Goal: Task Accomplishment & Management: Use online tool/utility

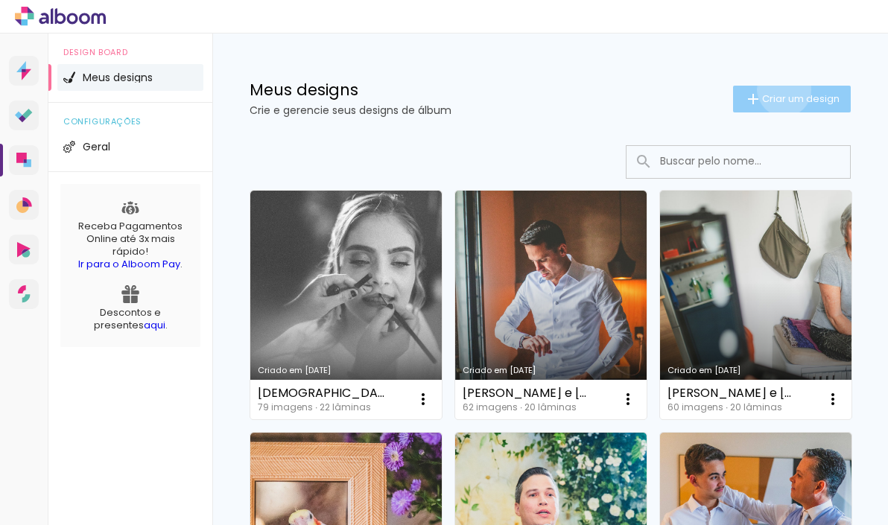
click at [782, 89] on paper-button "Criar um design" at bounding box center [792, 99] width 118 height 27
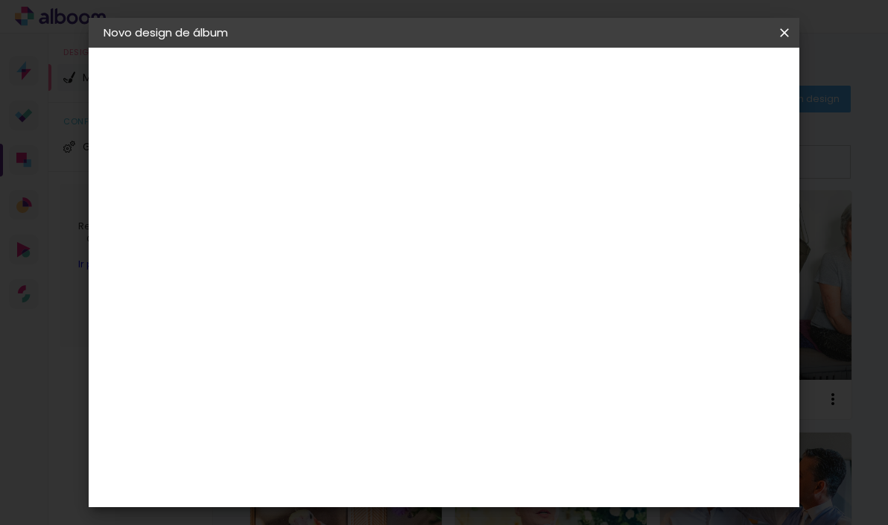
click at [347, 200] on input at bounding box center [347, 200] width 0 height 23
click at [347, 200] on input "Cintia + Joao Paulo" at bounding box center [347, 200] width 0 height 23
click at [347, 203] on input "Cintia e Joao Paulo" at bounding box center [347, 200] width 0 height 23
type input "Cintia e João Paulo"
type paper-input "Cintia e João Paulo"
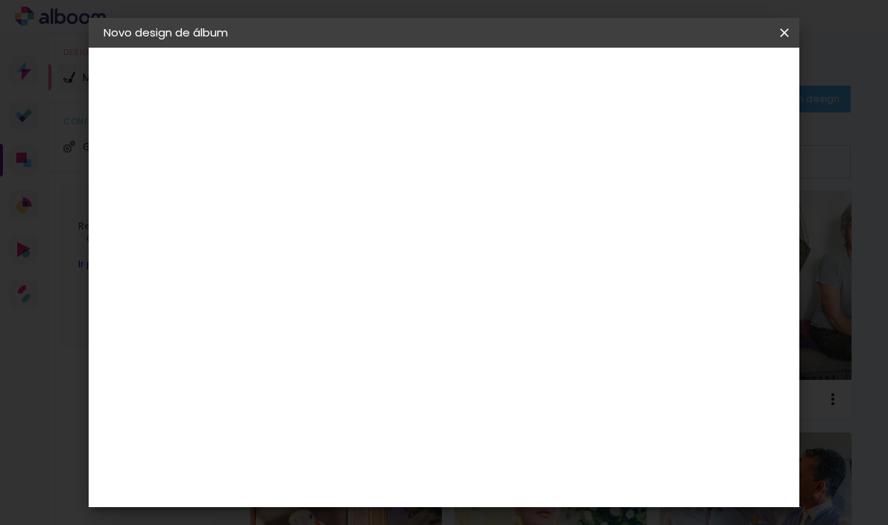
click at [0, 0] on slot "Avançar" at bounding box center [0, 0] width 0 height 0
click at [0, 0] on slot "Tamanho Livre" at bounding box center [0, 0] width 0 height 0
click at [648, 63] on header "Fornecedor Escolha um fornecedor ou avance com o tamanho livre. Voltar Avançar" at bounding box center [465, 92] width 366 height 89
click at [0, 0] on slot "Avançar" at bounding box center [0, 0] width 0 height 0
click at [702, 76] on span "Iniciar design" at bounding box center [673, 84] width 57 height 21
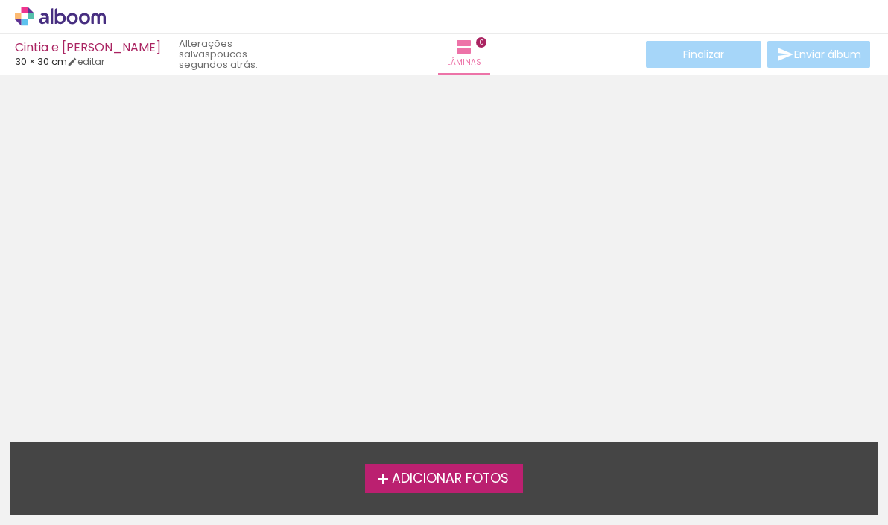
click at [477, 484] on span "Adicionar Fotos" at bounding box center [450, 479] width 117 height 13
click at [0, 0] on input "file" at bounding box center [0, 0] width 0 height 0
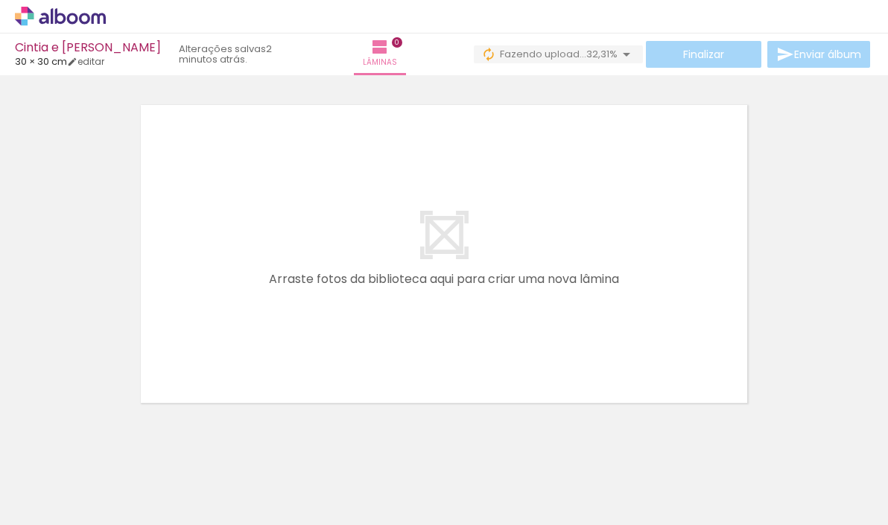
scroll to position [0, 29]
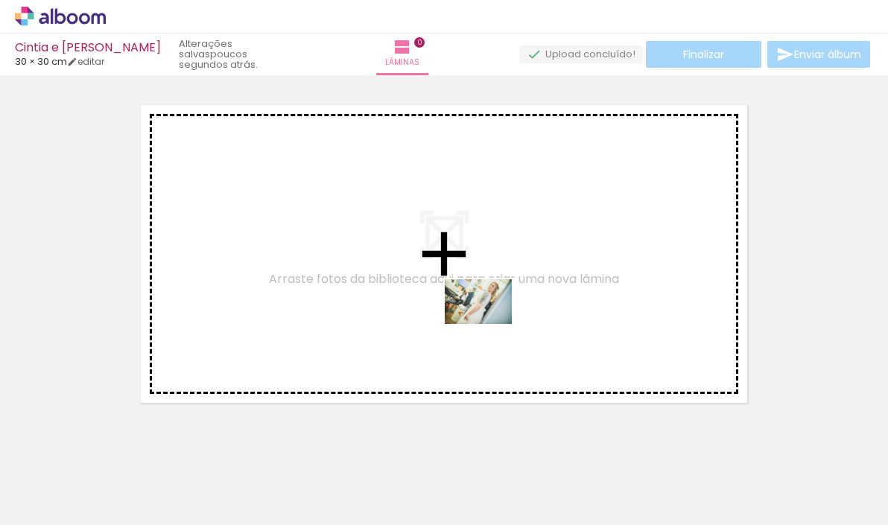
drag, startPoint x: 452, startPoint y: 489, endPoint x: 490, endPoint y: 324, distance: 169.0
click at [490, 324] on quentale-workspace at bounding box center [444, 262] width 888 height 525
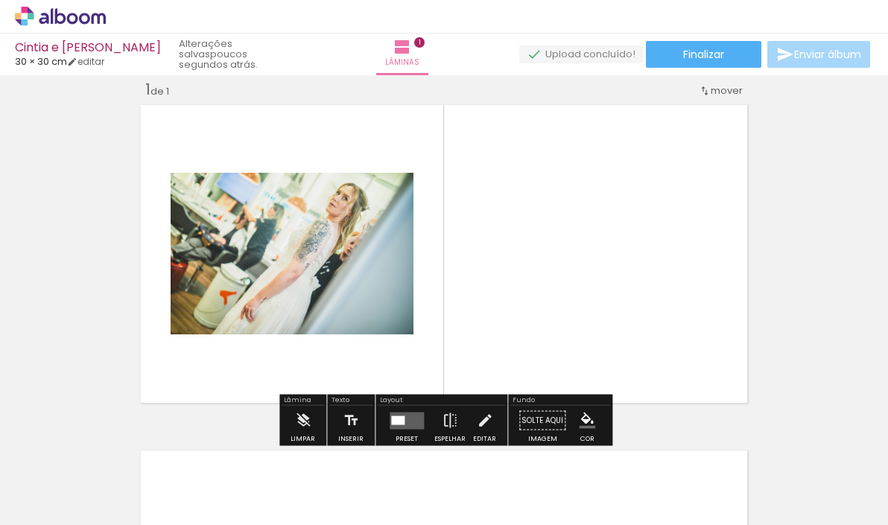
click at [62, 479] on input "Todas as fotos" at bounding box center [41, 480] width 57 height 13
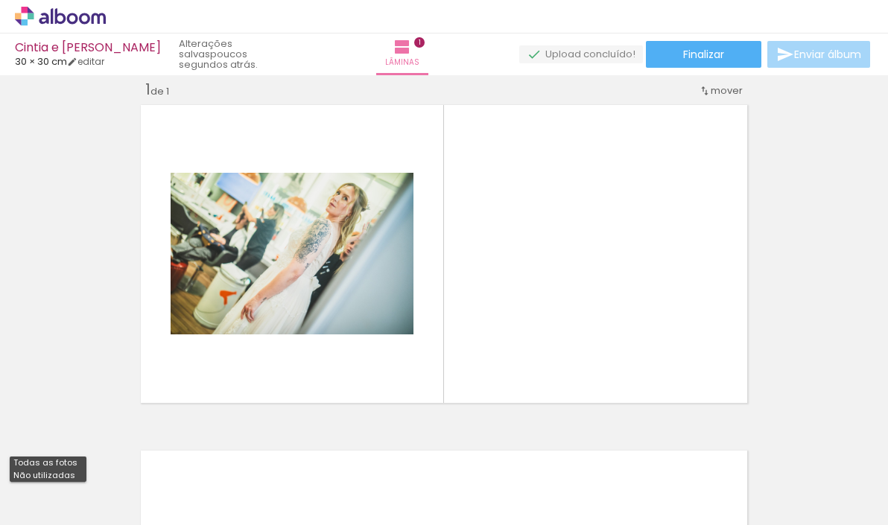
click at [0, 0] on slot "Não utilizadas" at bounding box center [0, 0] width 0 height 0
type input "Não utilizadas"
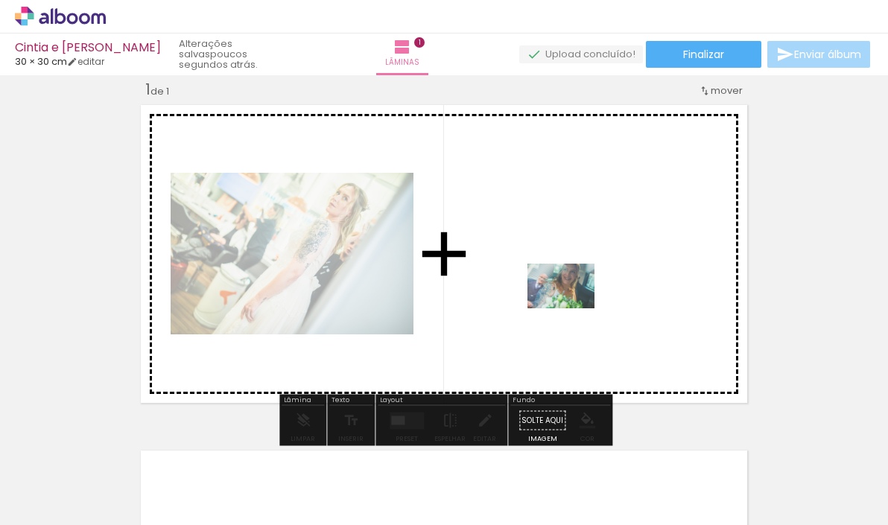
click at [572, 309] on quentale-workspace at bounding box center [444, 262] width 888 height 525
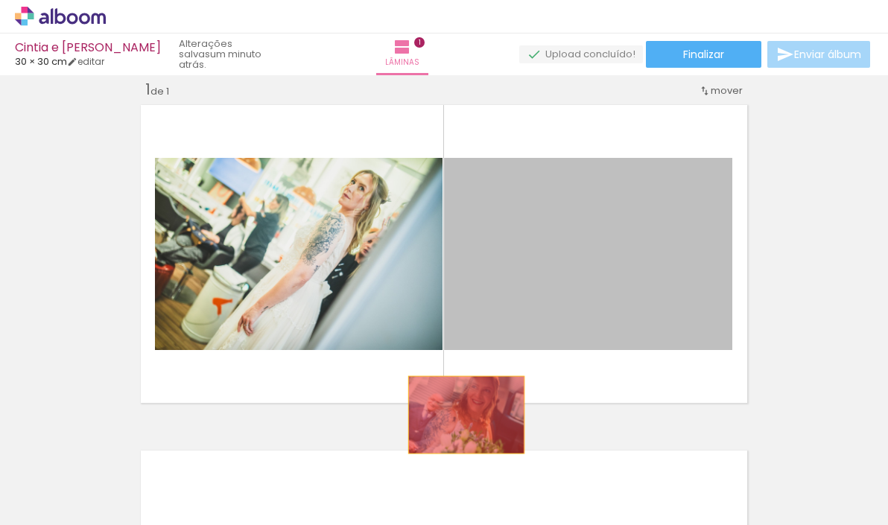
drag, startPoint x: 585, startPoint y: 237, endPoint x: 467, endPoint y: 415, distance: 214.0
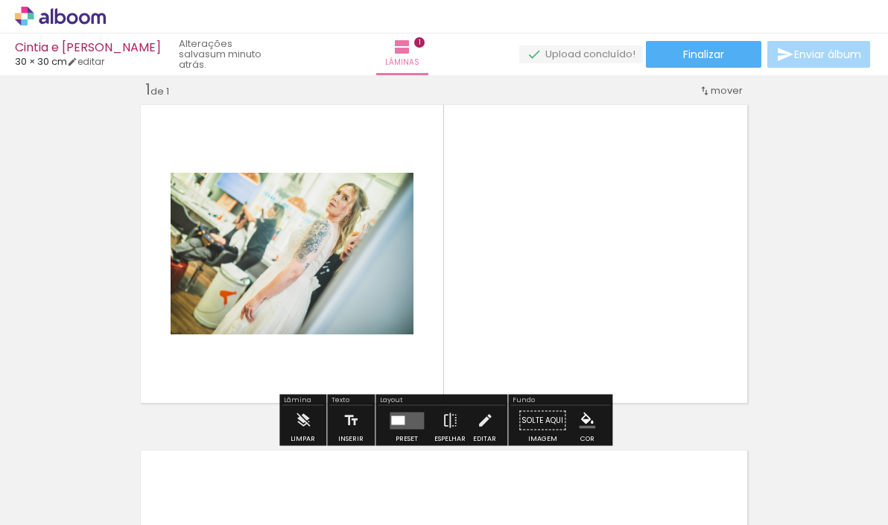
click at [412, 421] on quentale-layouter at bounding box center [407, 420] width 34 height 17
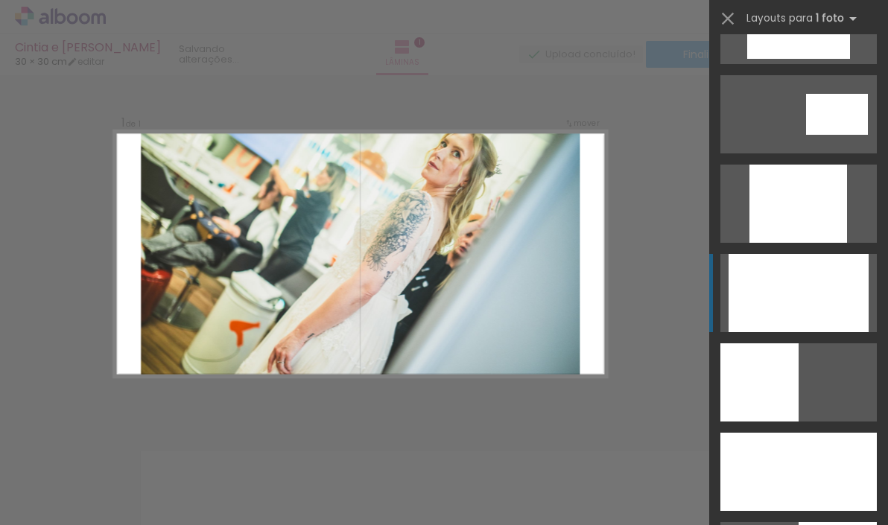
scroll to position [777, 0]
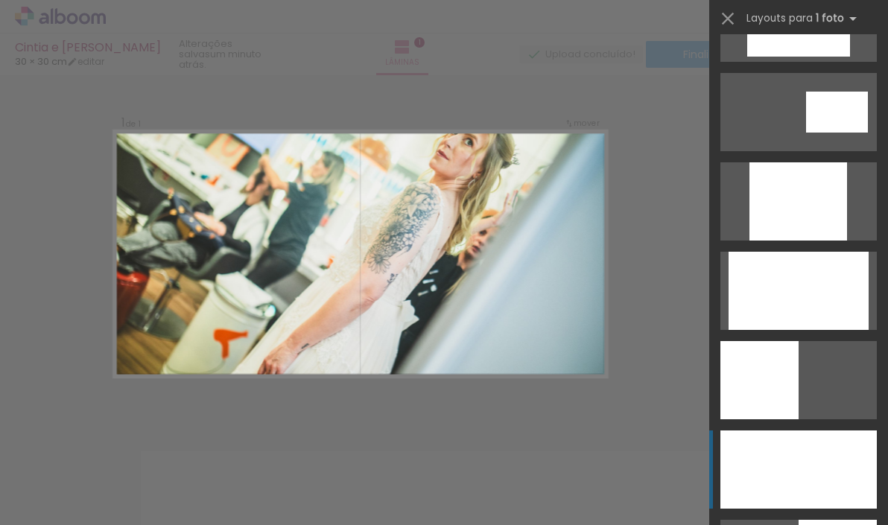
click at [805, 464] on div at bounding box center [799, 470] width 157 height 78
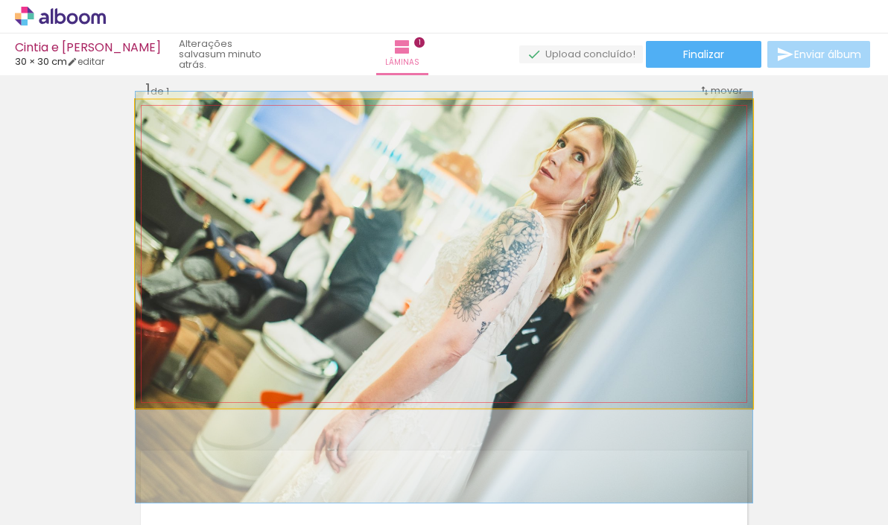
drag, startPoint x: 592, startPoint y: 228, endPoint x: 596, endPoint y: 271, distance: 43.5
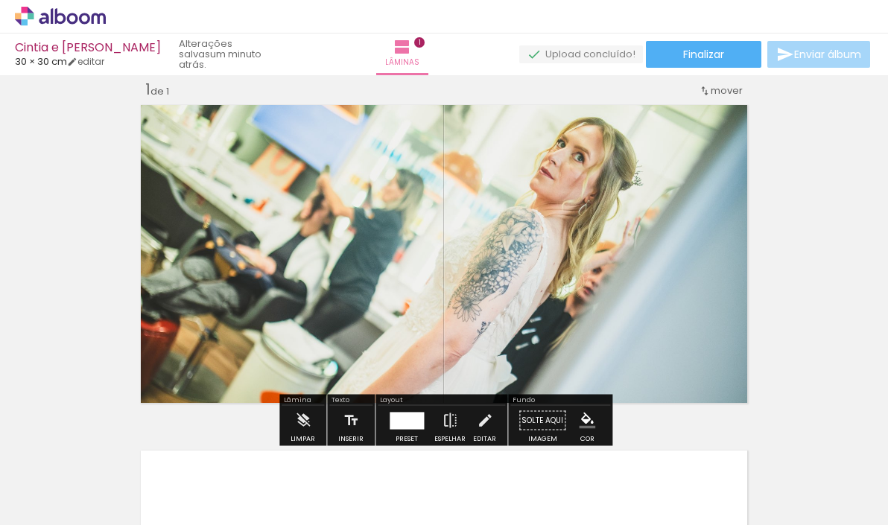
click at [819, 278] on div "Inserir lâmina 1 de 1" at bounding box center [444, 408] width 888 height 692
click at [414, 428] on div at bounding box center [407, 420] width 34 height 17
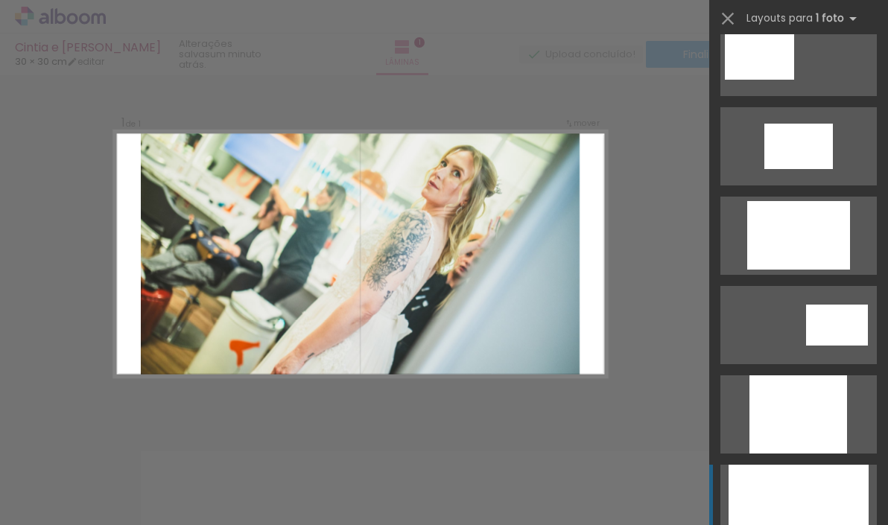
scroll to position [560, 0]
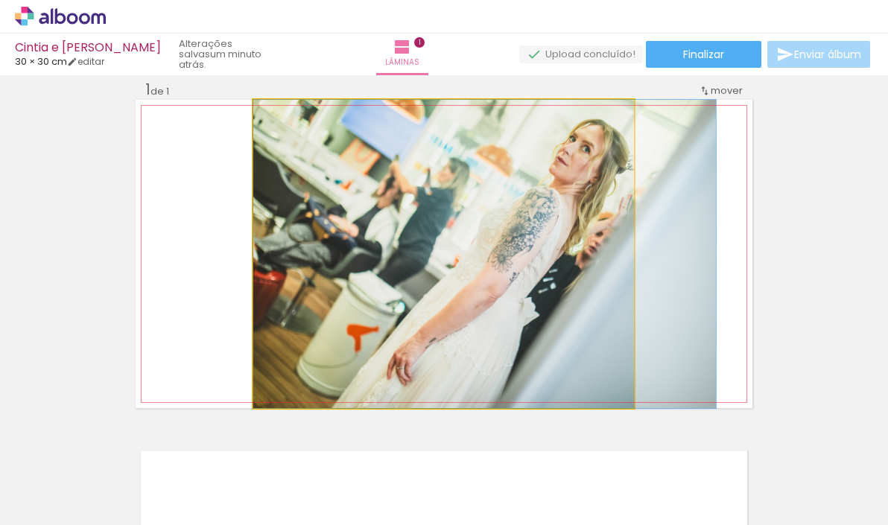
drag, startPoint x: 527, startPoint y: 256, endPoint x: 628, endPoint y: 260, distance: 101.5
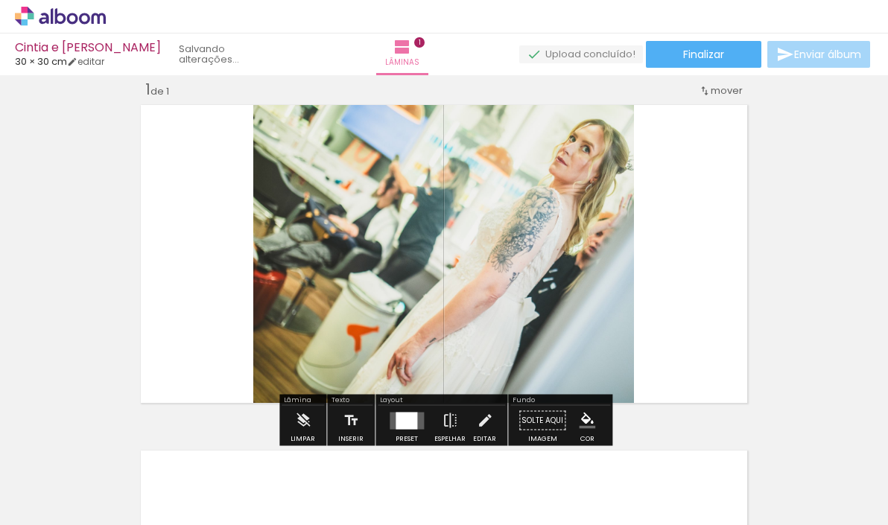
click at [702, 262] on quentale-layouter at bounding box center [444, 254] width 617 height 309
click at [564, 224] on quentale-photo at bounding box center [443, 254] width 381 height 309
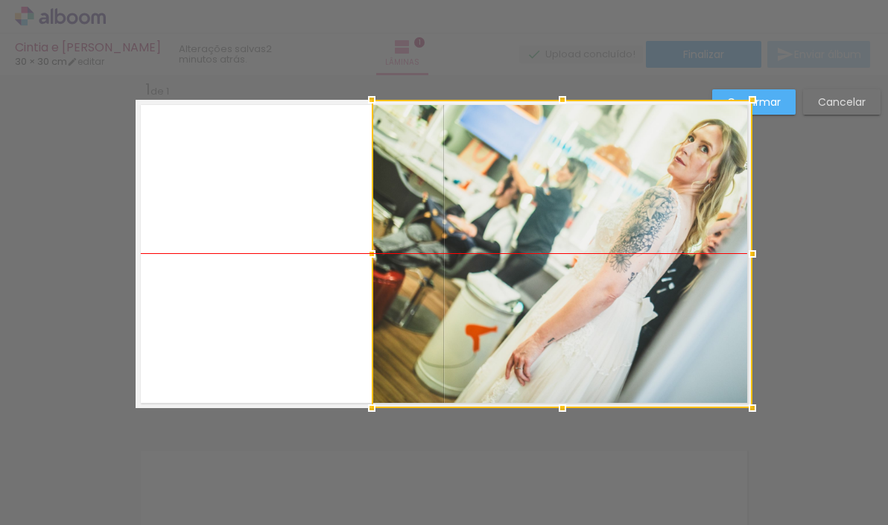
drag, startPoint x: 564, startPoint y: 224, endPoint x: 687, endPoint y: 224, distance: 123.0
click at [687, 224] on div at bounding box center [562, 254] width 381 height 309
click at [833, 237] on div "Confirmar Cancelar" at bounding box center [444, 420] width 888 height 727
click at [357, 184] on quentale-layouter at bounding box center [444, 254] width 617 height 309
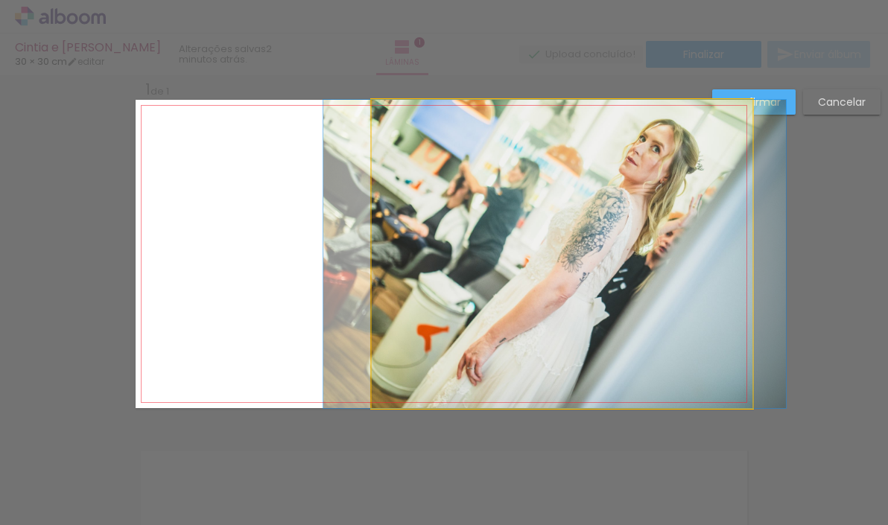
drag, startPoint x: 495, startPoint y: 203, endPoint x: 446, endPoint y: 209, distance: 48.7
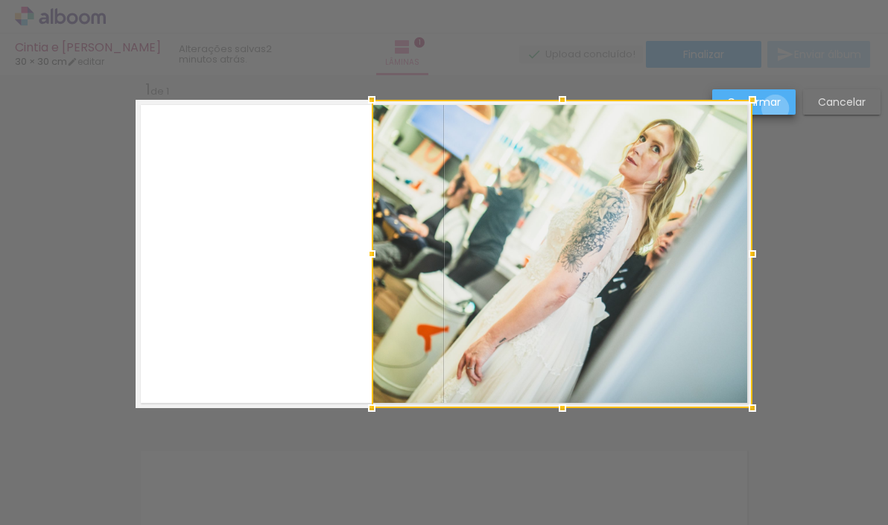
click at [0, 0] on slot "Confirmar" at bounding box center [0, 0] width 0 height 0
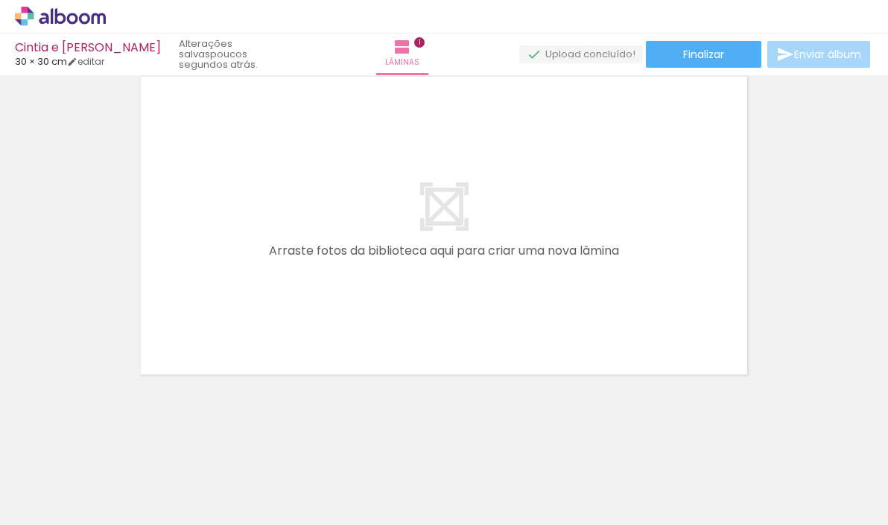
scroll to position [0, 0]
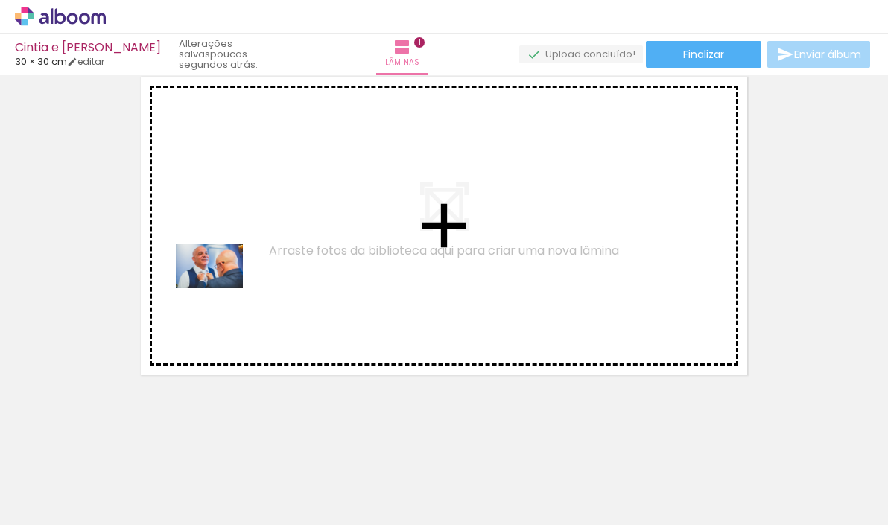
click at [221, 288] on quentale-workspace at bounding box center [444, 262] width 888 height 525
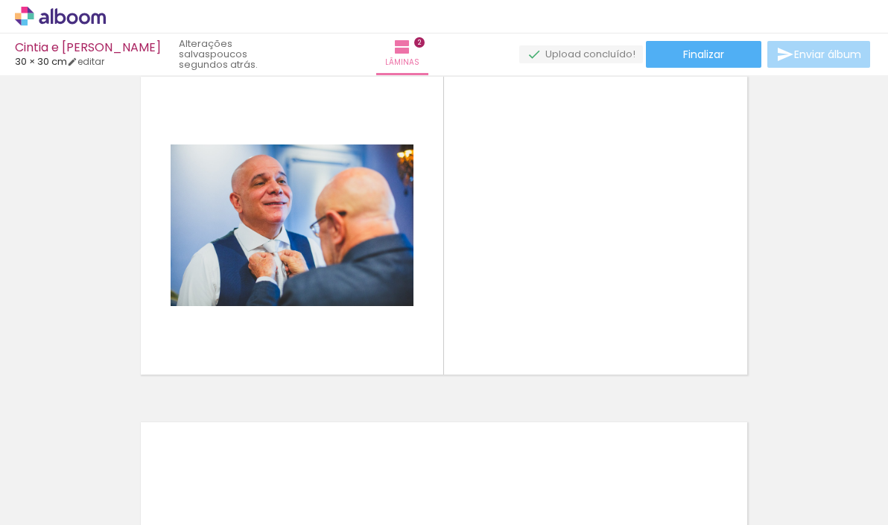
scroll to position [364, 0]
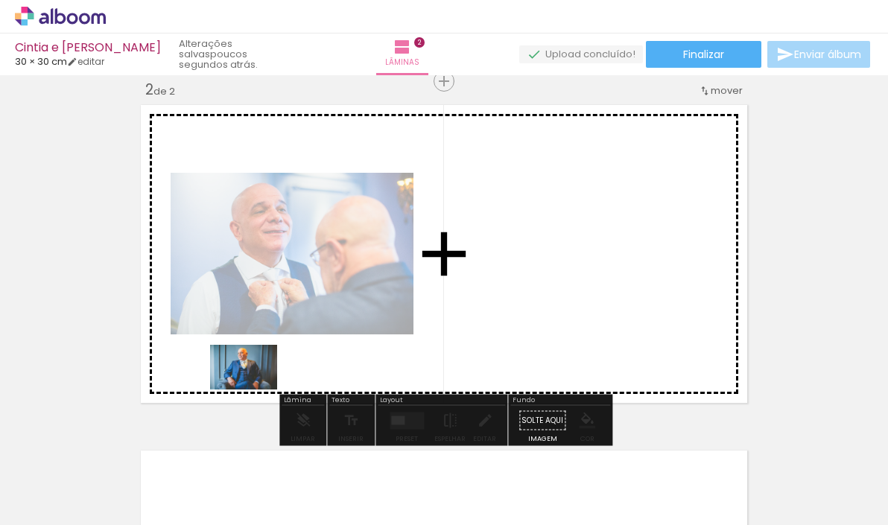
drag, startPoint x: 162, startPoint y: 483, endPoint x: 255, endPoint y: 389, distance: 131.8
click at [256, 389] on quentale-workspace at bounding box center [444, 262] width 888 height 525
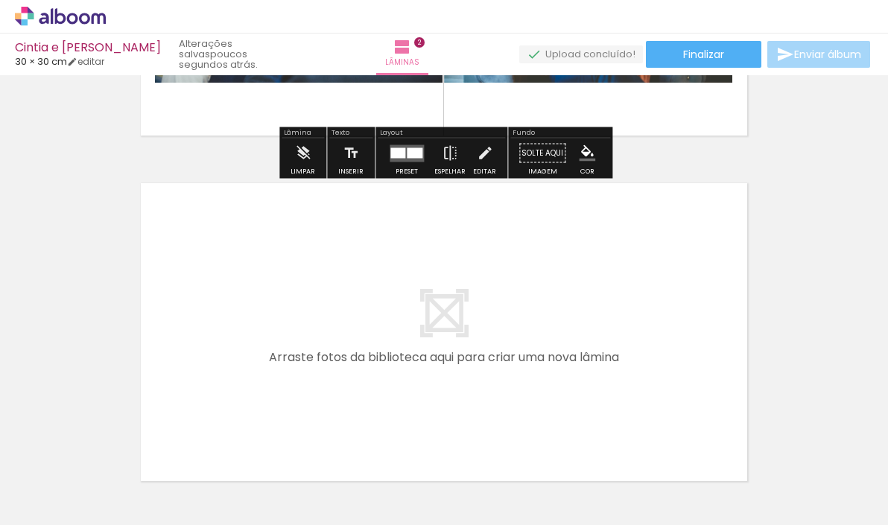
scroll to position [663, 0]
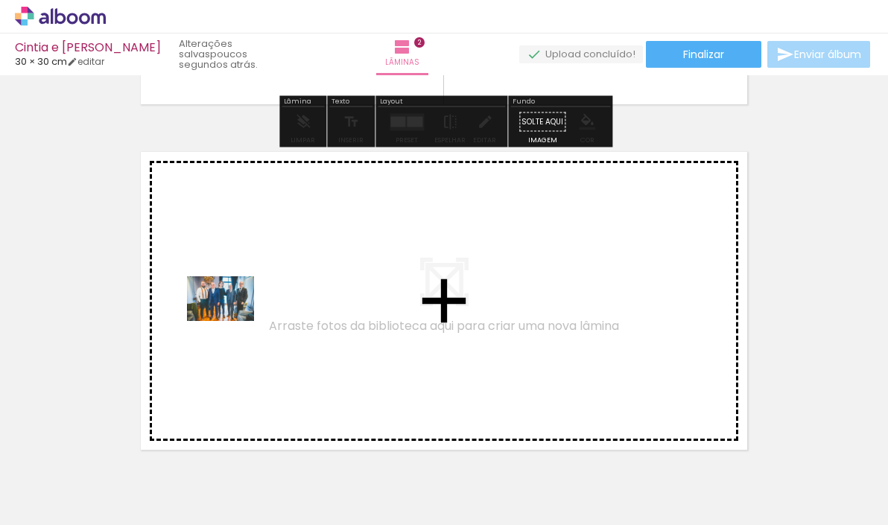
drag, startPoint x: 165, startPoint y: 484, endPoint x: 233, endPoint y: 321, distance: 176.5
click at [233, 321] on quentale-workspace at bounding box center [444, 262] width 888 height 525
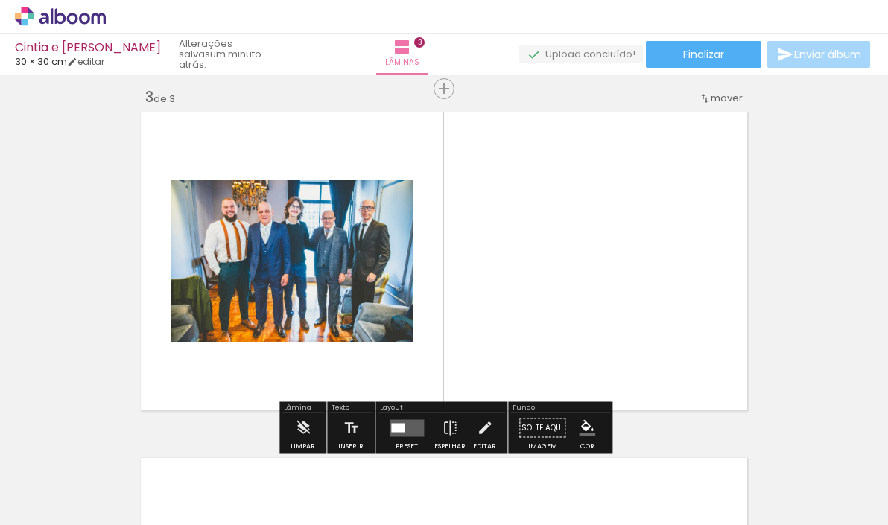
scroll to position [710, 0]
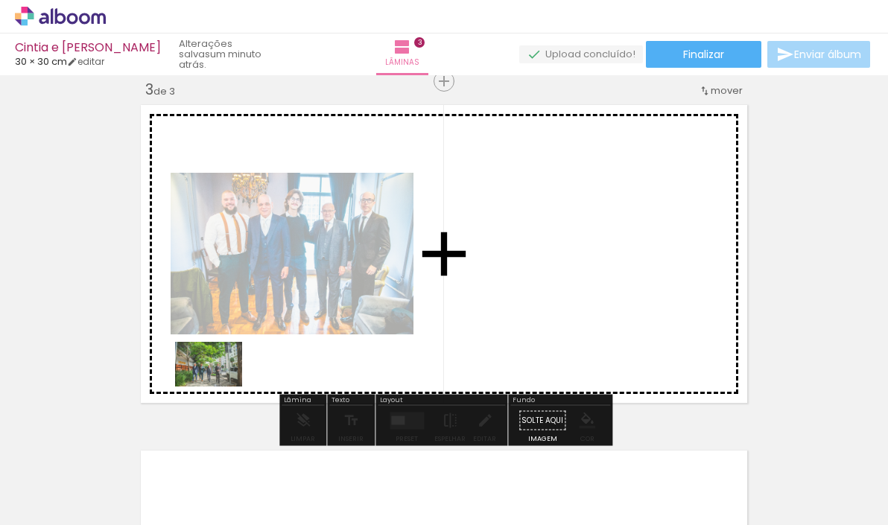
drag, startPoint x: 163, startPoint y: 489, endPoint x: 222, endPoint y: 384, distance: 120.5
click at [222, 384] on quentale-workspace at bounding box center [444, 262] width 888 height 525
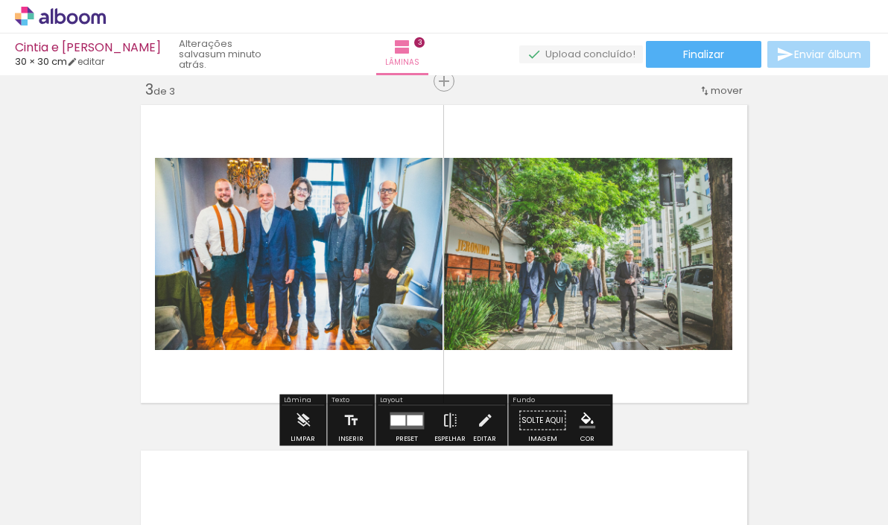
click at [408, 417] on div at bounding box center [415, 420] width 16 height 10
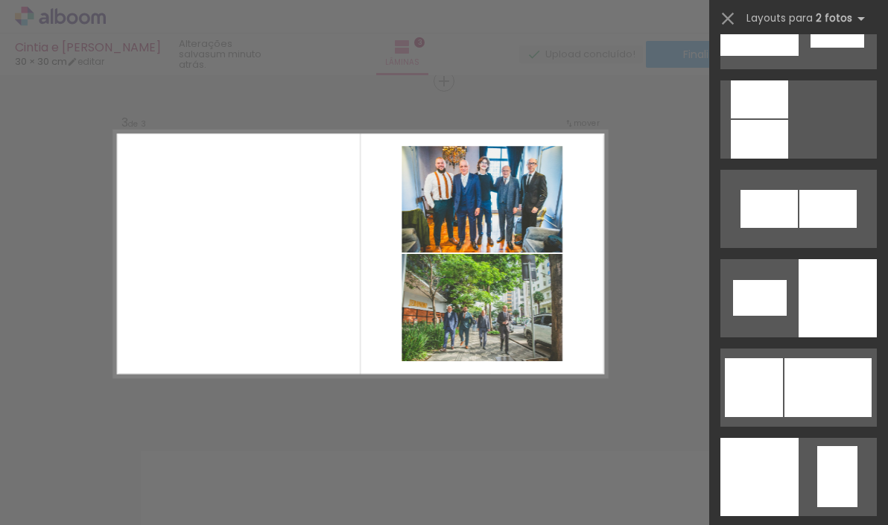
scroll to position [1783, 0]
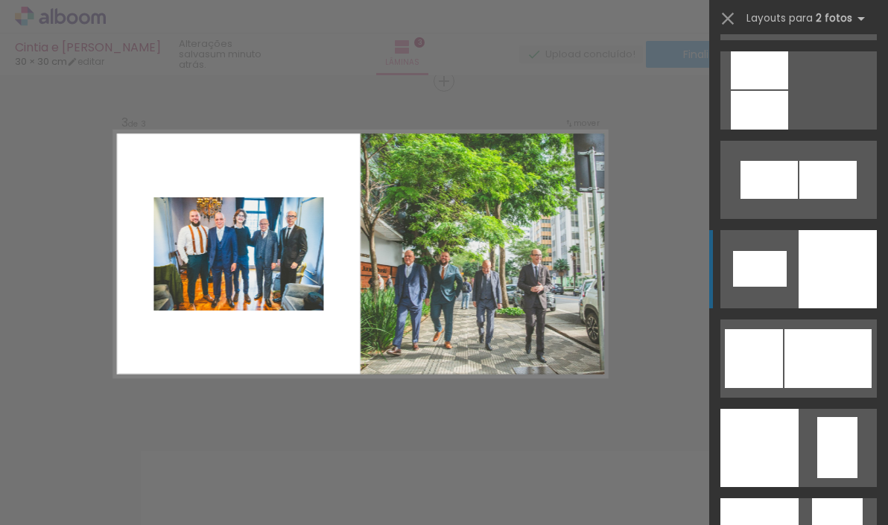
click at [789, 130] on div at bounding box center [759, 110] width 57 height 39
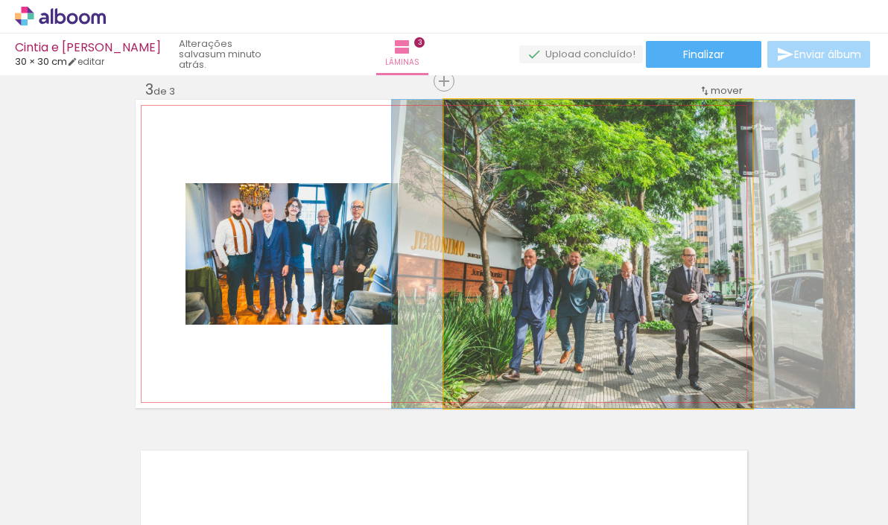
drag, startPoint x: 606, startPoint y: 229, endPoint x: 631, endPoint y: 222, distance: 26.2
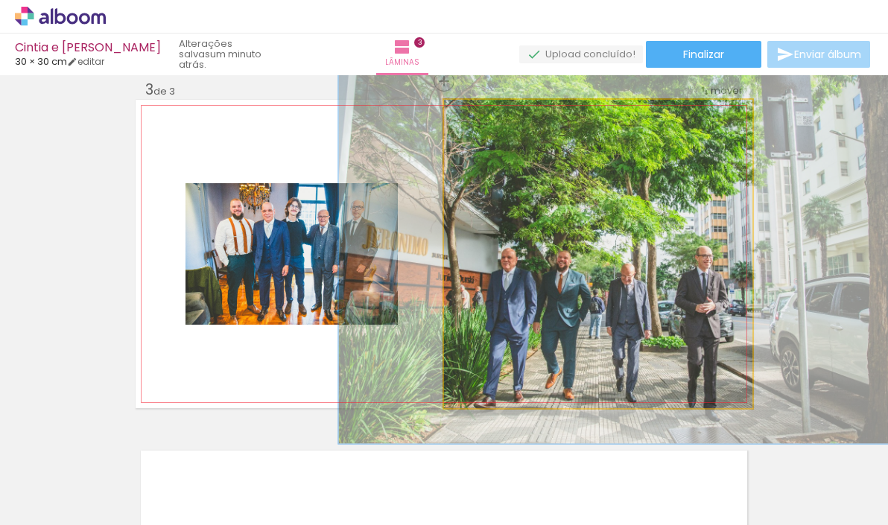
drag, startPoint x: 482, startPoint y: 116, endPoint x: 494, endPoint y: 113, distance: 12.3
type paper-slider "123"
click at [494, 113] on div at bounding box center [490, 115] width 13 height 13
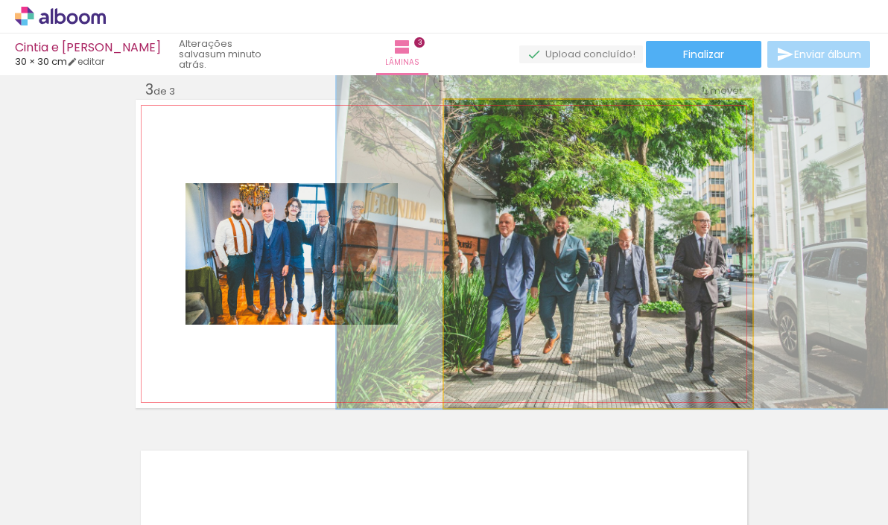
drag, startPoint x: 571, startPoint y: 265, endPoint x: 569, endPoint y: 230, distance: 35.1
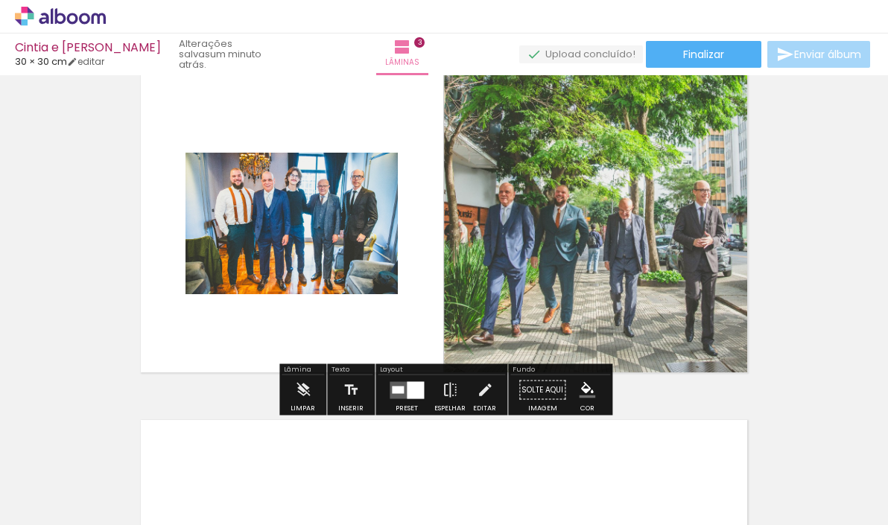
scroll to position [745, 0]
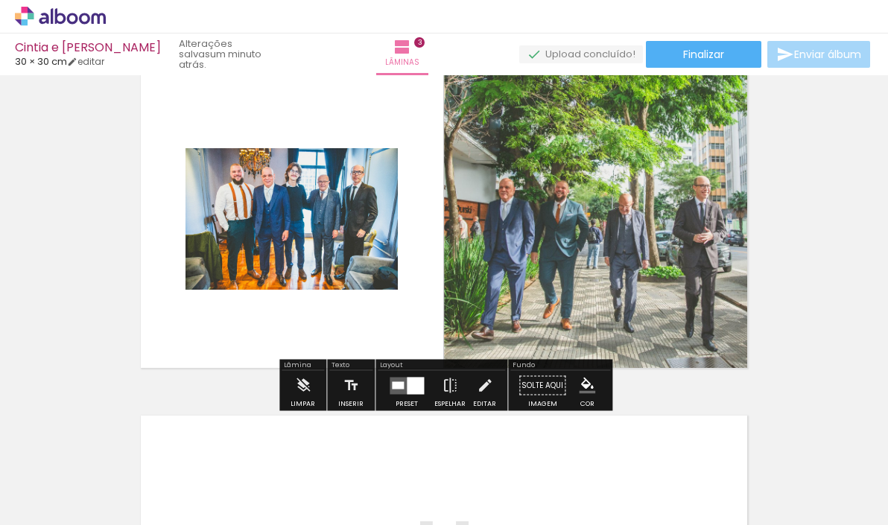
click at [344, 236] on quentale-photo at bounding box center [292, 219] width 212 height 142
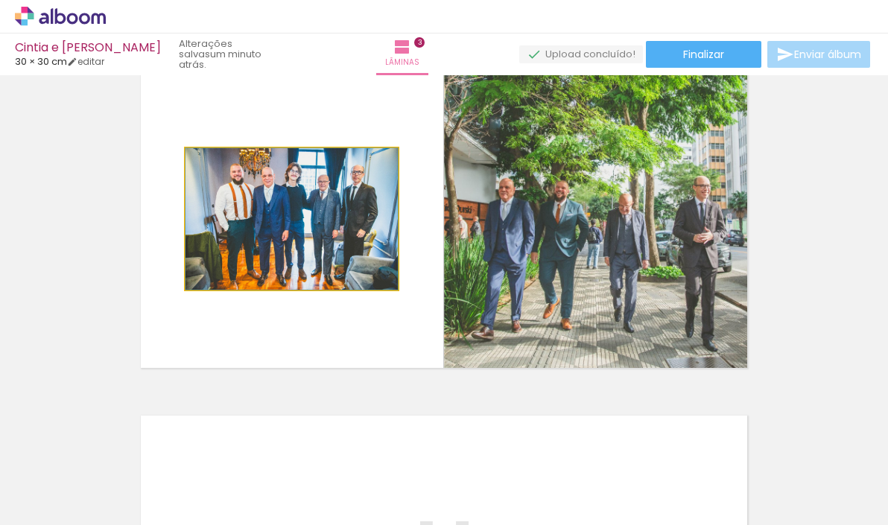
click at [344, 236] on quentale-photo at bounding box center [292, 219] width 212 height 142
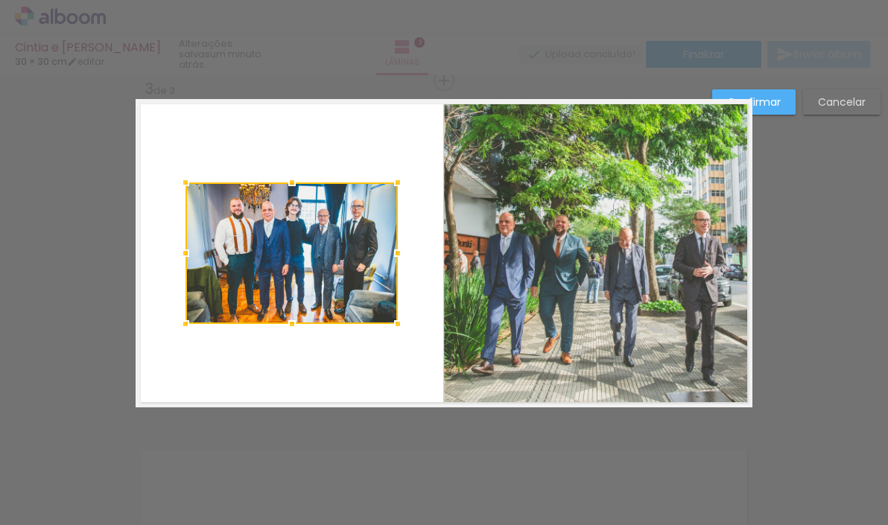
scroll to position [710, 0]
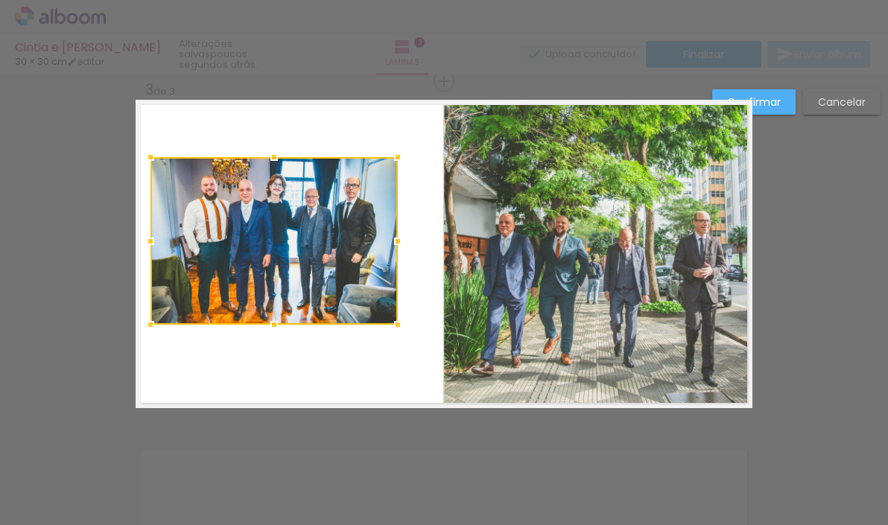
drag, startPoint x: 183, startPoint y: 184, endPoint x: 144, endPoint y: 157, distance: 47.8
click at [144, 157] on div at bounding box center [151, 157] width 30 height 30
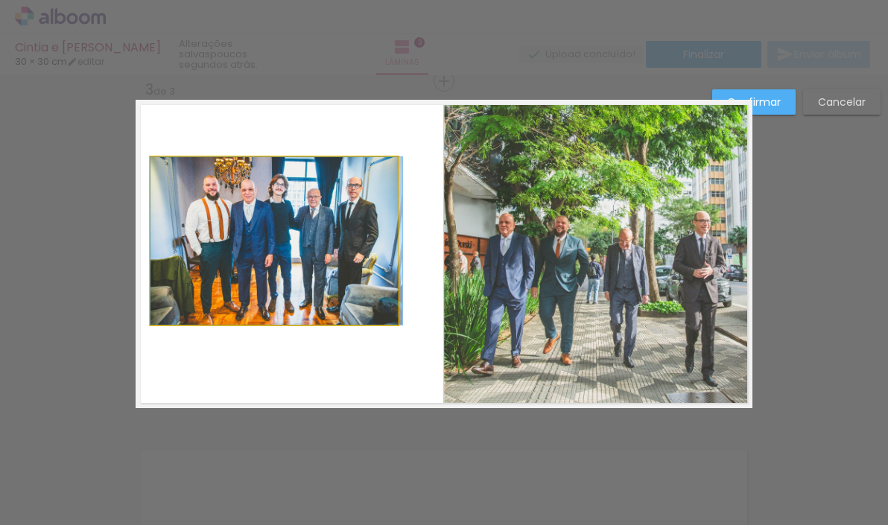
drag, startPoint x: 268, startPoint y: 220, endPoint x: 312, endPoint y: 236, distance: 46.7
click at [312, 236] on album-spread "3 de 3" at bounding box center [444, 254] width 617 height 309
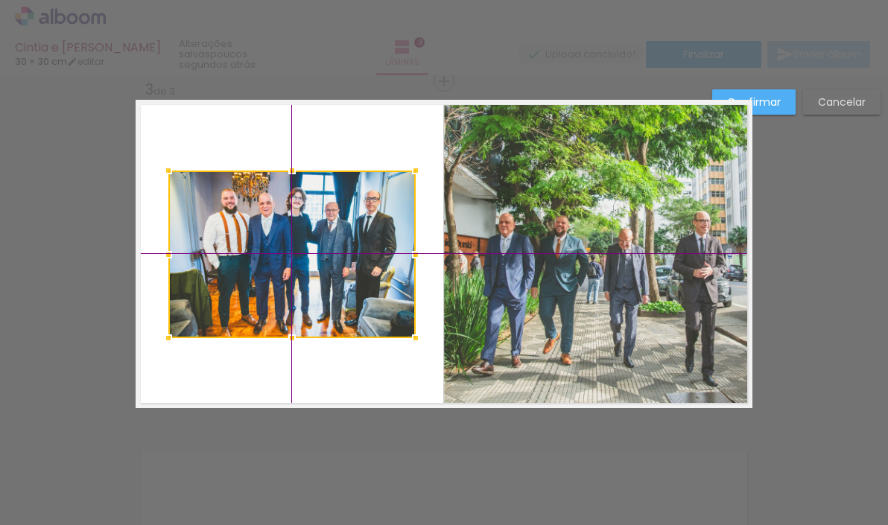
drag, startPoint x: 288, startPoint y: 215, endPoint x: 311, endPoint y: 239, distance: 33.7
click at [311, 239] on div at bounding box center [291, 255] width 247 height 168
click at [0, 0] on slot "Confirmar" at bounding box center [0, 0] width 0 height 0
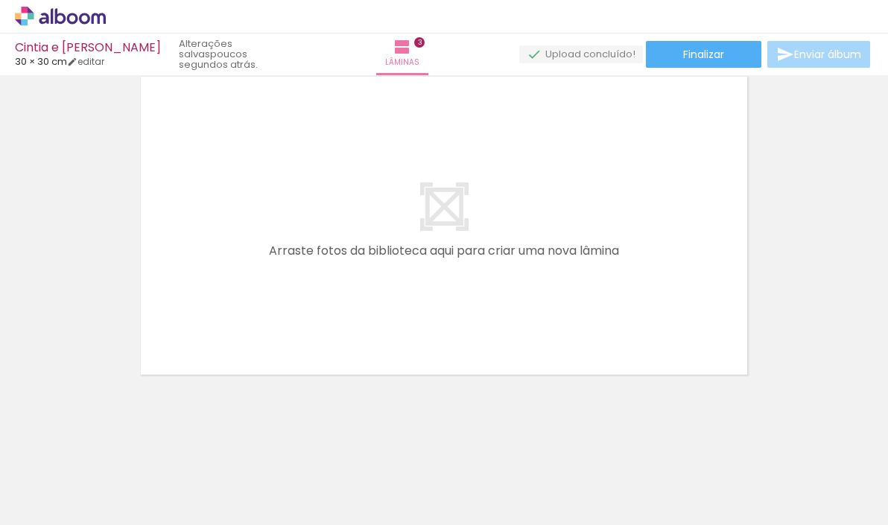
scroll to position [1084, 0]
drag, startPoint x: 150, startPoint y: 484, endPoint x: 218, endPoint y: 326, distance: 172.2
click at [218, 326] on quentale-workspace at bounding box center [444, 262] width 888 height 525
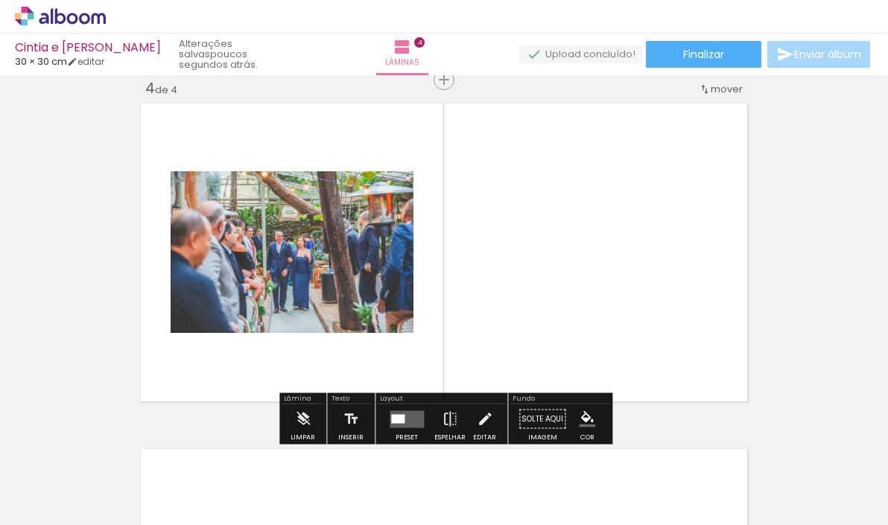
scroll to position [1056, 0]
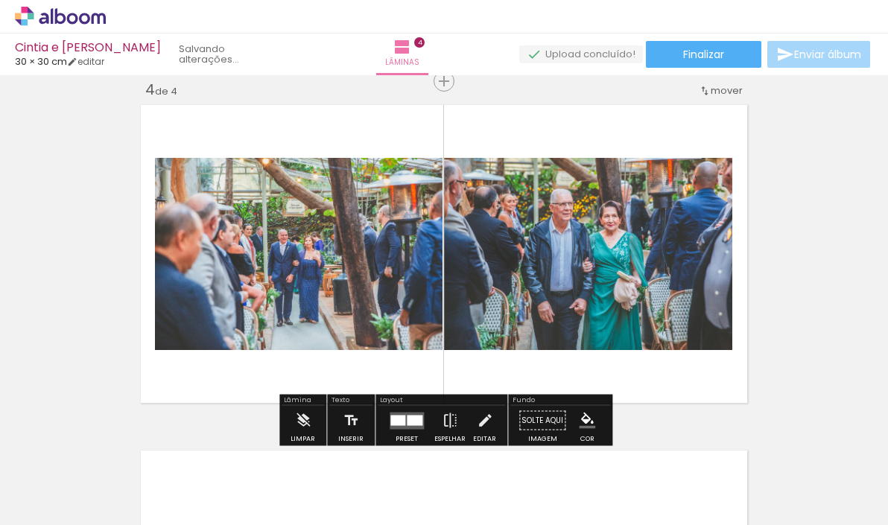
drag, startPoint x: 150, startPoint y: 486, endPoint x: 516, endPoint y: 320, distance: 401.9
click at [516, 320] on quentale-workspace at bounding box center [444, 262] width 888 height 525
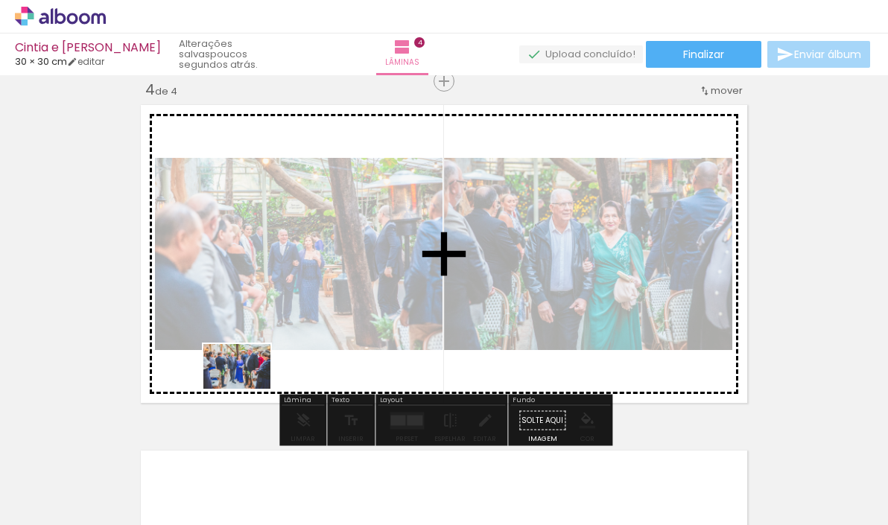
drag, startPoint x: 159, startPoint y: 483, endPoint x: 248, endPoint y: 389, distance: 129.7
click at [248, 389] on quentale-workspace at bounding box center [444, 262] width 888 height 525
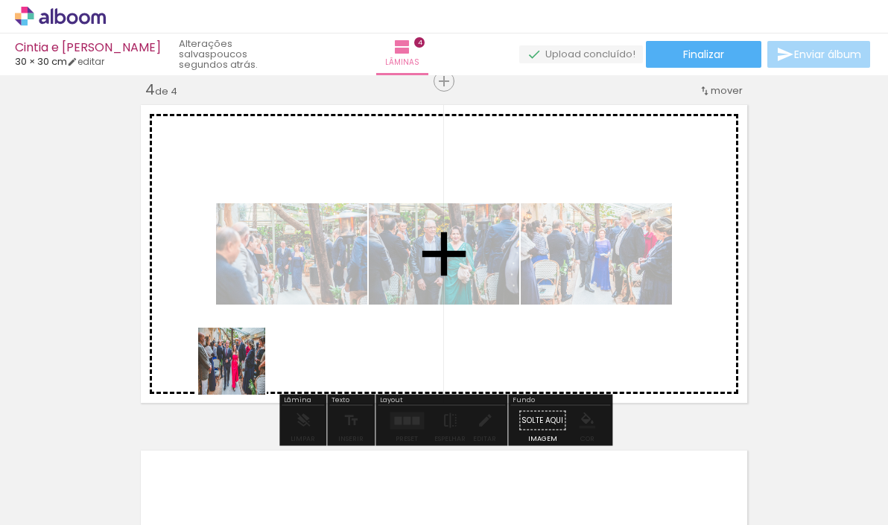
drag, startPoint x: 157, startPoint y: 479, endPoint x: 250, endPoint y: 367, distance: 146.6
click at [250, 367] on quentale-workspace at bounding box center [444, 262] width 888 height 525
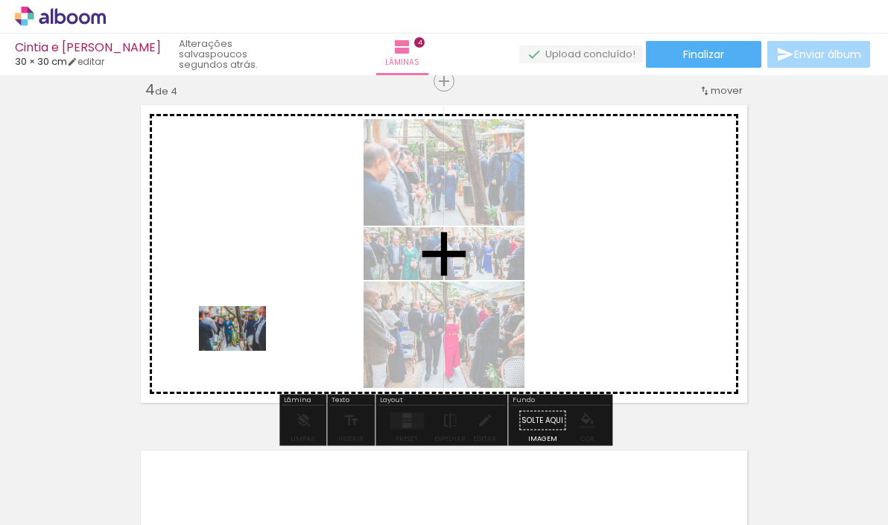
drag, startPoint x: 165, startPoint y: 476, endPoint x: 244, endPoint y: 351, distance: 147.4
click at [244, 351] on quentale-workspace at bounding box center [444, 262] width 888 height 525
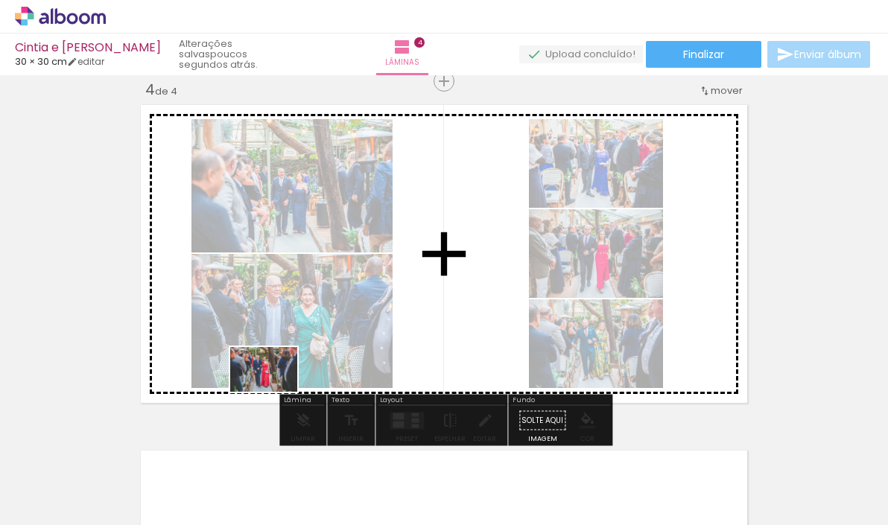
drag, startPoint x: 161, startPoint y: 484, endPoint x: 275, endPoint y: 392, distance: 146.8
click at [275, 392] on quentale-workspace at bounding box center [444, 262] width 888 height 525
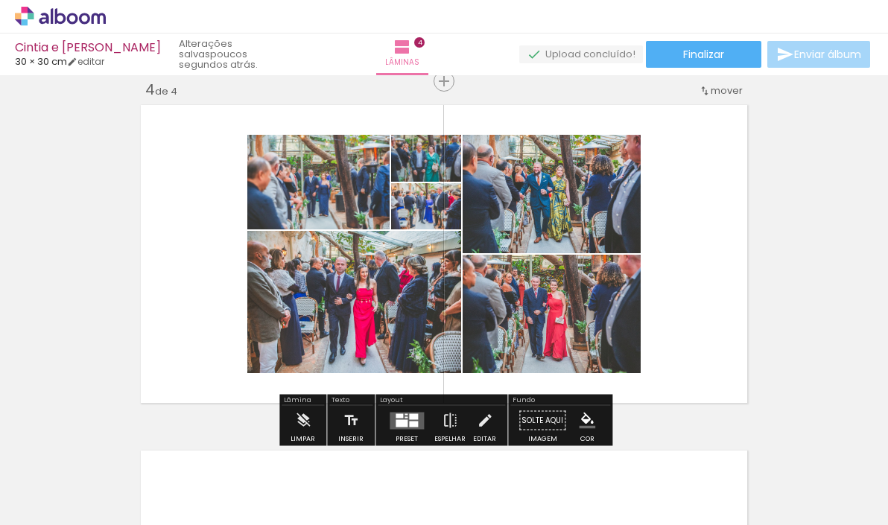
click at [414, 419] on div at bounding box center [413, 417] width 9 height 6
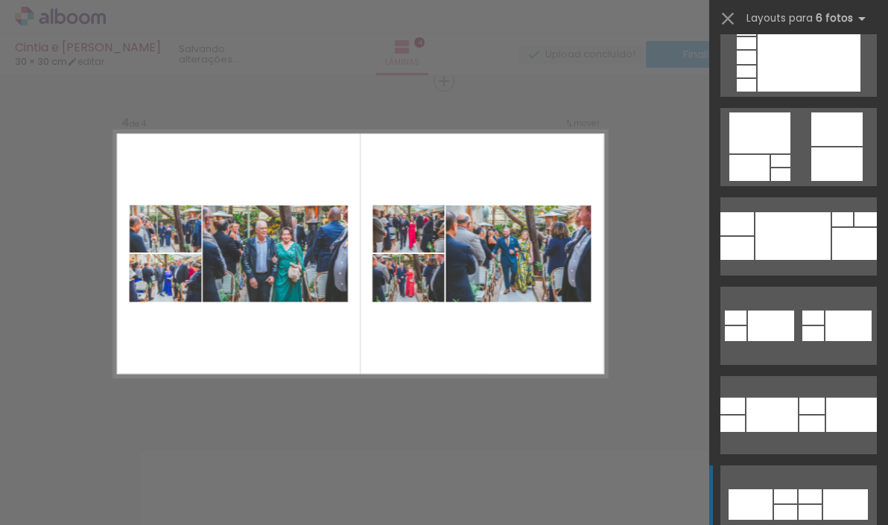
scroll to position [263, 0]
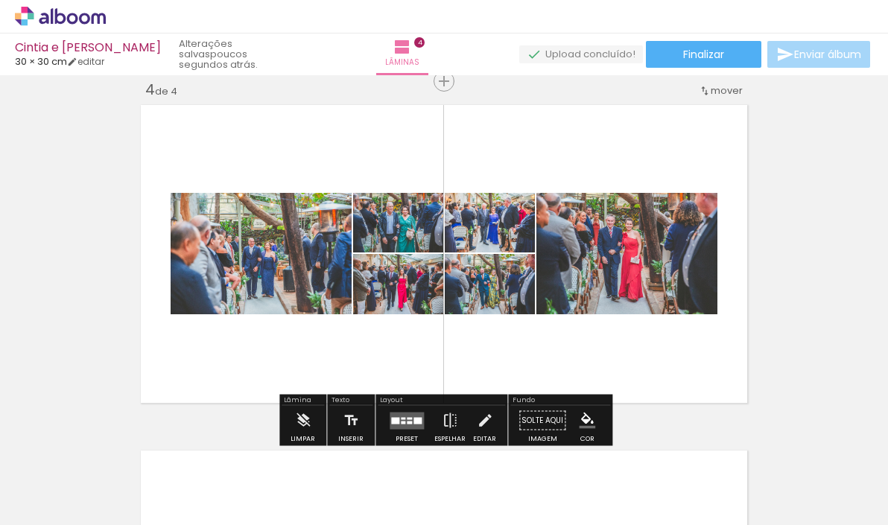
click at [492, 335] on quentale-layouter at bounding box center [444, 254] width 617 height 309
click at [539, 332] on quentale-layouter at bounding box center [444, 254] width 617 height 309
click at [582, 294] on quentale-photo at bounding box center [627, 253] width 181 height 121
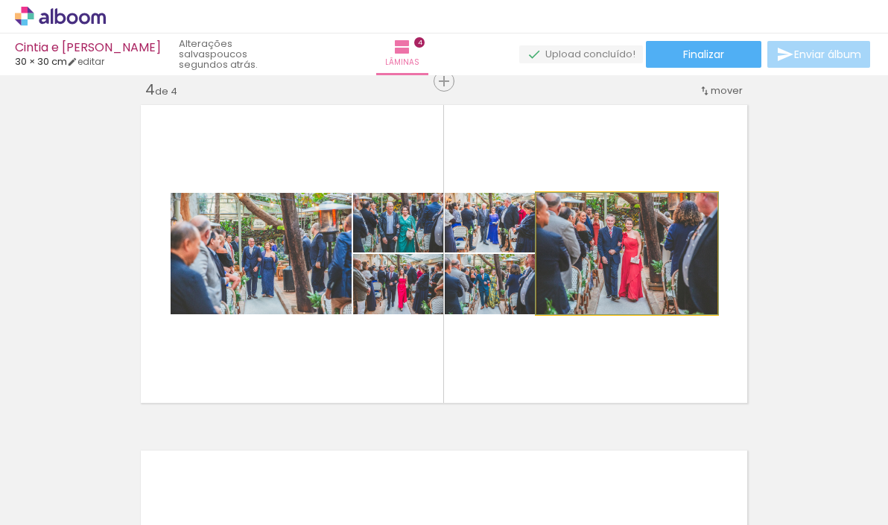
click at [582, 294] on quentale-photo at bounding box center [627, 253] width 181 height 121
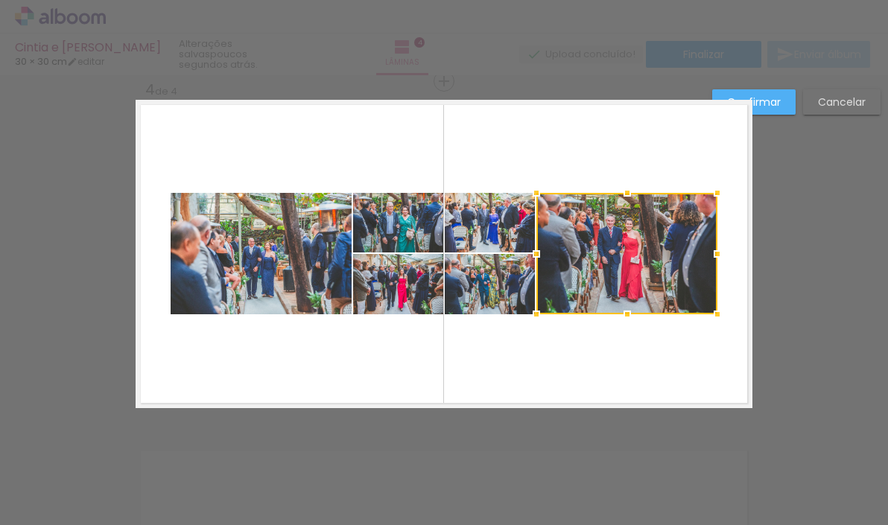
click at [537, 345] on quentale-layouter at bounding box center [444, 254] width 617 height 309
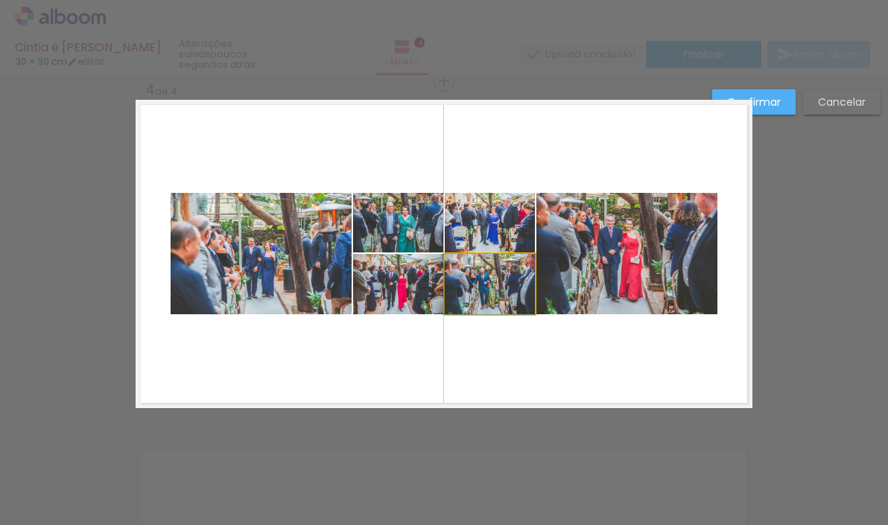
click at [505, 290] on quentale-photo at bounding box center [490, 284] width 90 height 60
click at [414, 290] on quentale-photo at bounding box center [398, 284] width 90 height 60
click at [405, 237] on quentale-photo at bounding box center [398, 223] width 90 height 60
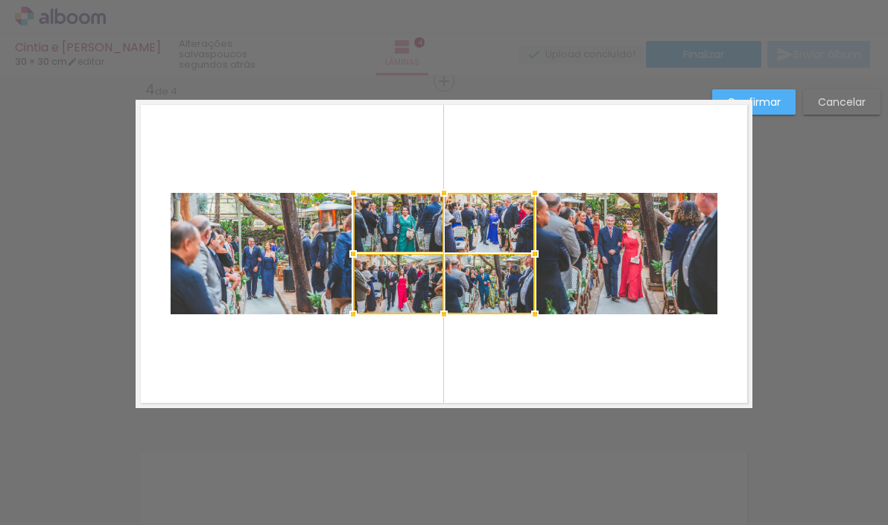
click at [466, 234] on div at bounding box center [444, 253] width 182 height 121
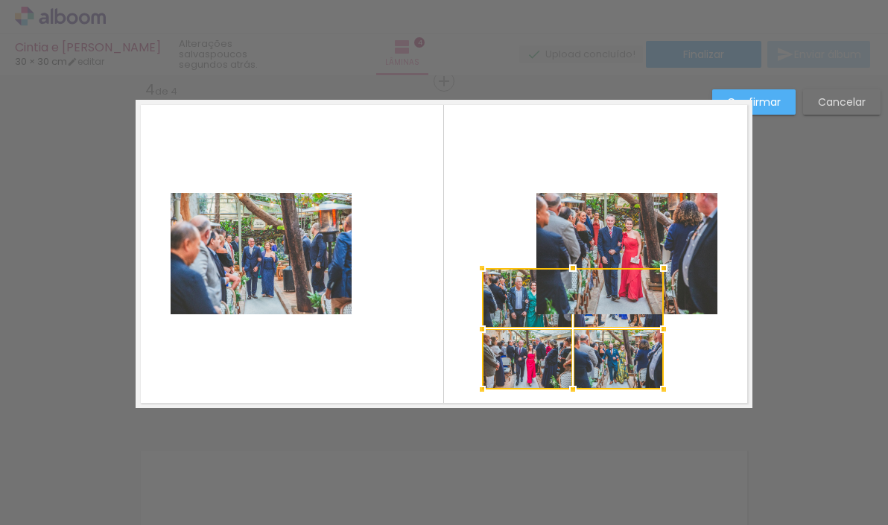
drag, startPoint x: 478, startPoint y: 211, endPoint x: 607, endPoint y: 286, distance: 149.3
click at [607, 286] on div at bounding box center [573, 328] width 182 height 121
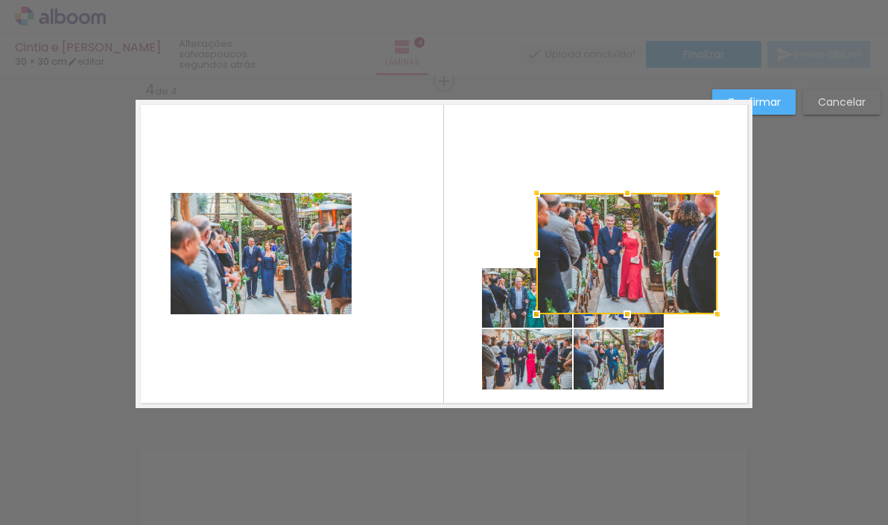
click at [629, 234] on div at bounding box center [627, 253] width 181 height 121
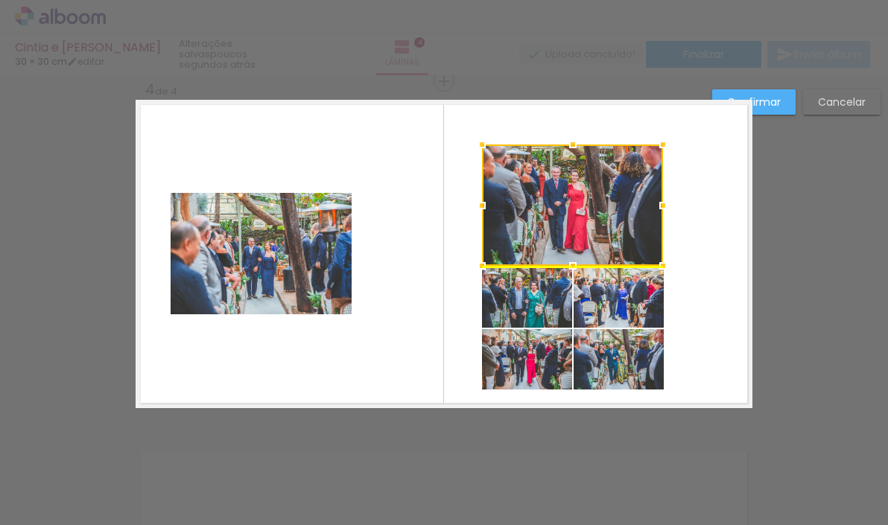
drag, startPoint x: 638, startPoint y: 233, endPoint x: 584, endPoint y: 182, distance: 74.9
click at [584, 182] on div at bounding box center [572, 205] width 181 height 121
click at [695, 250] on quentale-layouter at bounding box center [444, 254] width 617 height 309
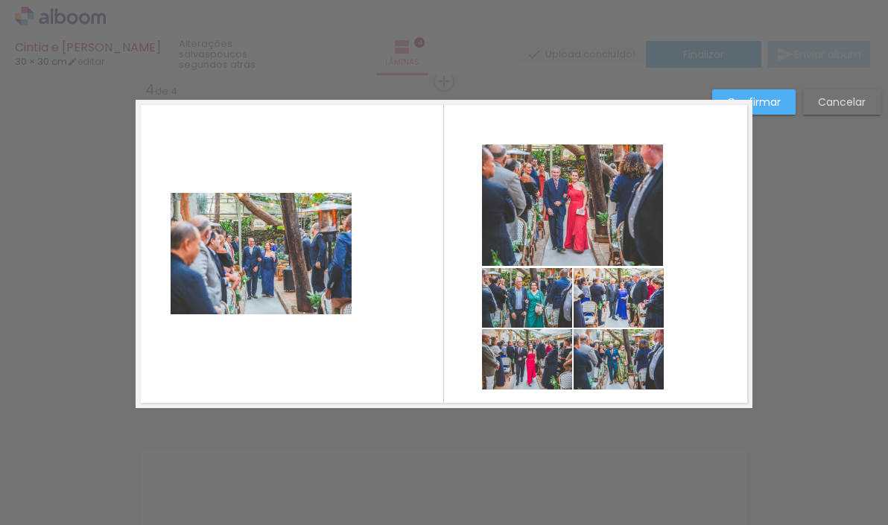
click at [569, 210] on quentale-photo at bounding box center [572, 205] width 181 height 121
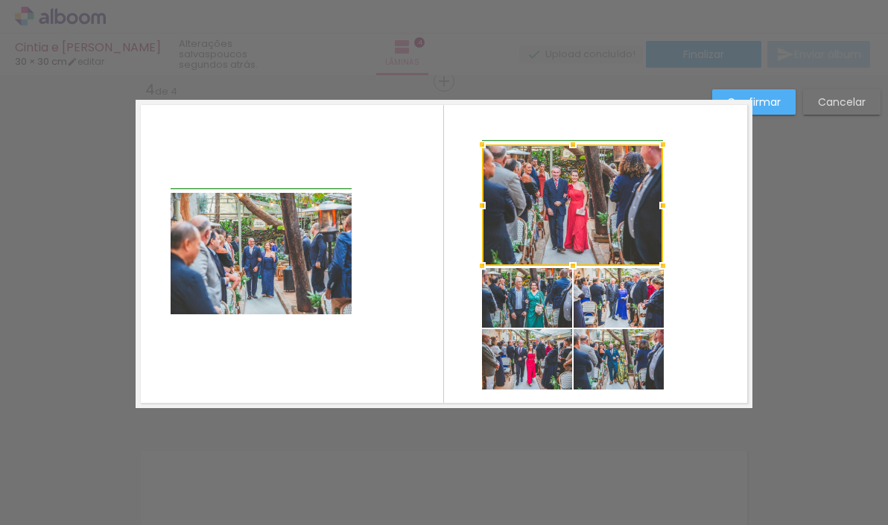
click at [669, 204] on div at bounding box center [663, 206] width 30 height 30
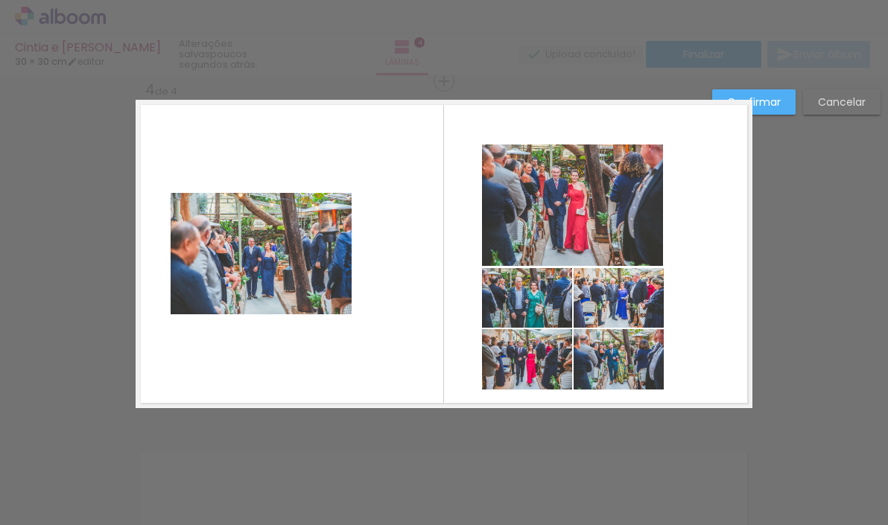
click at [695, 198] on quentale-layouter at bounding box center [444, 254] width 617 height 309
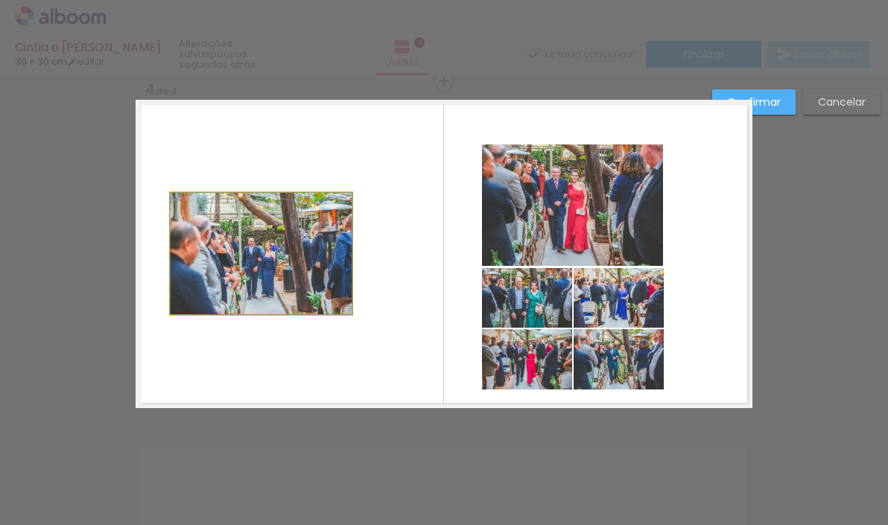
click at [288, 254] on quentale-photo at bounding box center [261, 253] width 181 height 121
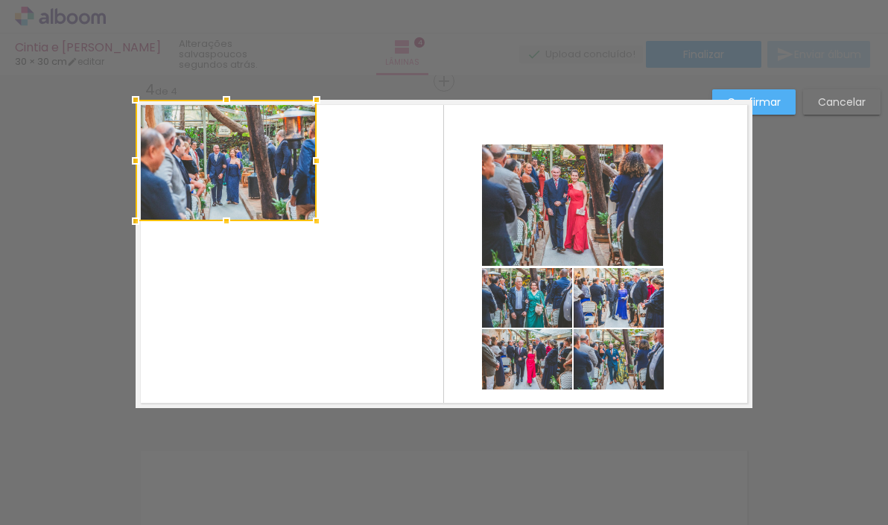
drag, startPoint x: 284, startPoint y: 266, endPoint x: 248, endPoint y: 173, distance: 99.8
click at [248, 173] on div at bounding box center [226, 160] width 181 height 121
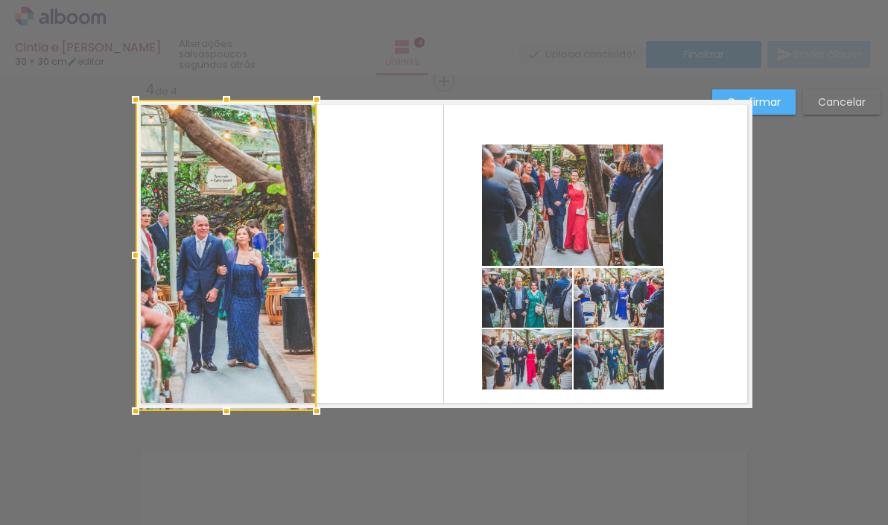
drag, startPoint x: 227, startPoint y: 218, endPoint x: 206, endPoint y: 411, distance: 193.3
click at [206, 411] on div at bounding box center [226, 256] width 181 height 312
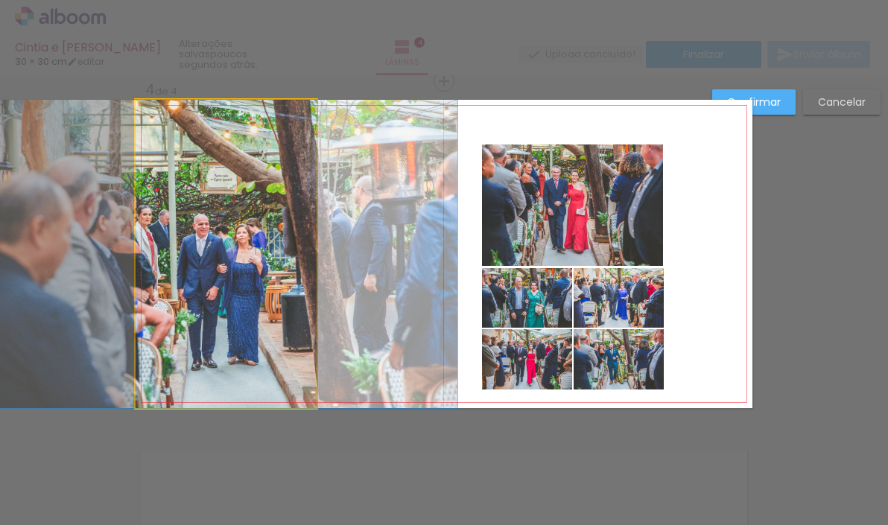
click at [285, 278] on quentale-photo at bounding box center [226, 254] width 181 height 309
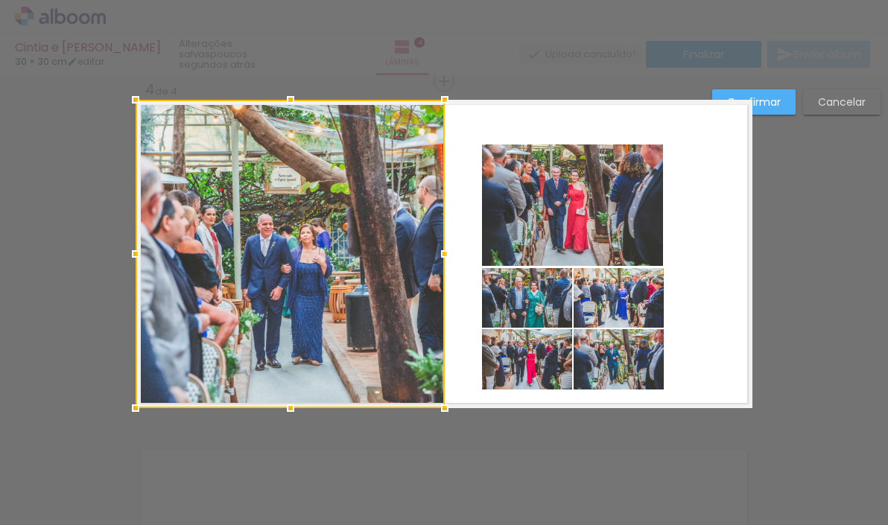
drag, startPoint x: 315, startPoint y: 252, endPoint x: 443, endPoint y: 252, distance: 128.2
click at [443, 252] on div at bounding box center [445, 254] width 30 height 30
click at [471, 132] on quentale-layouter at bounding box center [444, 254] width 617 height 309
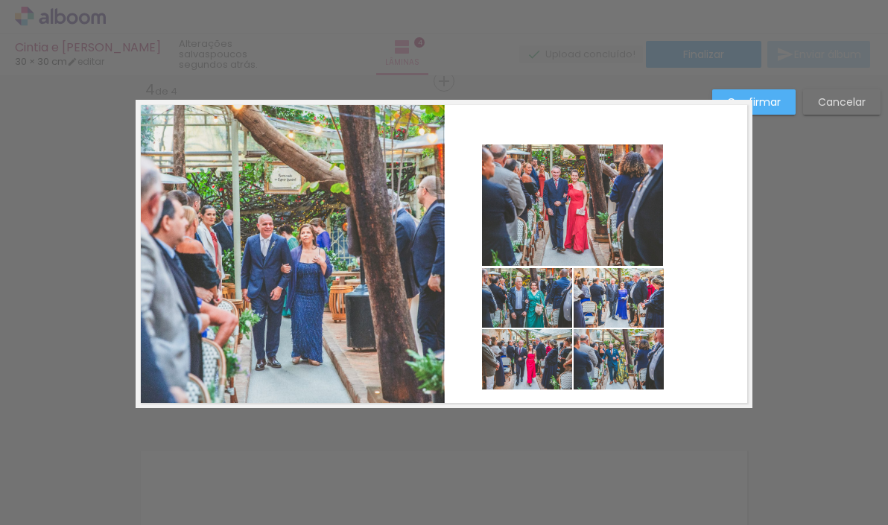
click at [686, 199] on quentale-layouter at bounding box center [444, 254] width 617 height 309
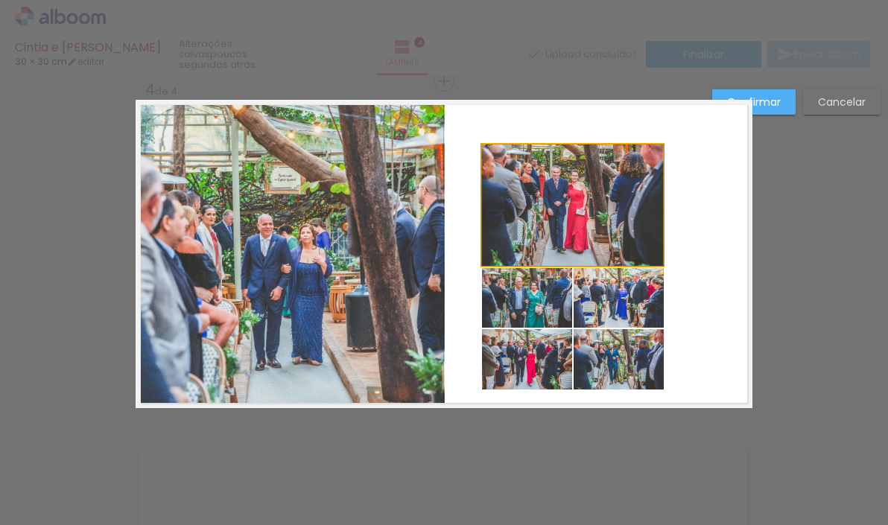
click at [620, 214] on quentale-photo at bounding box center [572, 205] width 181 height 121
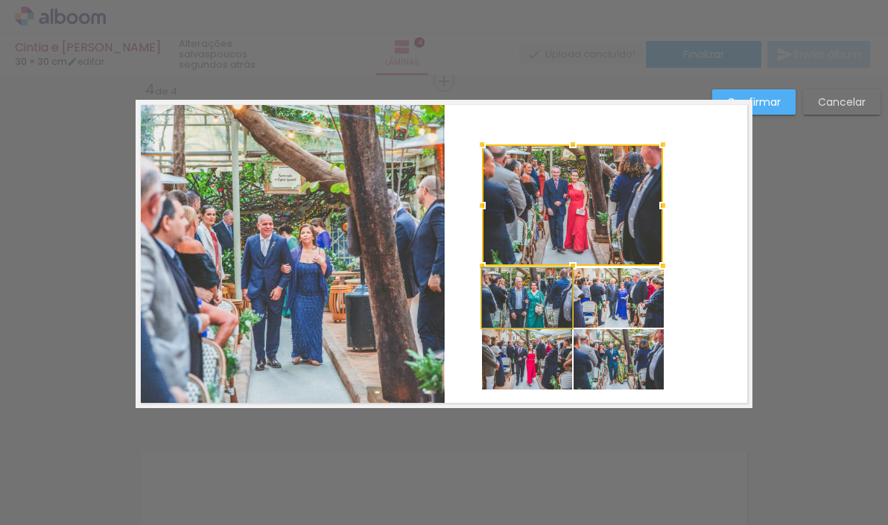
click at [528, 297] on quentale-photo at bounding box center [527, 298] width 90 height 60
click at [607, 295] on div at bounding box center [572, 236] width 181 height 183
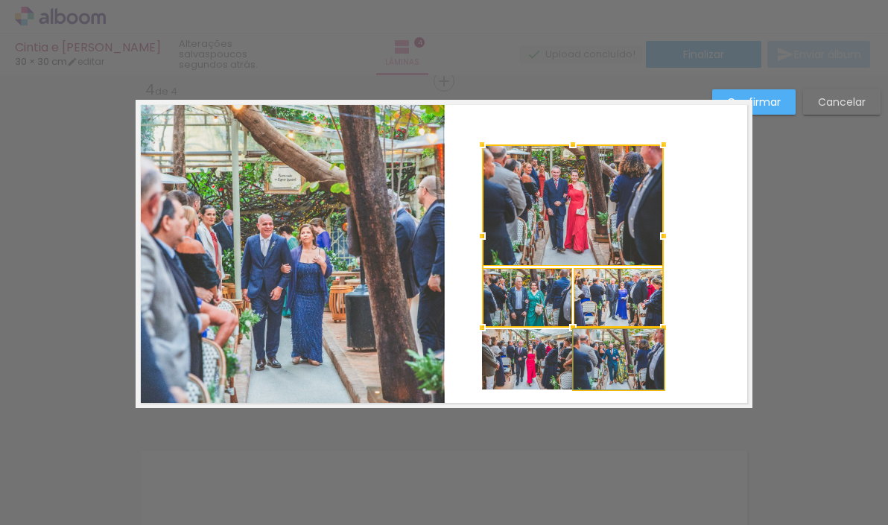
click at [622, 353] on quentale-photo at bounding box center [619, 359] width 90 height 60
click at [555, 362] on div at bounding box center [573, 267] width 182 height 245
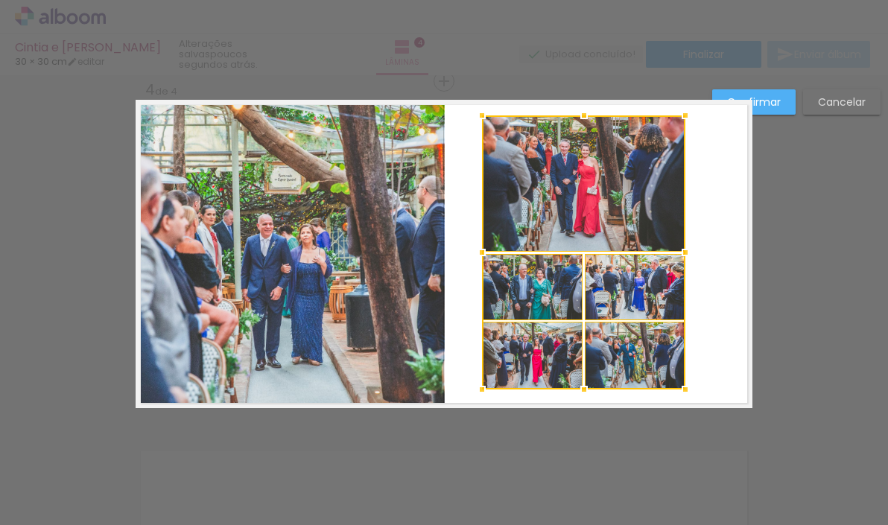
drag, startPoint x: 661, startPoint y: 145, endPoint x: 692, endPoint y: 148, distance: 31.4
click at [683, 116] on div at bounding box center [686, 116] width 30 height 30
click at [718, 199] on quentale-layouter at bounding box center [444, 254] width 617 height 309
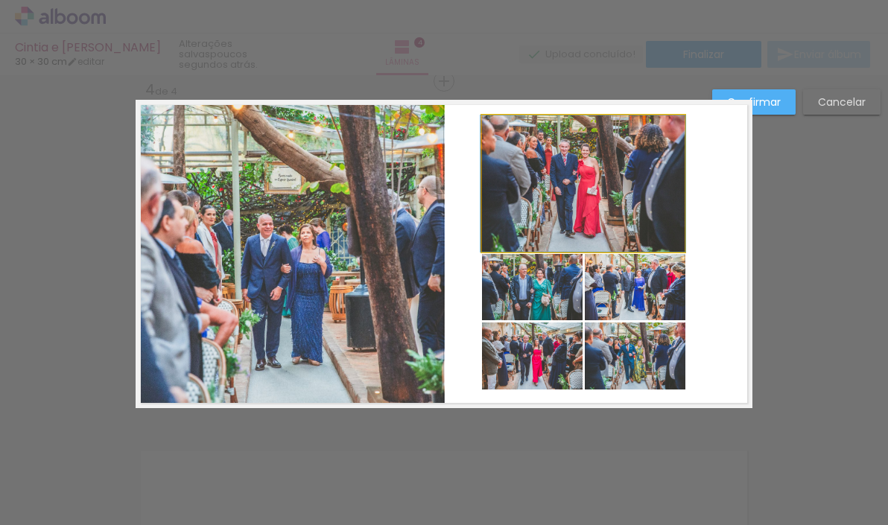
click at [628, 172] on quentale-photo at bounding box center [583, 184] width 203 height 136
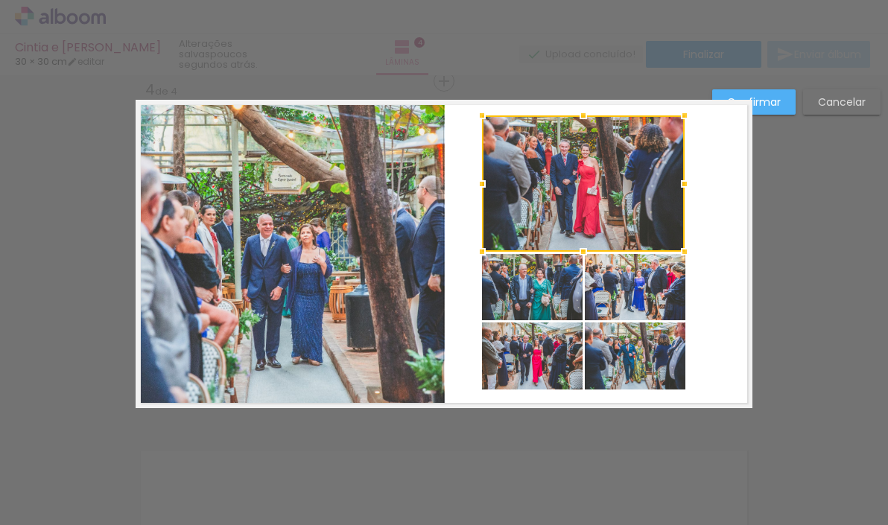
click at [643, 268] on quentale-photo at bounding box center [635, 287] width 101 height 66
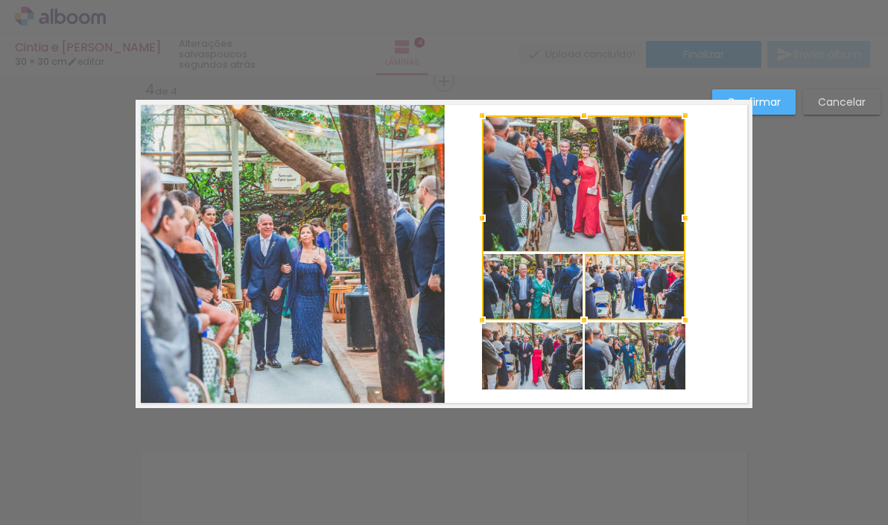
click at [545, 285] on div at bounding box center [583, 218] width 203 height 205
click at [534, 350] on quentale-photo at bounding box center [532, 356] width 101 height 67
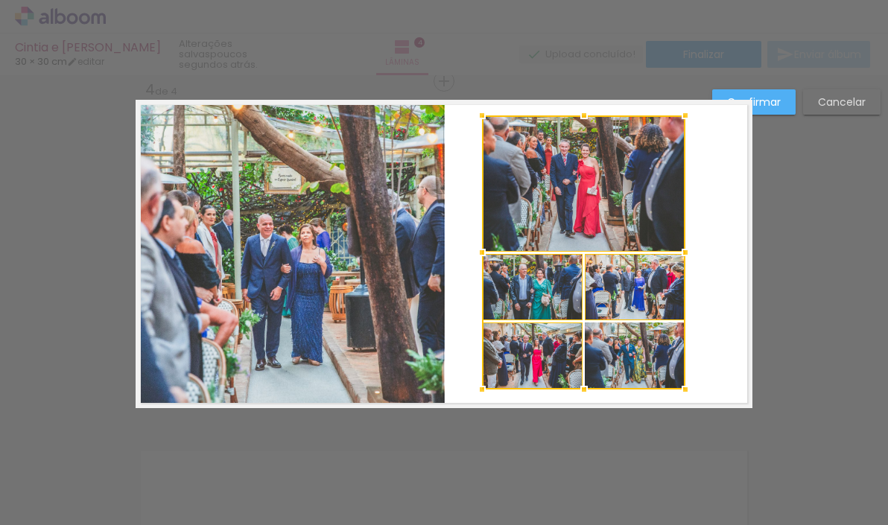
click at [606, 359] on div at bounding box center [583, 253] width 203 height 274
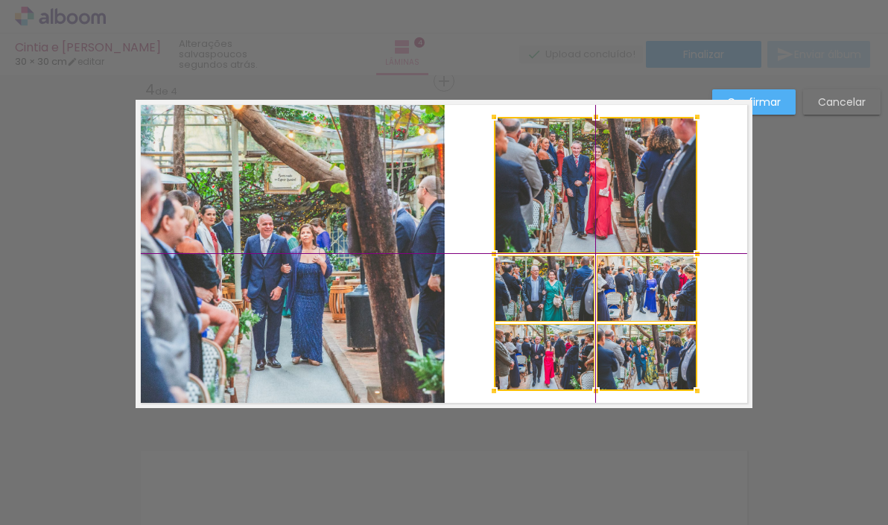
drag, startPoint x: 568, startPoint y: 189, endPoint x: 581, endPoint y: 191, distance: 12.9
click at [581, 191] on div at bounding box center [595, 254] width 203 height 274
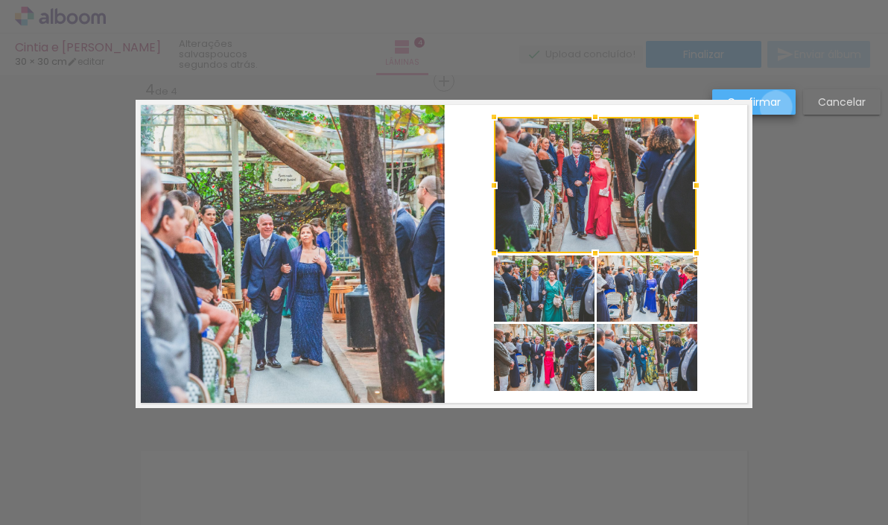
click at [0, 0] on slot "Confirmar" at bounding box center [0, 0] width 0 height 0
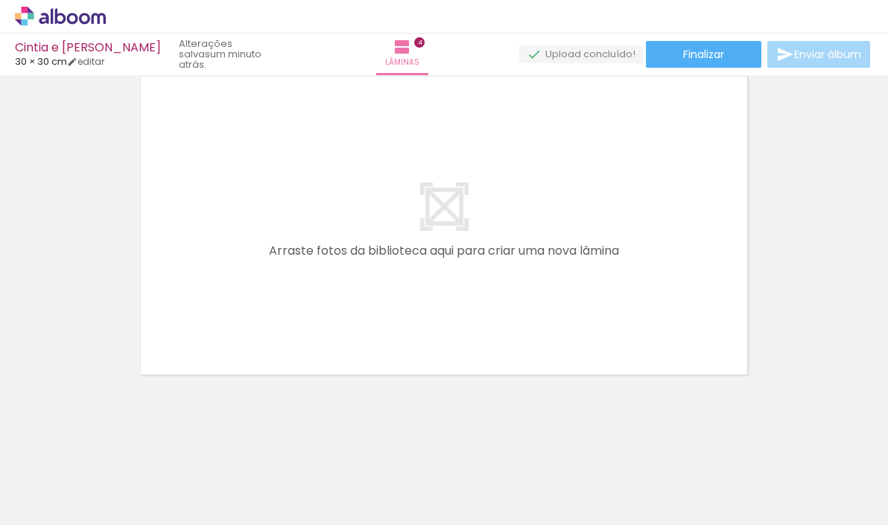
scroll to position [1430, 0]
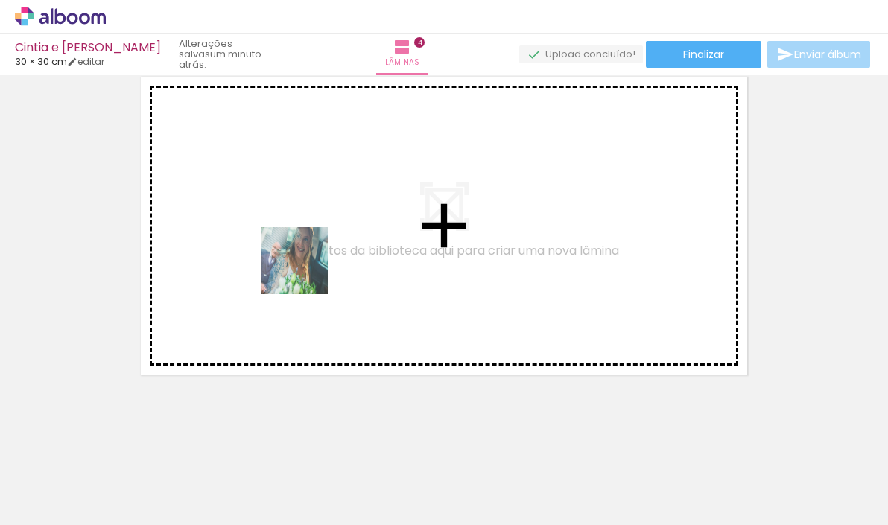
click at [306, 272] on quentale-workspace at bounding box center [444, 262] width 888 height 525
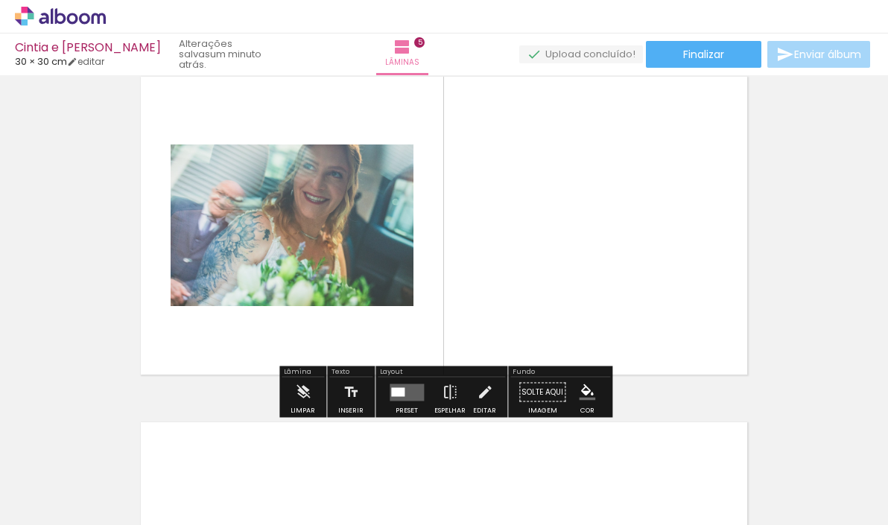
scroll to position [1402, 0]
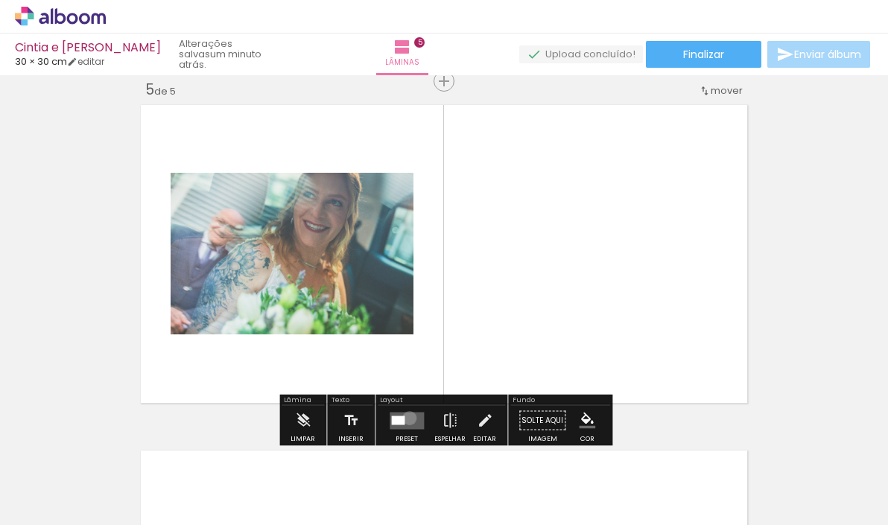
click at [406, 418] on quentale-layouter at bounding box center [407, 420] width 34 height 17
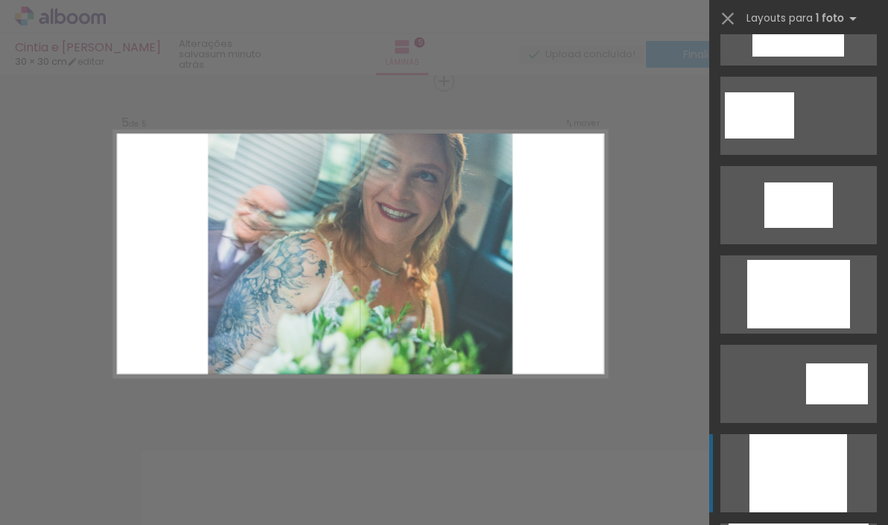
scroll to position [490, 0]
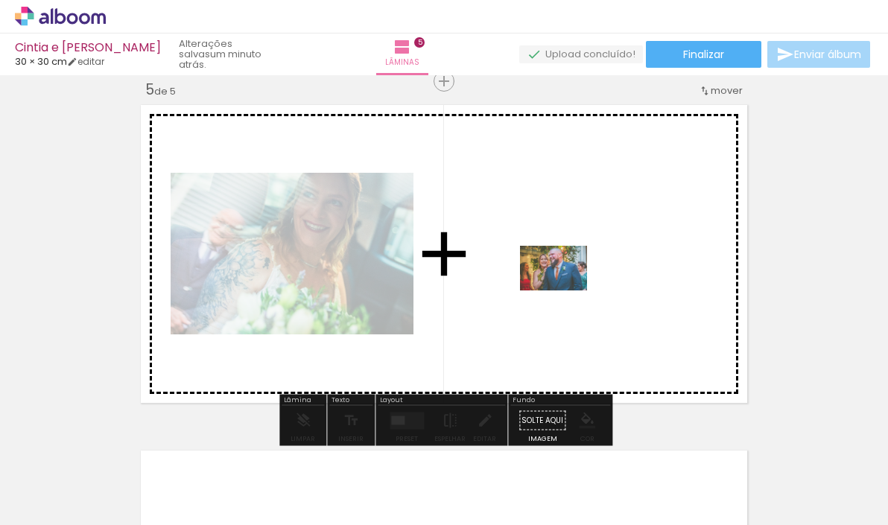
click at [565, 288] on quentale-workspace at bounding box center [444, 262] width 888 height 525
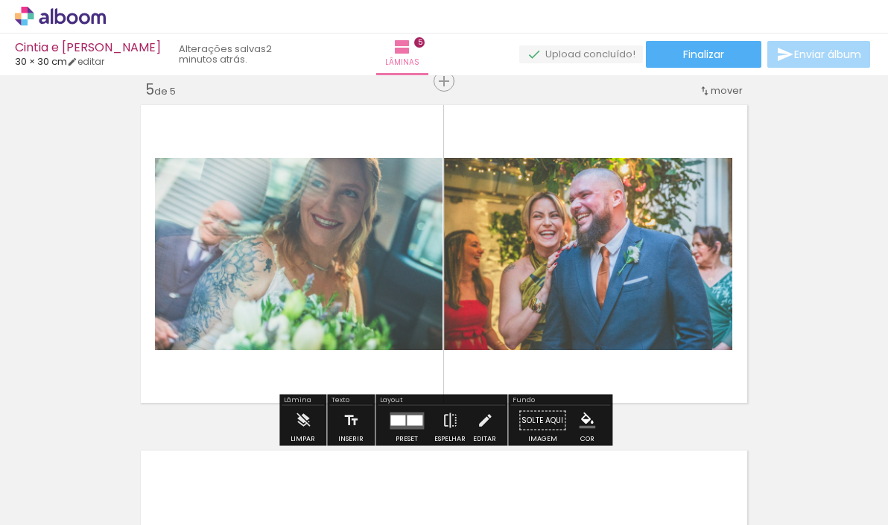
click at [568, 276] on quentale-photo at bounding box center [588, 254] width 288 height 192
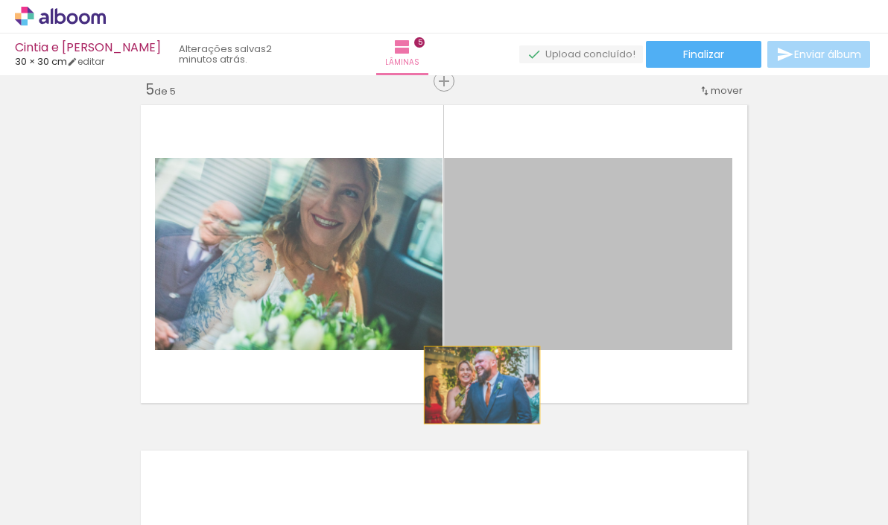
drag, startPoint x: 590, startPoint y: 246, endPoint x: 481, endPoint y: 386, distance: 177.4
click at [481, 387] on quentale-layouter at bounding box center [444, 254] width 617 height 309
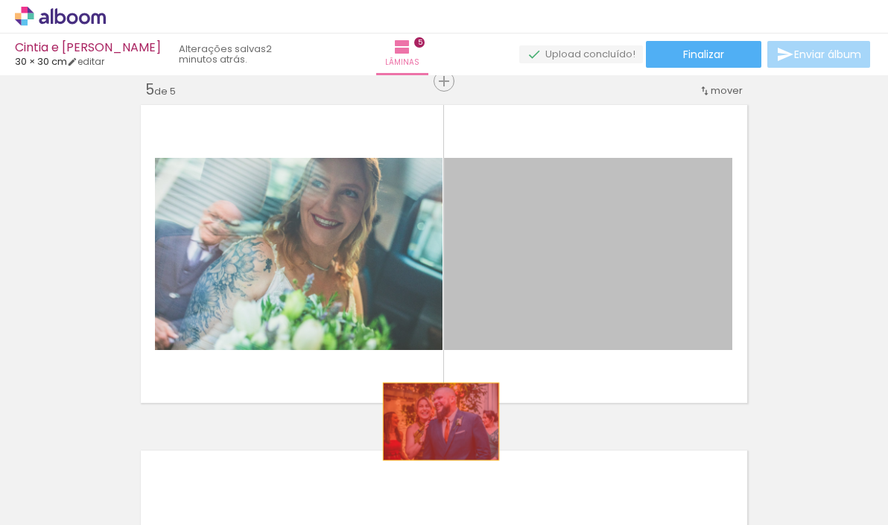
drag, startPoint x: 538, startPoint y: 262, endPoint x: 441, endPoint y: 422, distance: 186.6
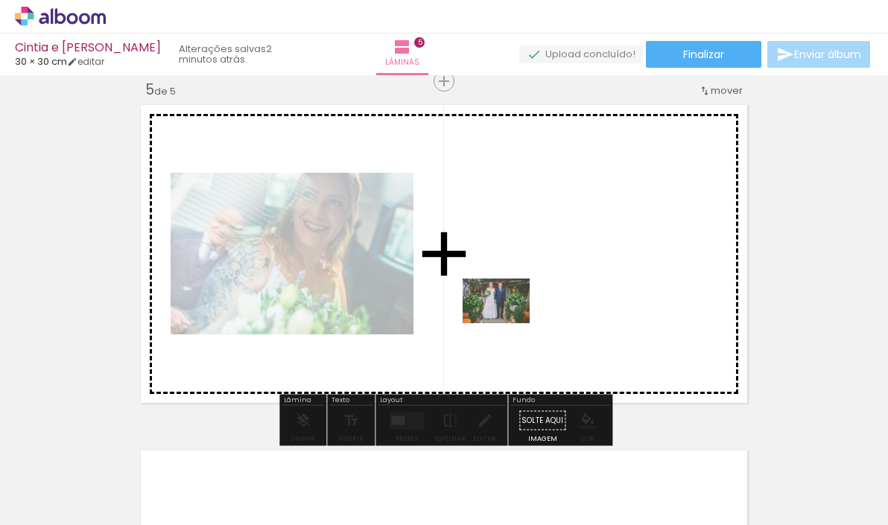
click at [506, 323] on quentale-workspace at bounding box center [444, 262] width 888 height 525
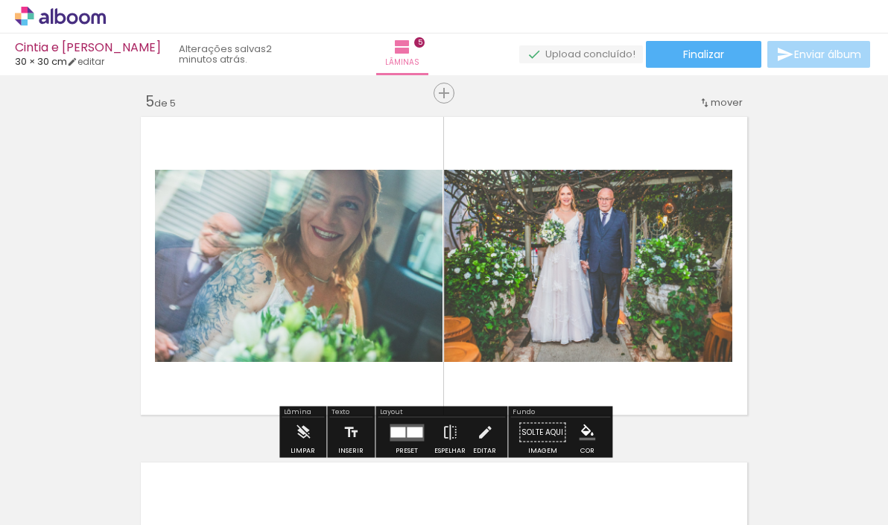
scroll to position [1395, 0]
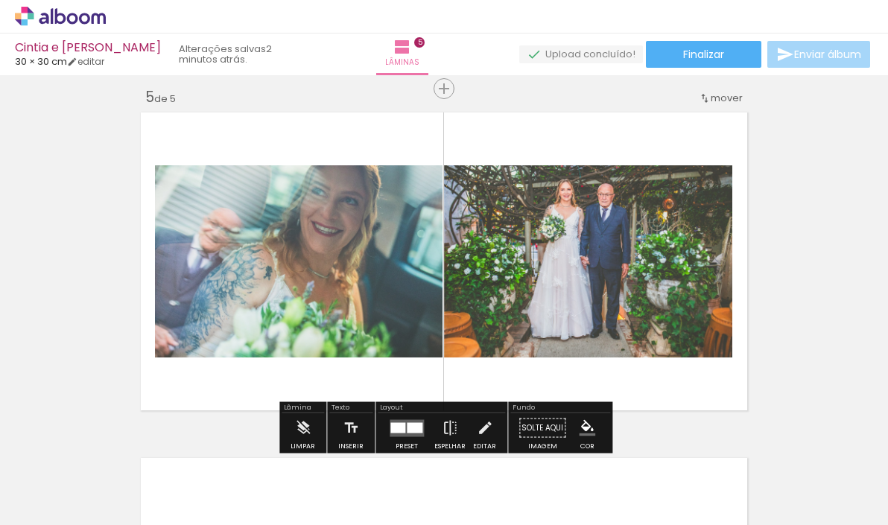
click at [409, 420] on quentale-layouter at bounding box center [407, 428] width 34 height 17
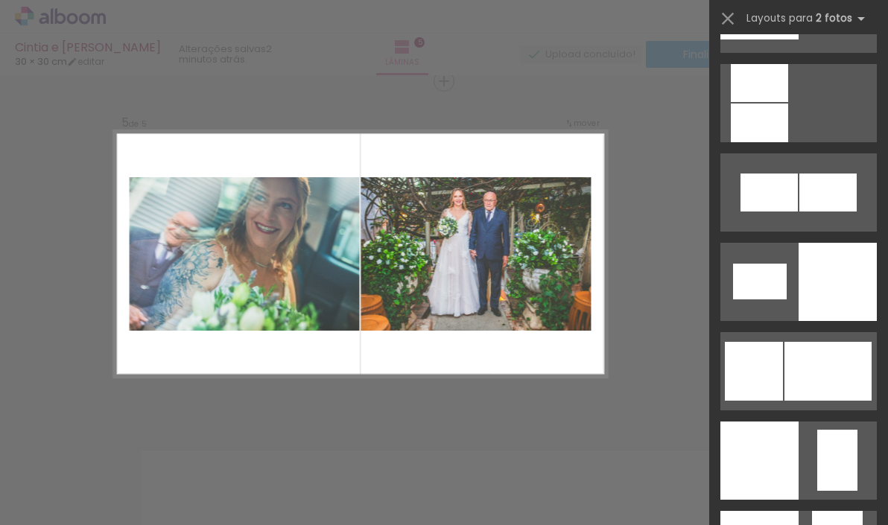
scroll to position [1785, 0]
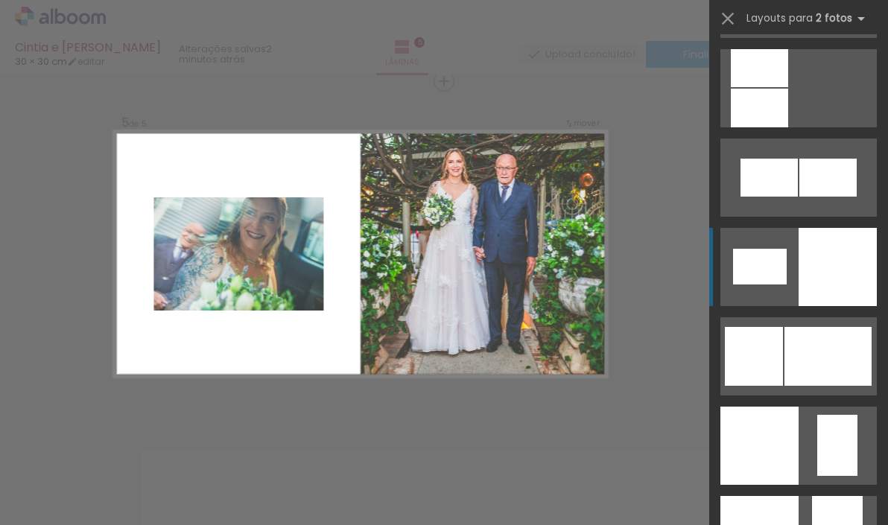
click at [789, 127] on div at bounding box center [759, 108] width 57 height 39
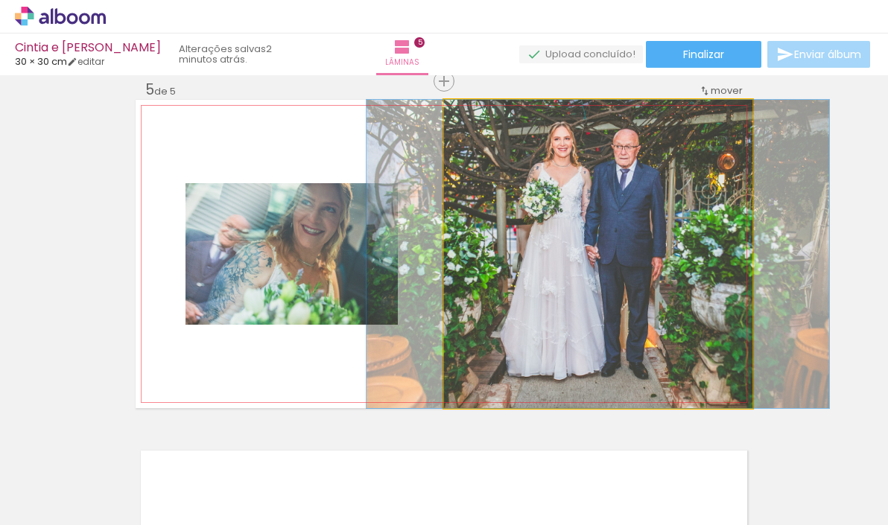
click at [579, 224] on quentale-photo at bounding box center [598, 254] width 309 height 309
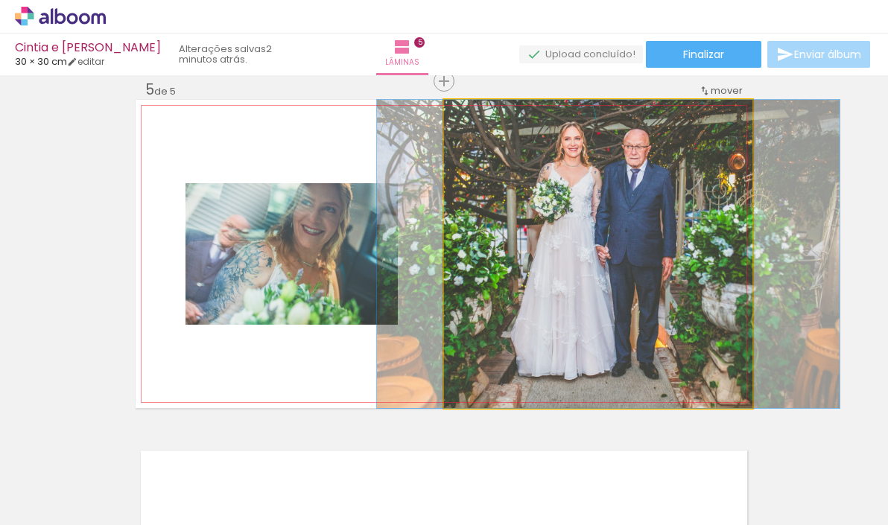
drag, startPoint x: 579, startPoint y: 224, endPoint x: 590, endPoint y: 224, distance: 10.4
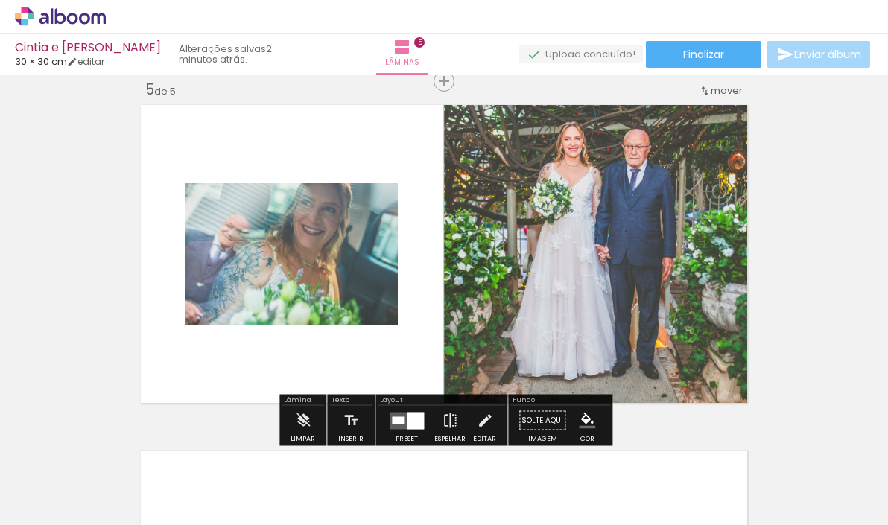
click at [348, 233] on quentale-photo at bounding box center [292, 254] width 212 height 142
click at [244, 262] on quentale-photo at bounding box center [292, 254] width 212 height 142
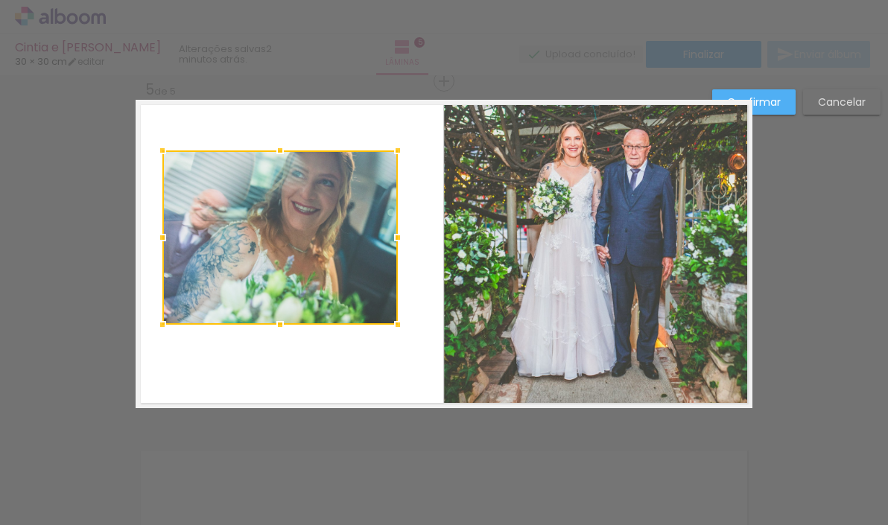
drag, startPoint x: 187, startPoint y: 183, endPoint x: 163, endPoint y: 150, distance: 41.2
click at [163, 150] on div at bounding box center [163, 151] width 30 height 30
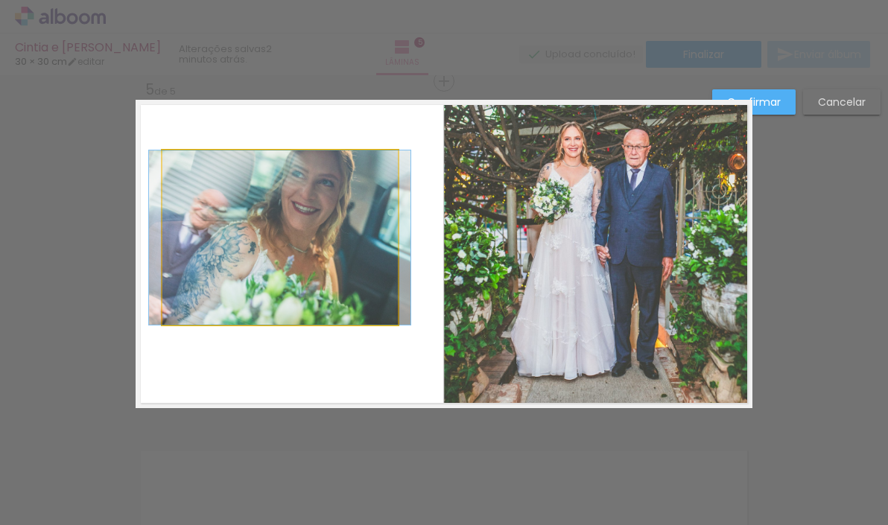
click at [371, 292] on quentale-photo at bounding box center [280, 238] width 236 height 174
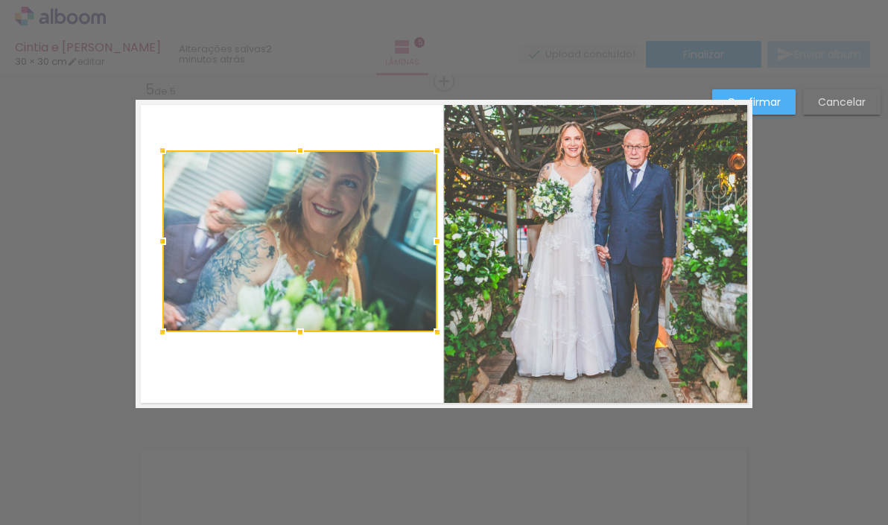
drag, startPoint x: 397, startPoint y: 324, endPoint x: 436, endPoint y: 332, distance: 40.2
click at [436, 332] on div at bounding box center [438, 333] width 30 height 30
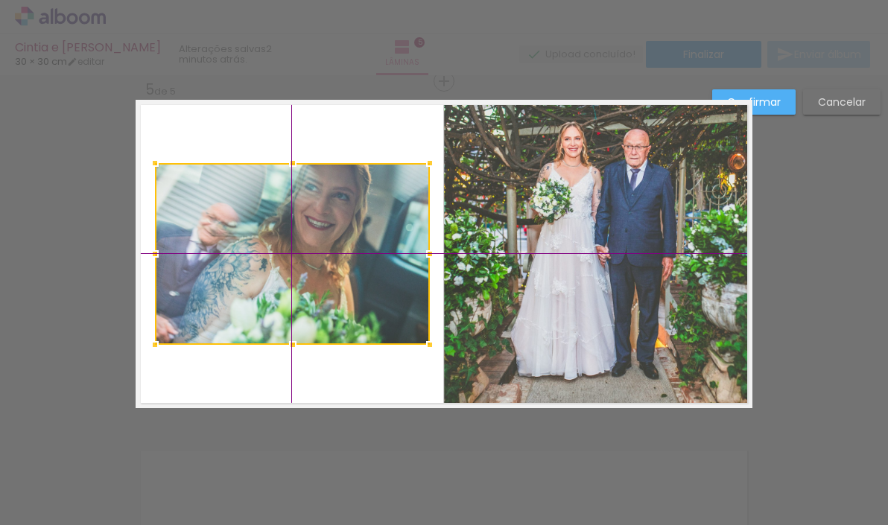
drag, startPoint x: 391, startPoint y: 236, endPoint x: 387, endPoint y: 246, distance: 10.7
click at [387, 246] on div at bounding box center [292, 254] width 275 height 182
click at [0, 0] on slot "Confirmar" at bounding box center [0, 0] width 0 height 0
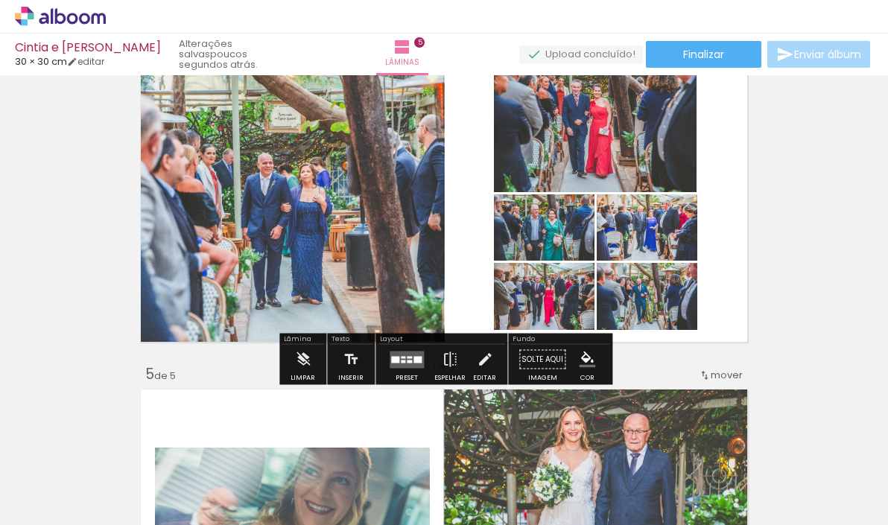
scroll to position [1119, 0]
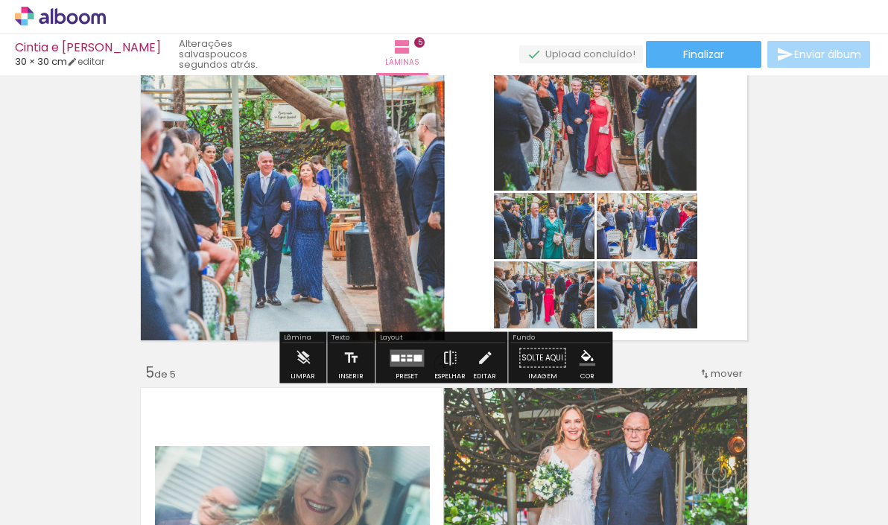
click at [473, 241] on quentale-layouter at bounding box center [444, 191] width 617 height 309
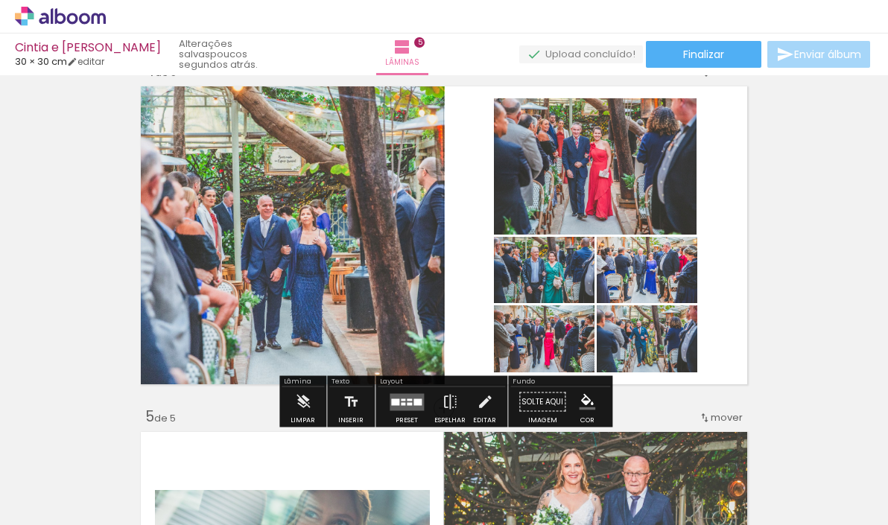
scroll to position [1068, 1]
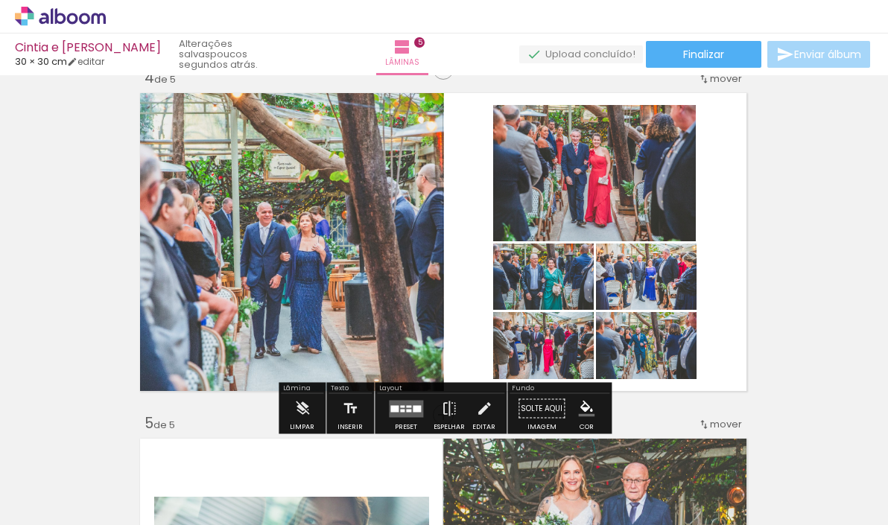
click at [470, 184] on quentale-layouter at bounding box center [443, 242] width 617 height 309
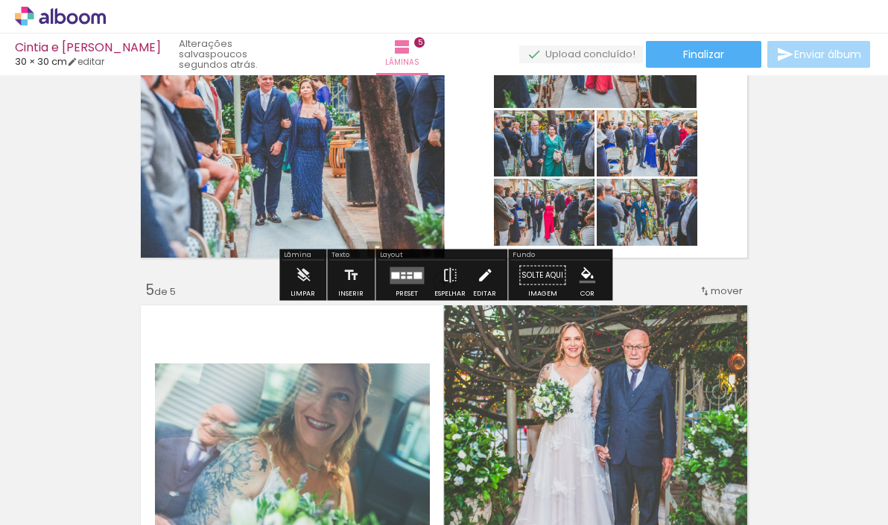
scroll to position [1201, 0]
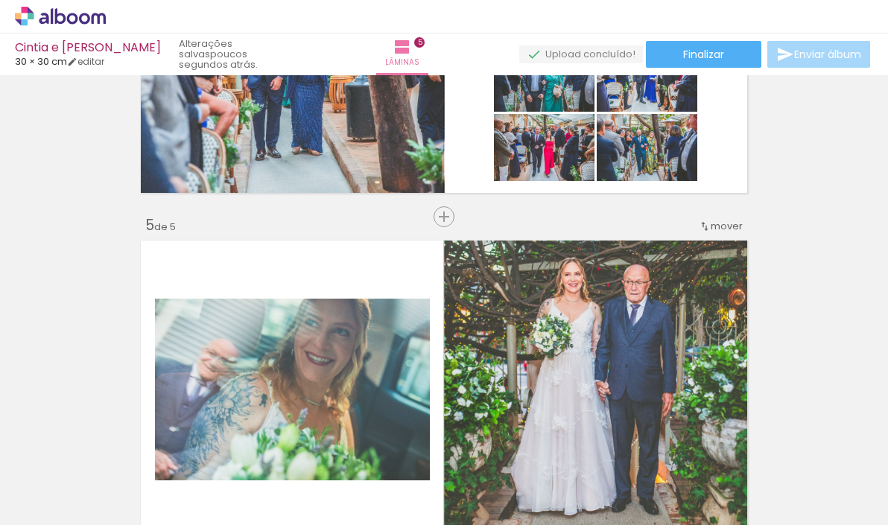
scroll to position [1266, 1]
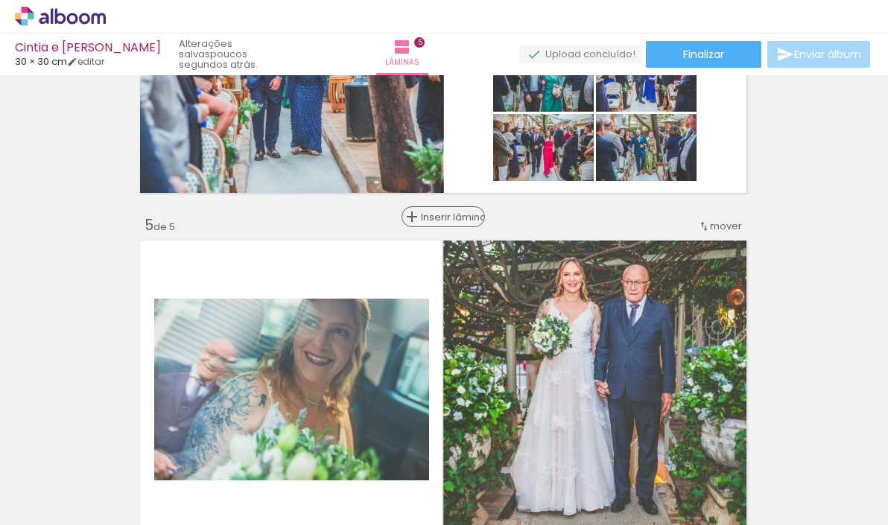
click at [443, 220] on span "Inserir lâmina" at bounding box center [450, 217] width 58 height 10
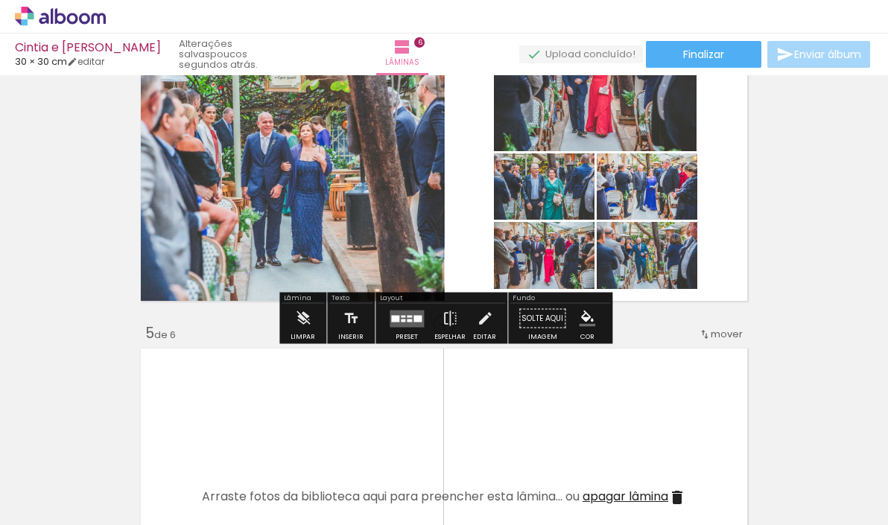
scroll to position [1160, 0]
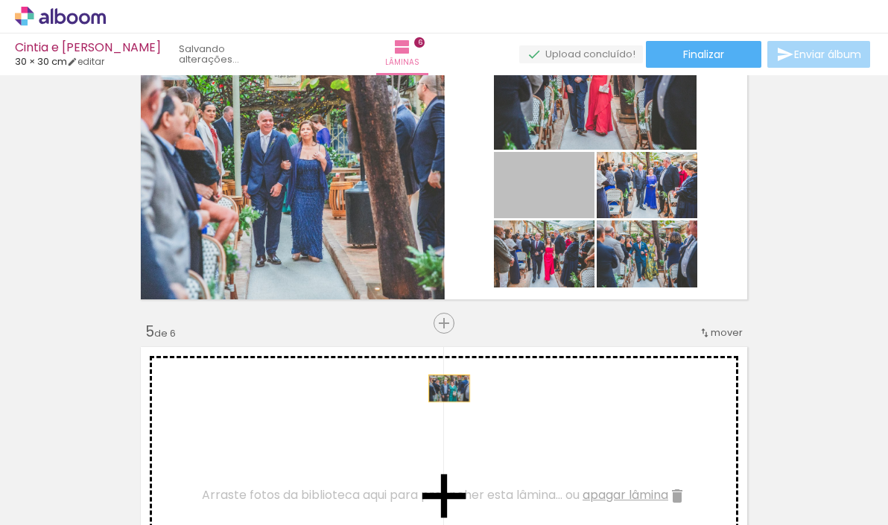
drag, startPoint x: 582, startPoint y: 192, endPoint x: 600, endPoint y: 251, distance: 61.5
click at [450, 388] on div "Inserir lâmina 1 de 6 Inserir lâmina 2 de 6 Inserir lâmina 3 de 6 Inserir lâmin…" at bounding box center [444, 132] width 888 height 2422
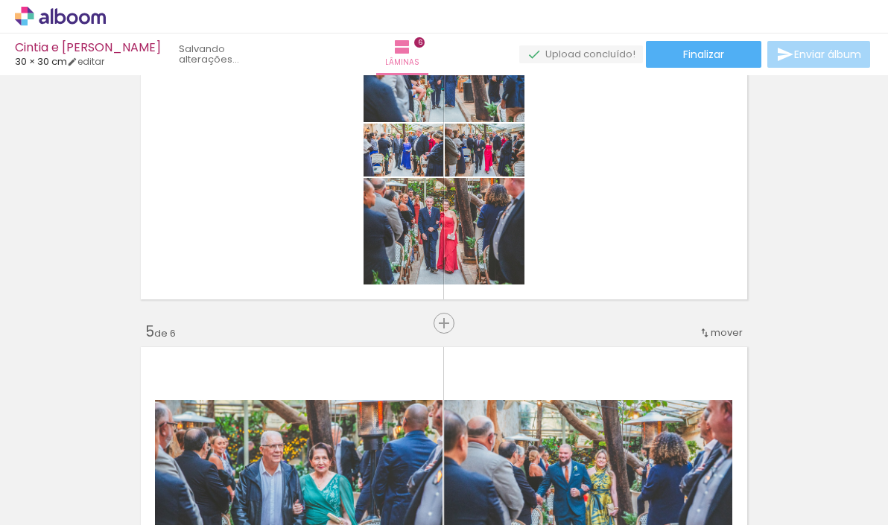
drag, startPoint x: 619, startPoint y: 154, endPoint x: 575, endPoint y: 397, distance: 247.7
click at [575, 397] on div "Inserir lâmina 1 de 6 Inserir lâmina 2 de 6 Inserir lâmina 3 de 6 Inserir lâmin…" at bounding box center [444, 132] width 888 height 2422
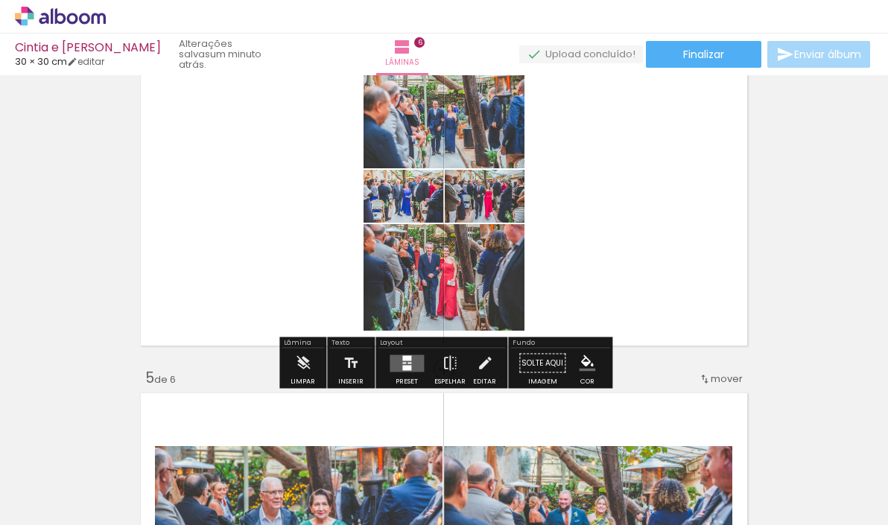
scroll to position [1118, 0]
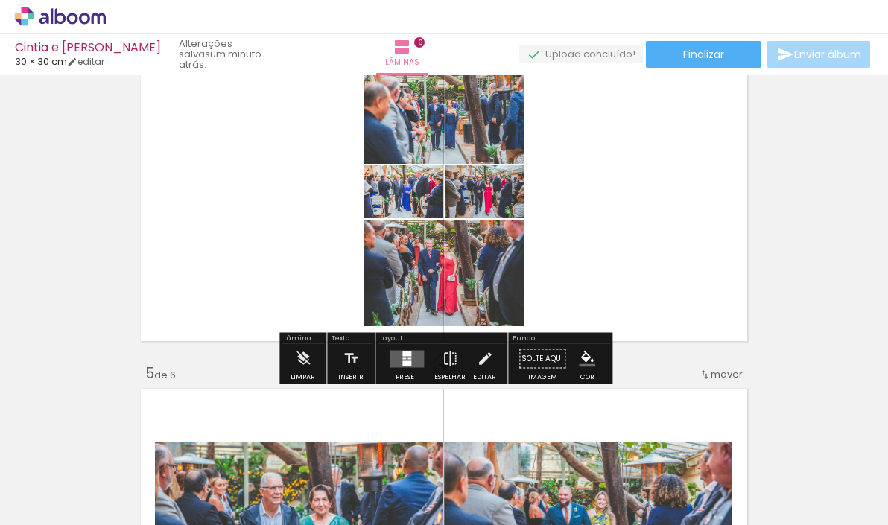
click at [412, 358] on quentale-layouter at bounding box center [407, 358] width 34 height 17
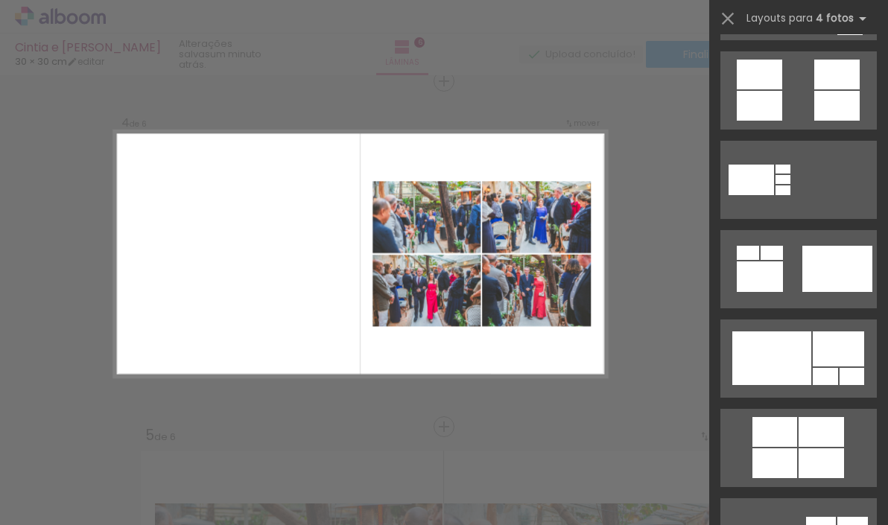
scroll to position [747, 0]
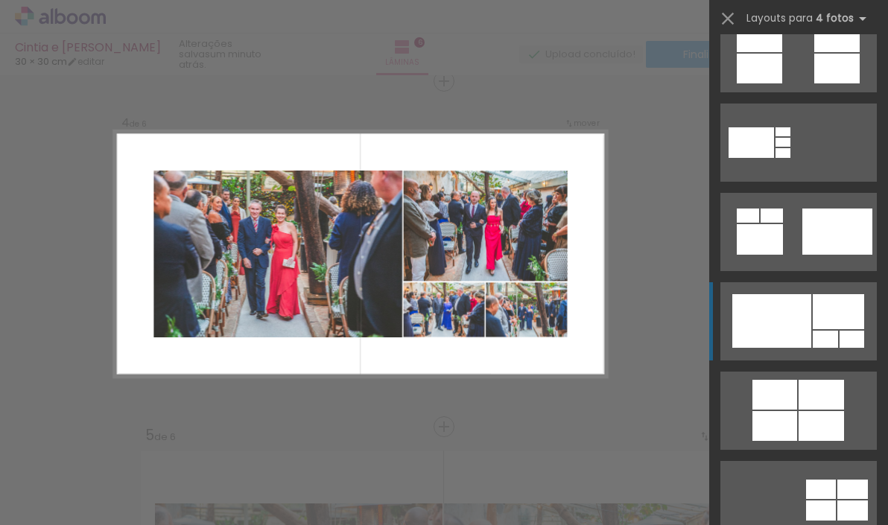
click at [789, 328] on div at bounding box center [772, 321] width 79 height 54
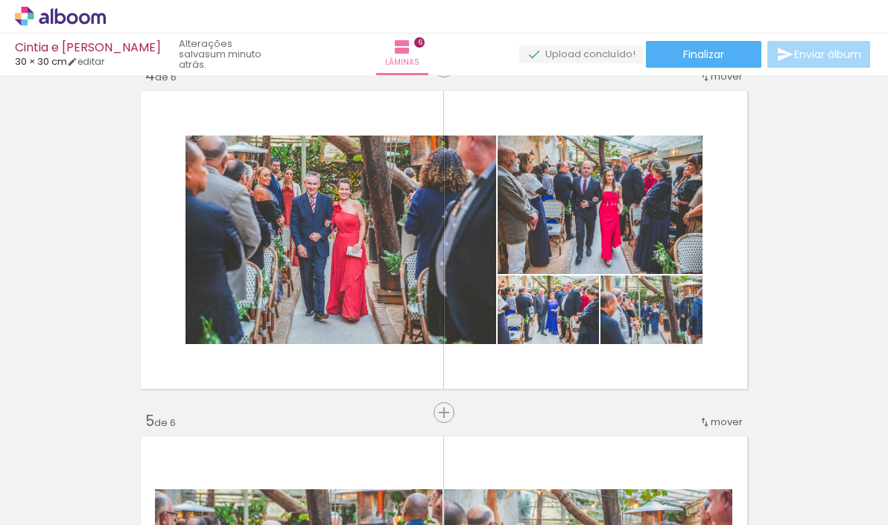
scroll to position [1064, 0]
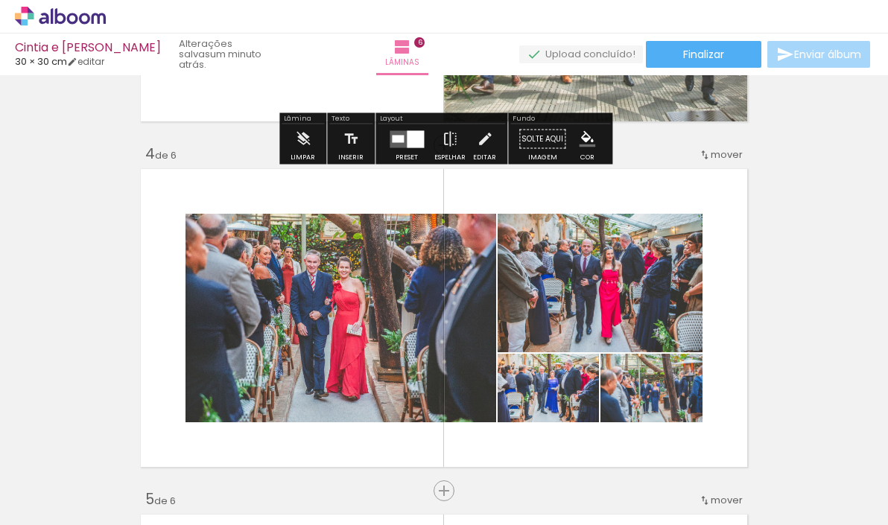
scroll to position [993, 0]
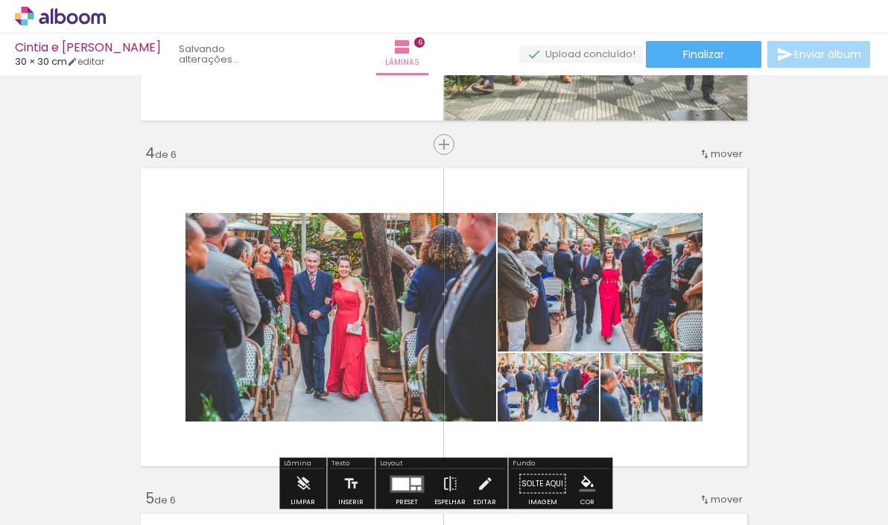
click at [660, 388] on div "Largura Cor" at bounding box center [648, 392] width 27 height 22
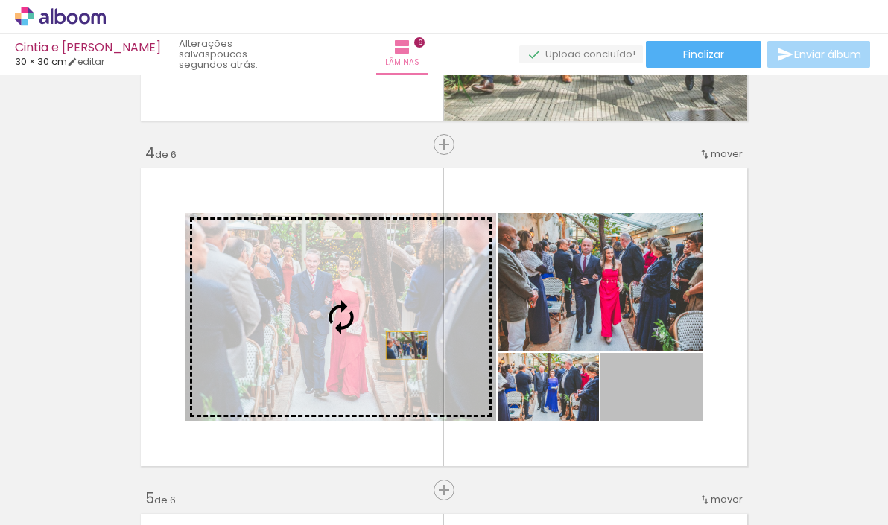
drag, startPoint x: 681, startPoint y: 394, endPoint x: 408, endPoint y: 346, distance: 277.8
click at [0, 0] on slot at bounding box center [0, 0] width 0 height 0
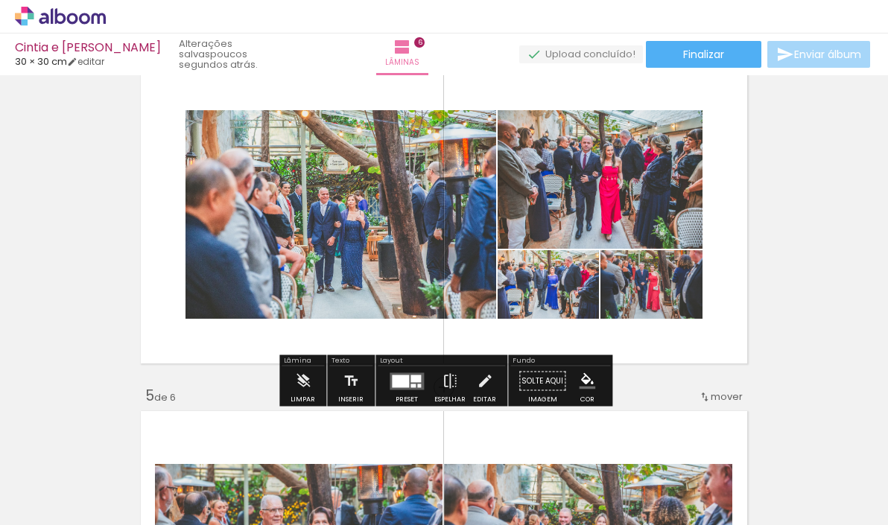
scroll to position [1100, 0]
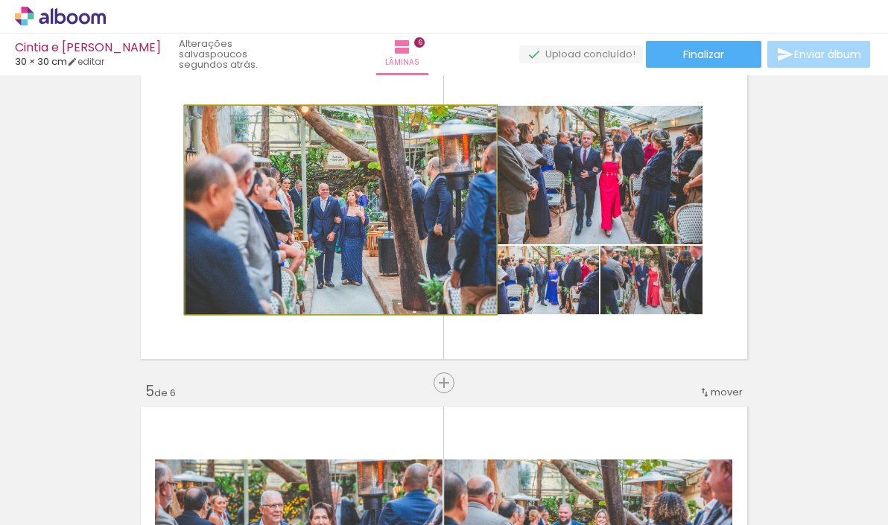
click at [359, 212] on quentale-photo at bounding box center [341, 210] width 311 height 209
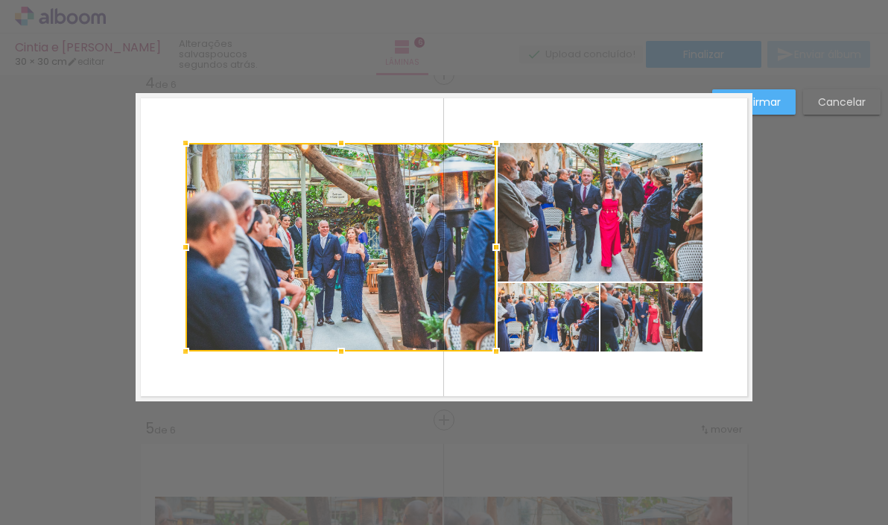
scroll to position [1056, 0]
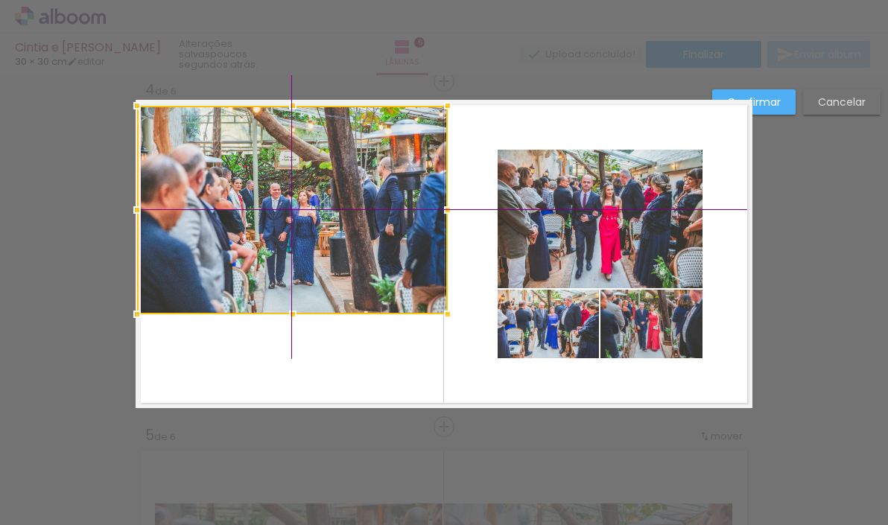
drag, startPoint x: 343, startPoint y: 253, endPoint x: 288, endPoint y: 196, distance: 79.1
click at [288, 196] on div at bounding box center [292, 210] width 311 height 209
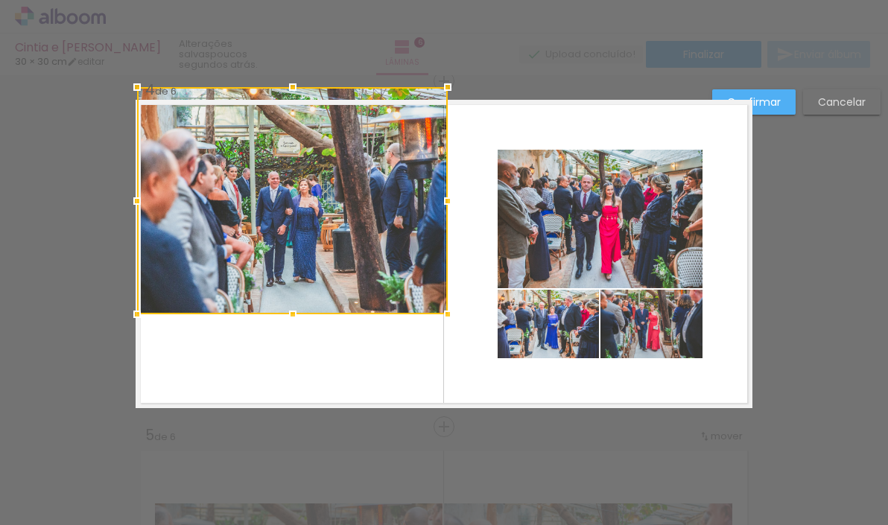
click at [288, 105] on div at bounding box center [292, 200] width 311 height 227
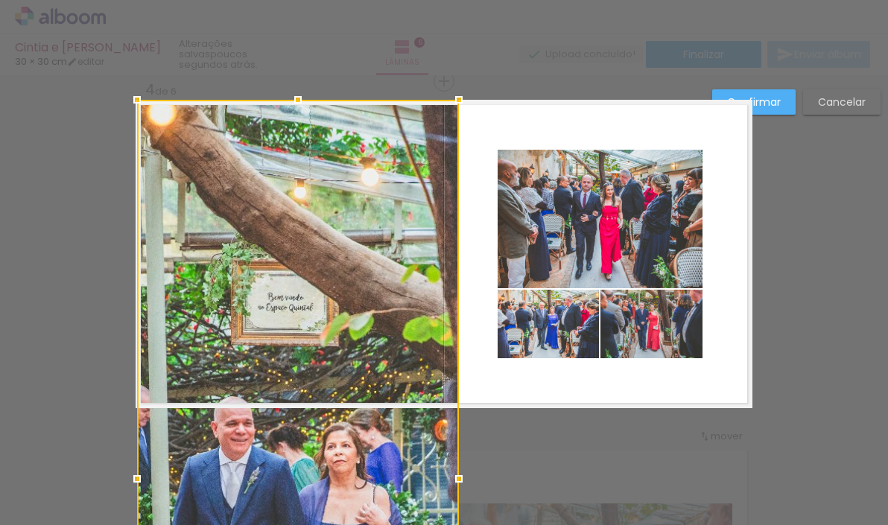
drag, startPoint x: 446, startPoint y: 200, endPoint x: 469, endPoint y: 200, distance: 23.1
click at [459, 200] on div at bounding box center [298, 479] width 322 height 758
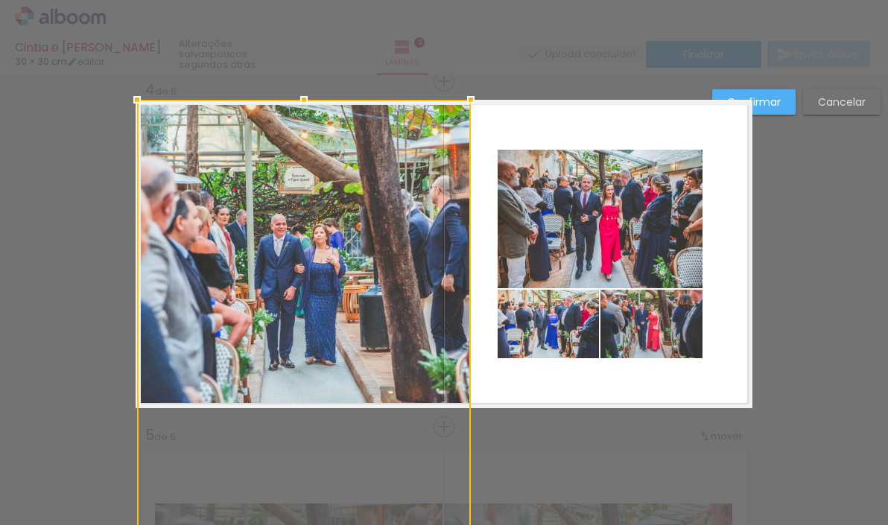
click at [492, 262] on quentale-layouter at bounding box center [444, 254] width 617 height 309
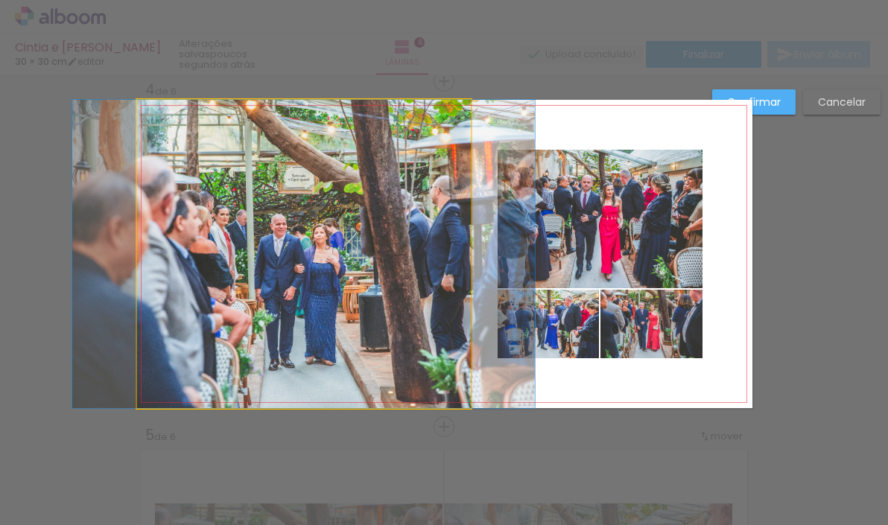
click at [388, 259] on quentale-photo at bounding box center [304, 254] width 334 height 309
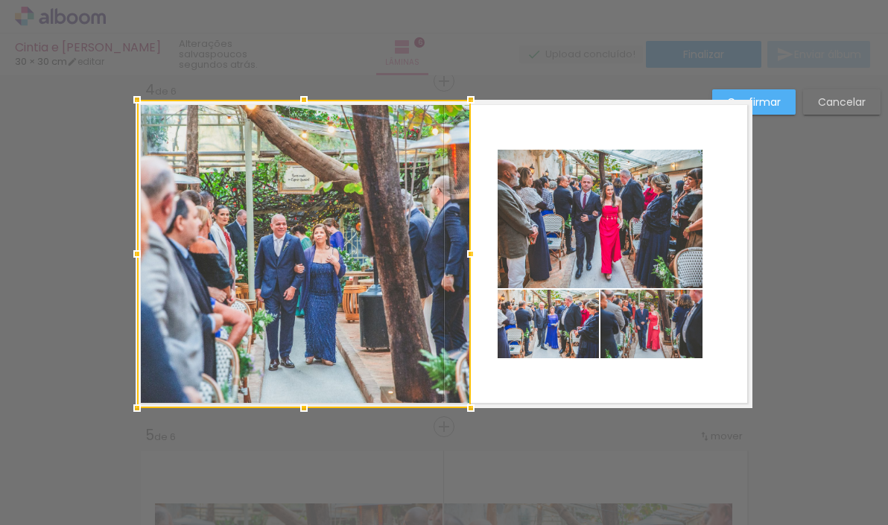
click at [388, 259] on div at bounding box center [304, 254] width 334 height 309
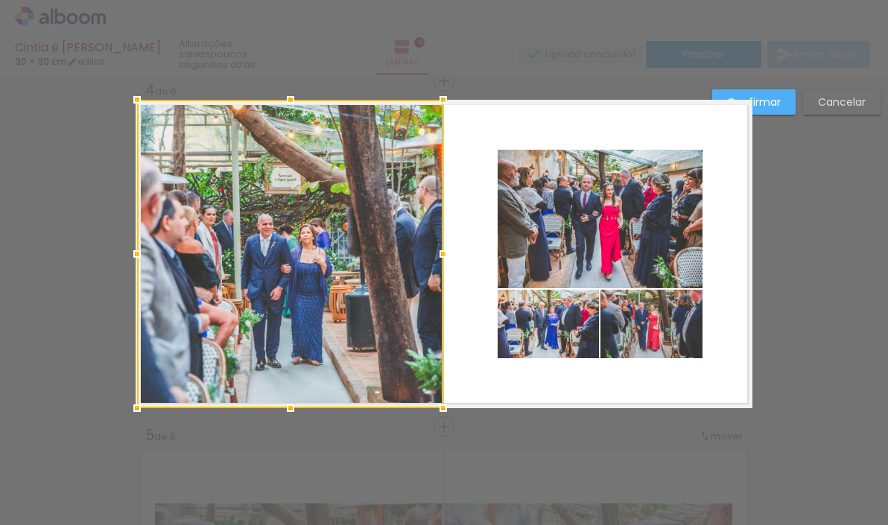
drag, startPoint x: 472, startPoint y: 256, endPoint x: 444, endPoint y: 259, distance: 27.8
click at [444, 259] on div at bounding box center [444, 254] width 30 height 30
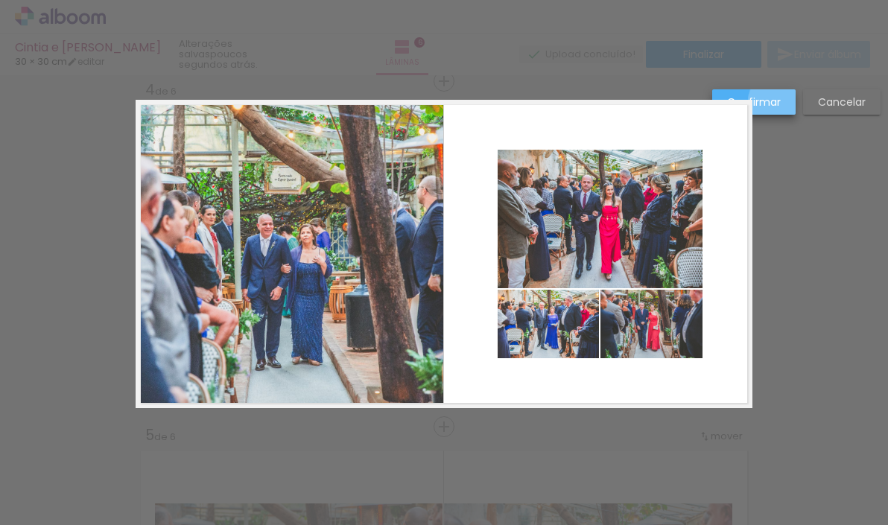
click at [785, 101] on paper-button "Confirmar" at bounding box center [754, 101] width 83 height 25
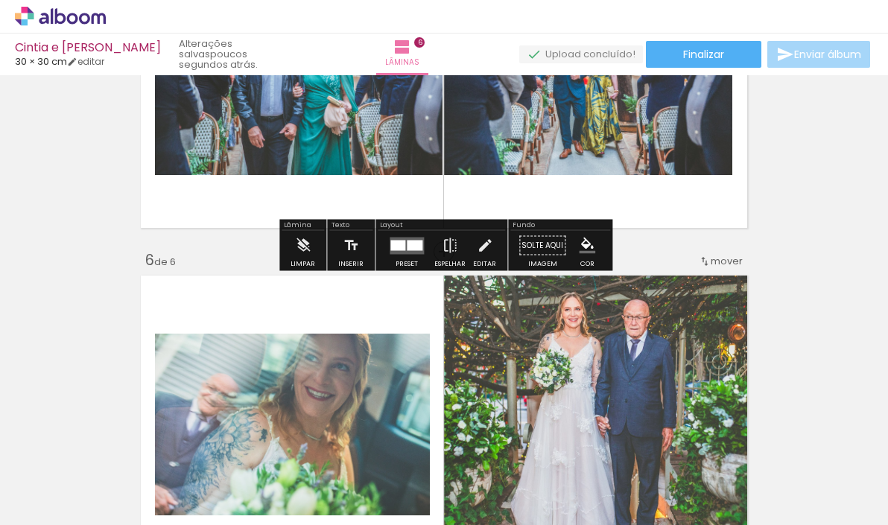
scroll to position [1579, 0]
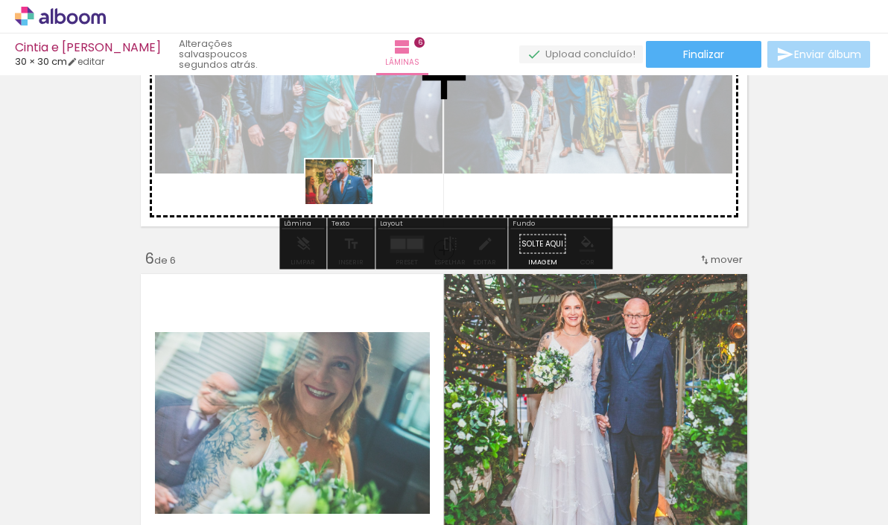
drag, startPoint x: 157, startPoint y: 481, endPoint x: 350, endPoint y: 204, distance: 337.7
click at [350, 204] on quentale-workspace at bounding box center [444, 262] width 888 height 525
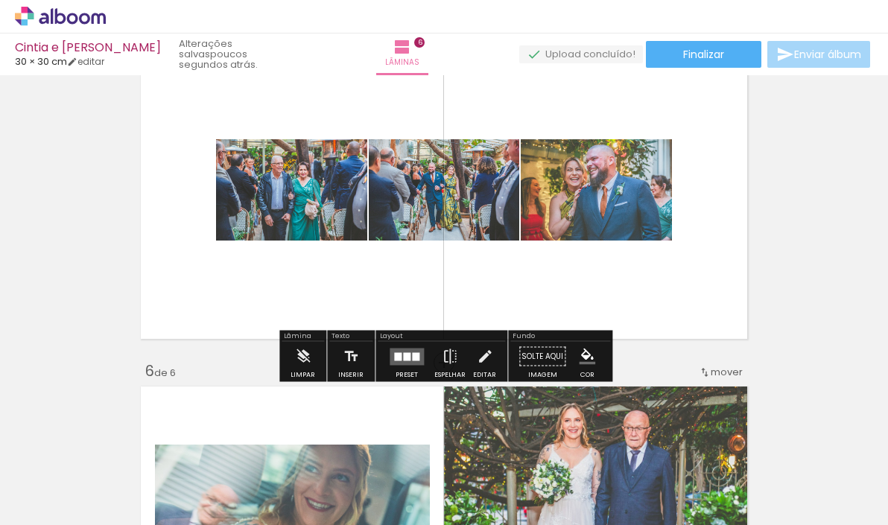
scroll to position [1461, 1]
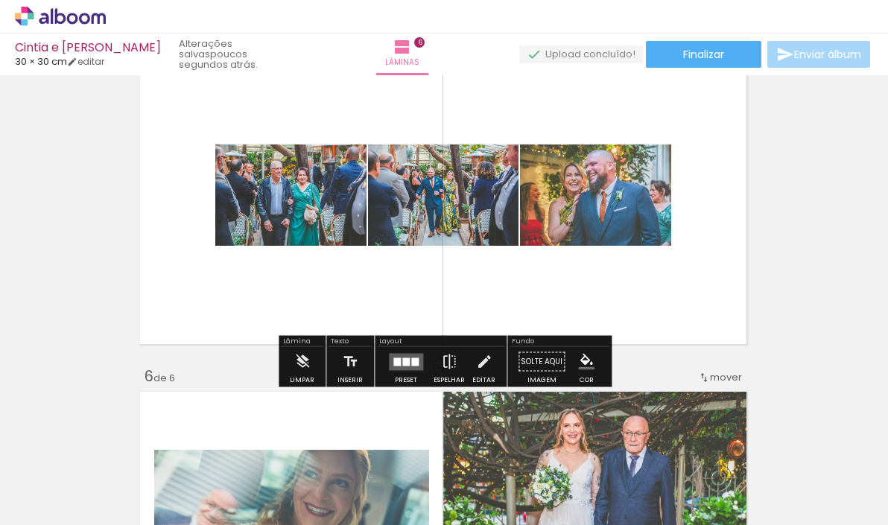
click at [402, 365] on div at bounding box center [405, 362] width 7 height 8
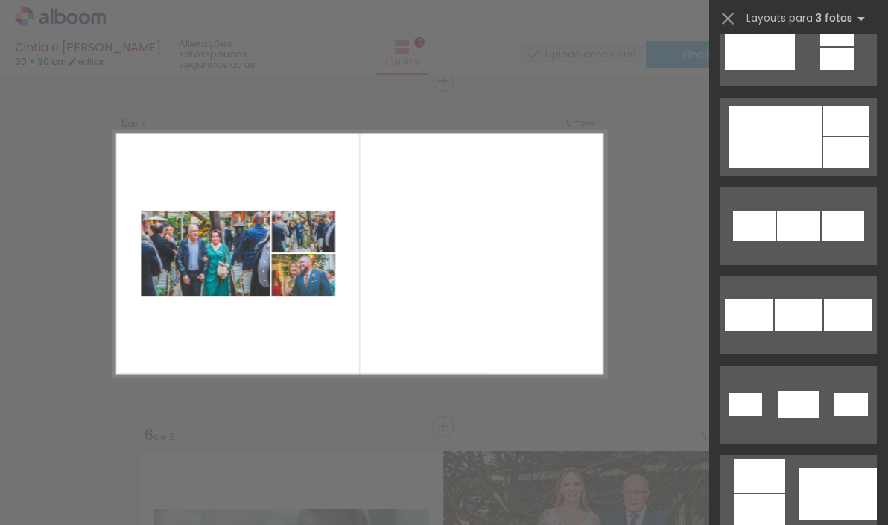
scroll to position [666, 0]
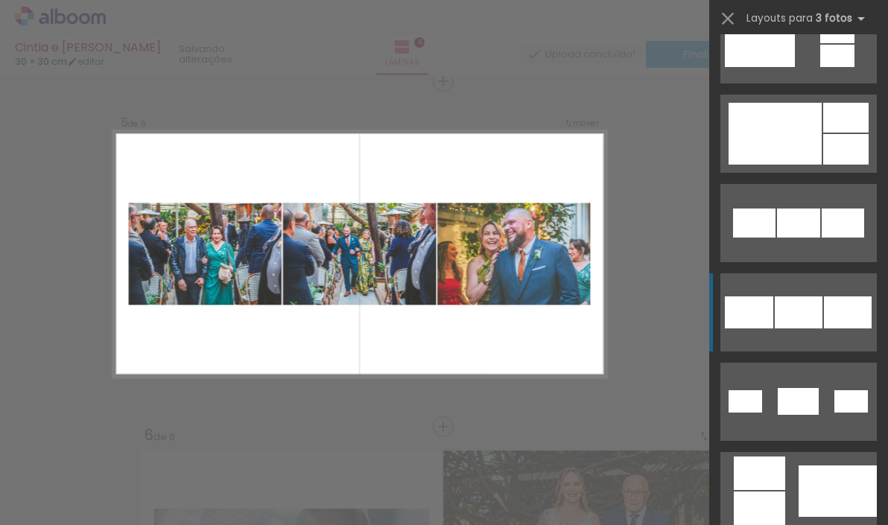
click at [802, 238] on div at bounding box center [798, 223] width 43 height 29
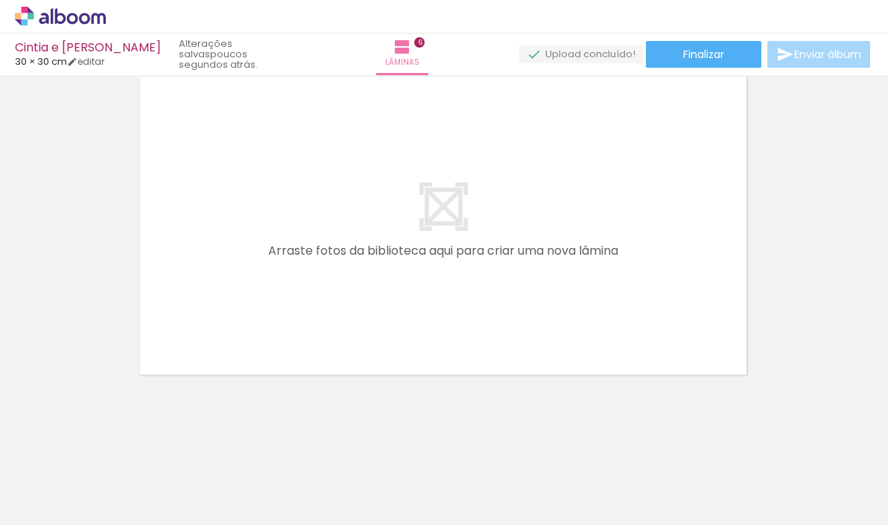
scroll to position [2122, 1]
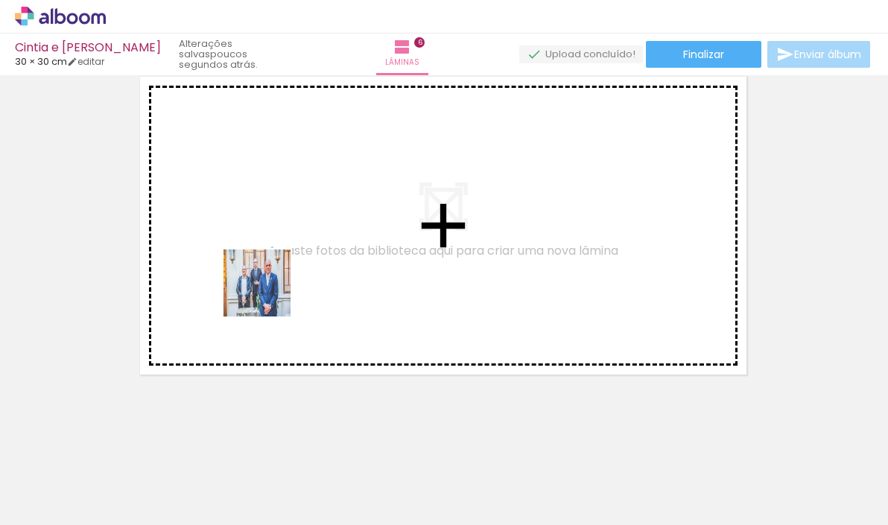
drag, startPoint x: 162, startPoint y: 487, endPoint x: 277, endPoint y: 280, distance: 236.9
click at [277, 280] on quentale-workspace at bounding box center [444, 262] width 888 height 525
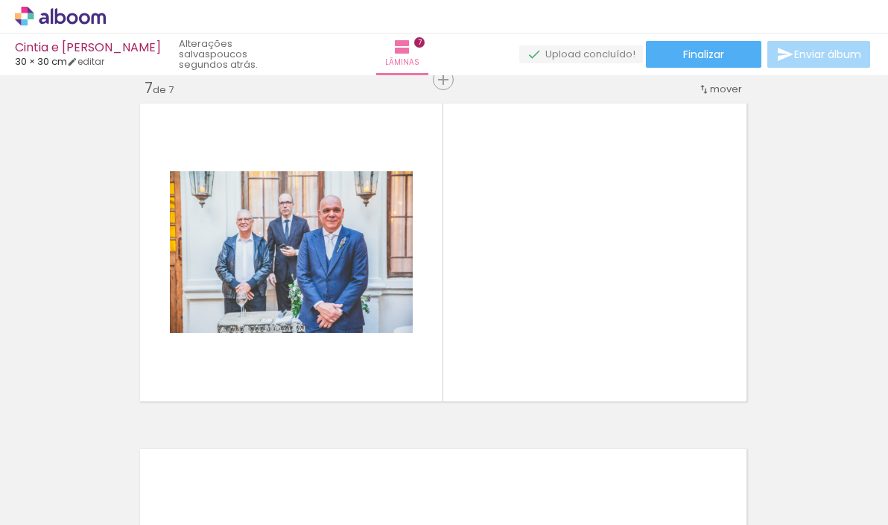
scroll to position [2094, 1]
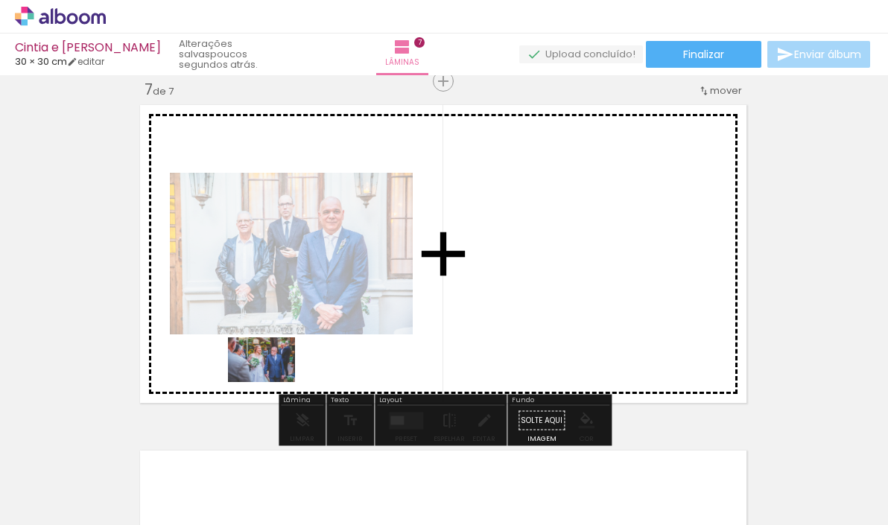
drag, startPoint x: 168, startPoint y: 477, endPoint x: 272, endPoint y: 382, distance: 140.8
click at [272, 382] on quentale-workspace at bounding box center [444, 262] width 888 height 525
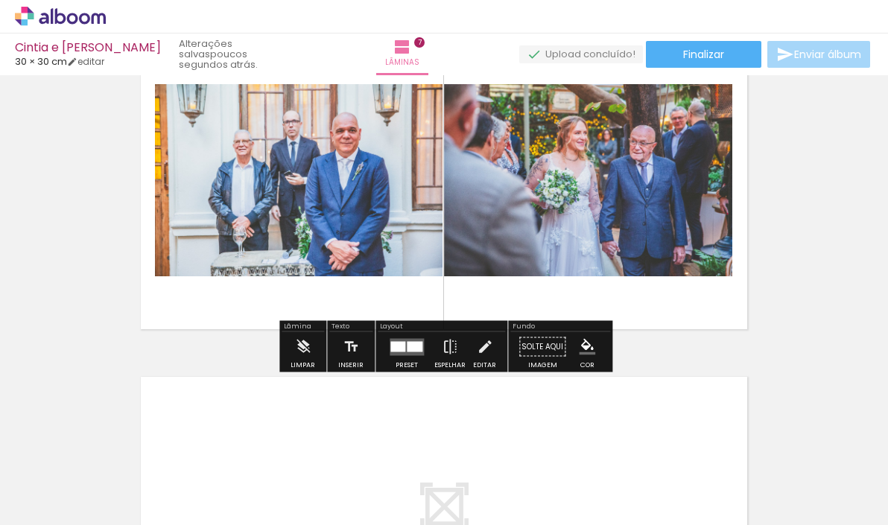
scroll to position [2171, 0]
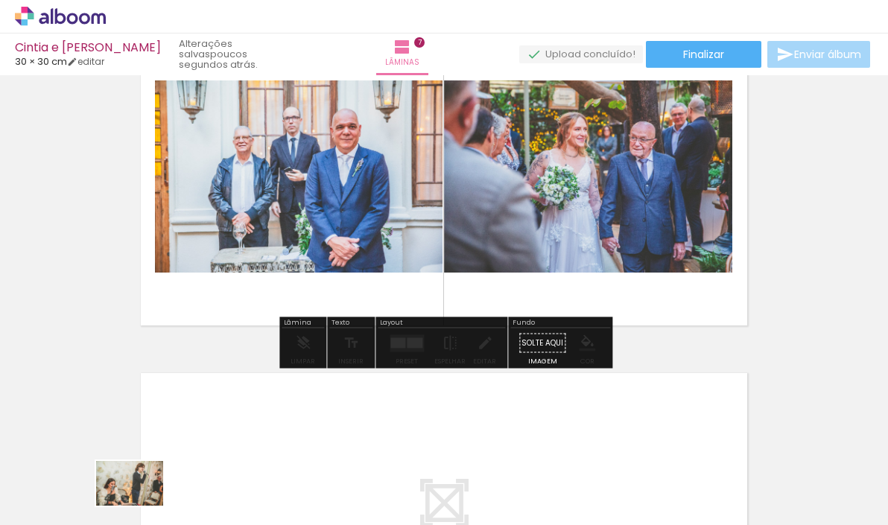
click at [144, 499] on div at bounding box center [150, 475] width 74 height 49
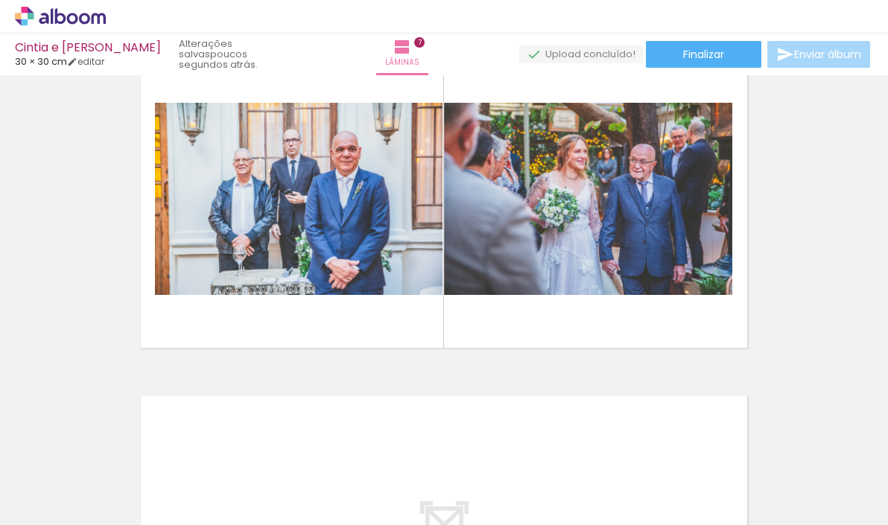
scroll to position [2173, 0]
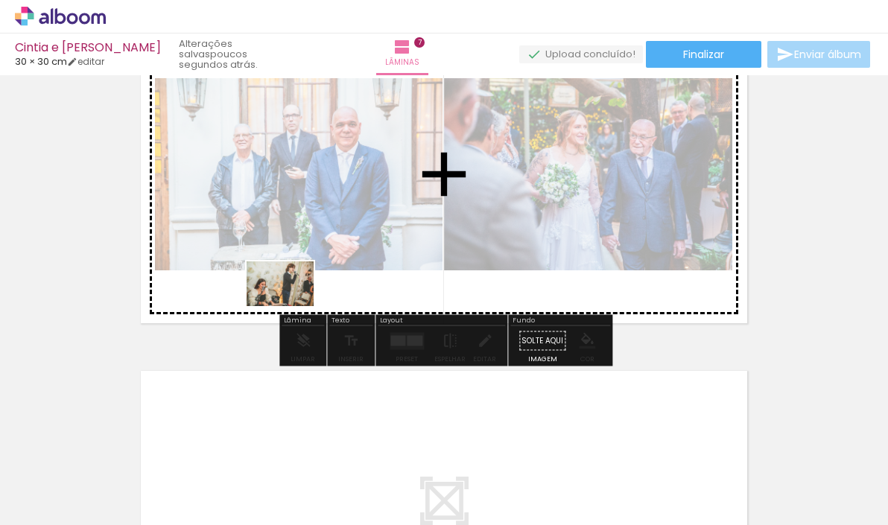
drag, startPoint x: 169, startPoint y: 481, endPoint x: 291, endPoint y: 306, distance: 213.0
click at [291, 306] on quentale-workspace at bounding box center [444, 262] width 888 height 525
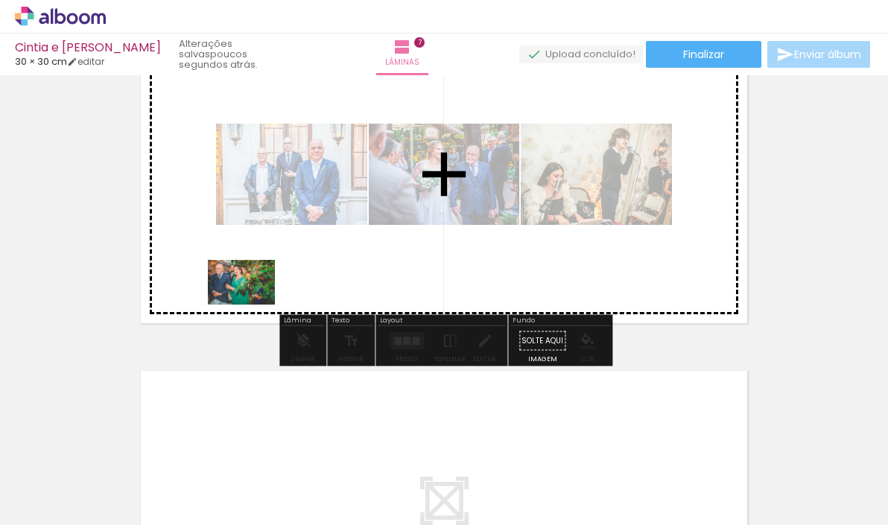
drag, startPoint x: 160, startPoint y: 488, endPoint x: 253, endPoint y: 306, distance: 204.7
click at [253, 306] on quentale-workspace at bounding box center [444, 262] width 888 height 525
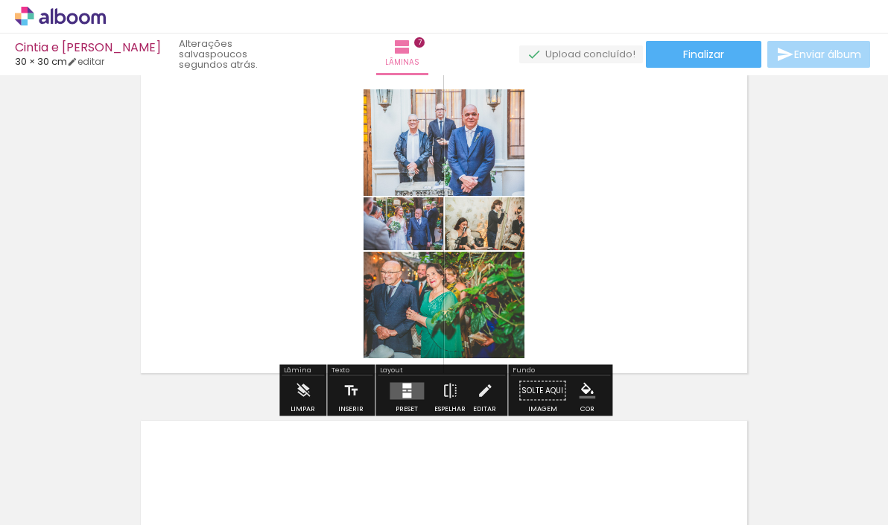
scroll to position [2125, 0]
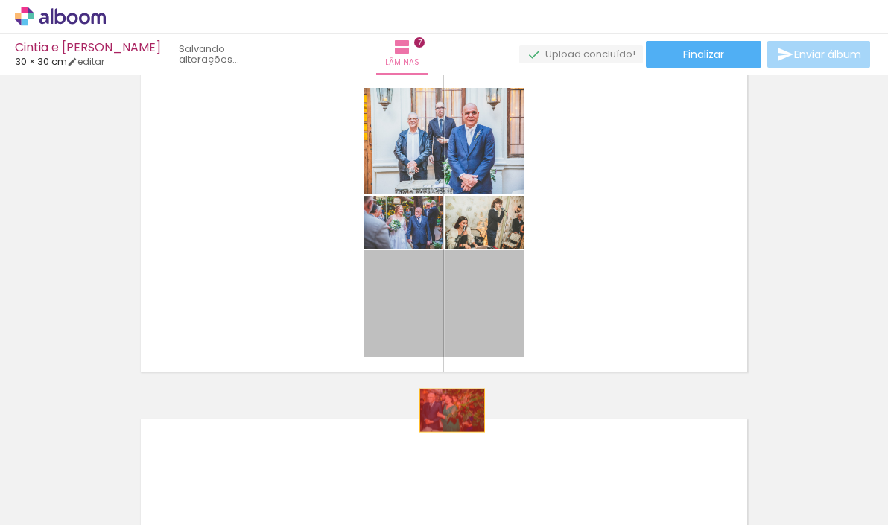
drag, startPoint x: 495, startPoint y: 303, endPoint x: 457, endPoint y: 372, distance: 78.4
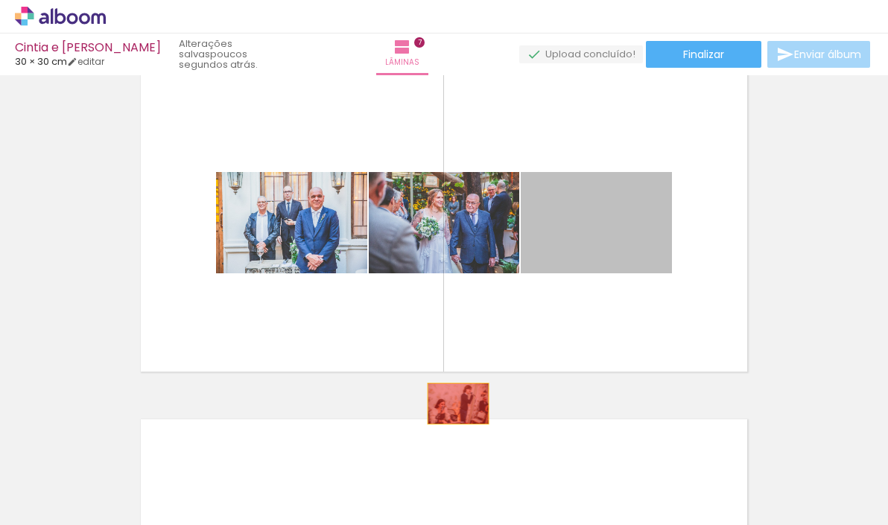
drag, startPoint x: 608, startPoint y: 230, endPoint x: 458, endPoint y: 404, distance: 229.4
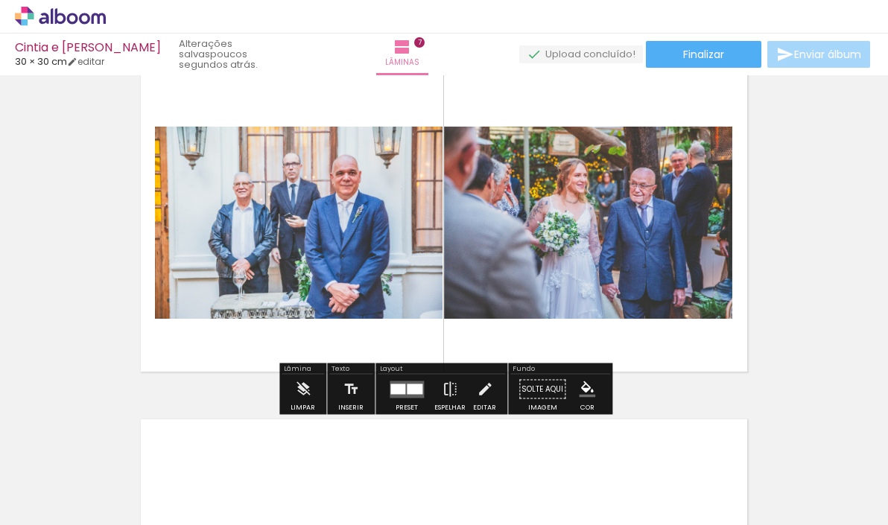
click at [405, 399] on div at bounding box center [407, 390] width 40 height 30
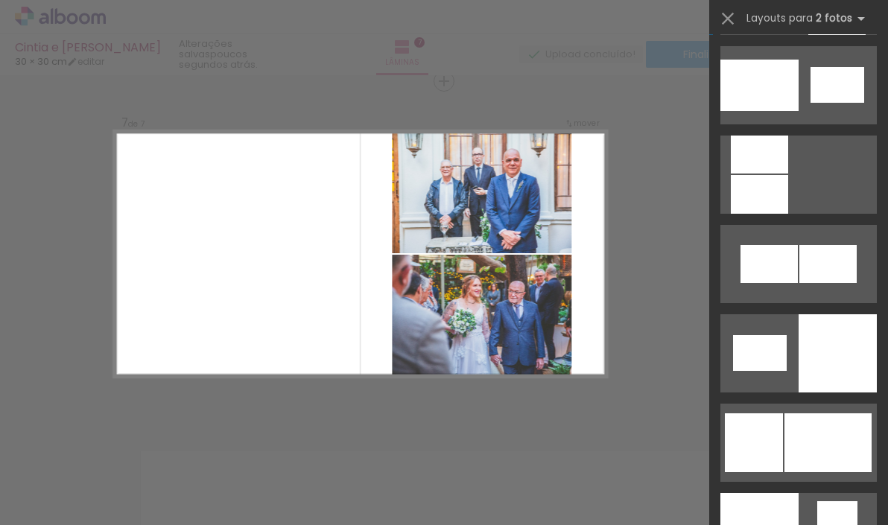
scroll to position [1701, 0]
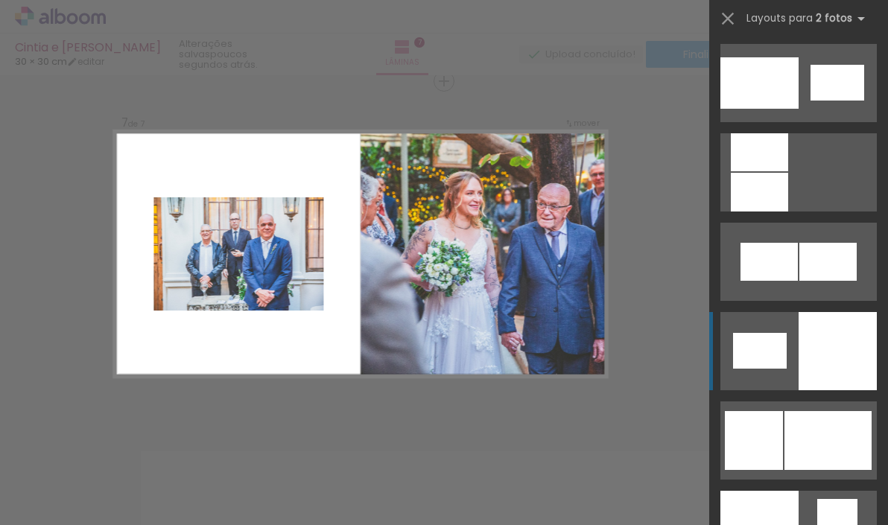
click at [789, 212] on div at bounding box center [759, 192] width 57 height 39
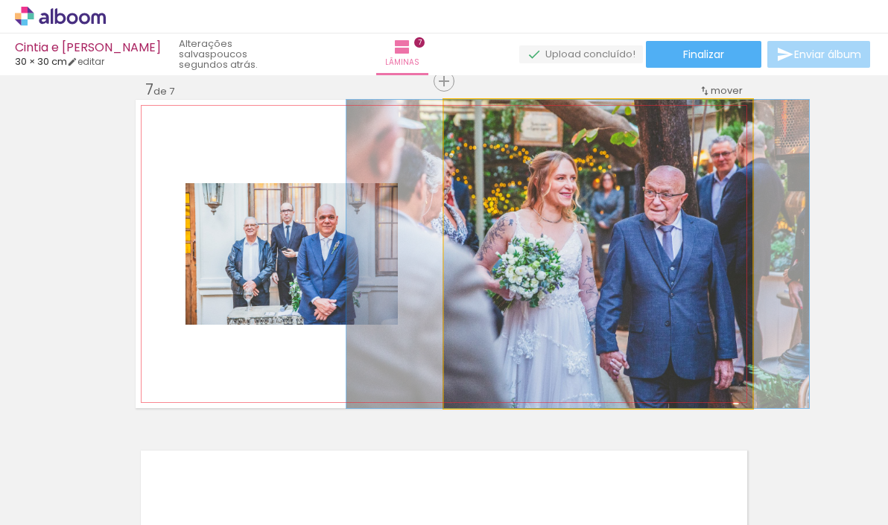
drag, startPoint x: 612, startPoint y: 233, endPoint x: 590, endPoint y: 234, distance: 21.6
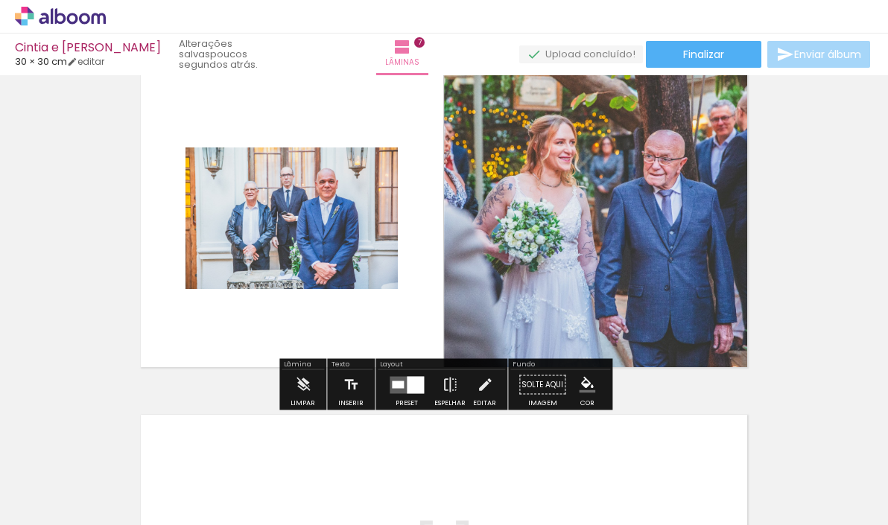
scroll to position [2100, 0]
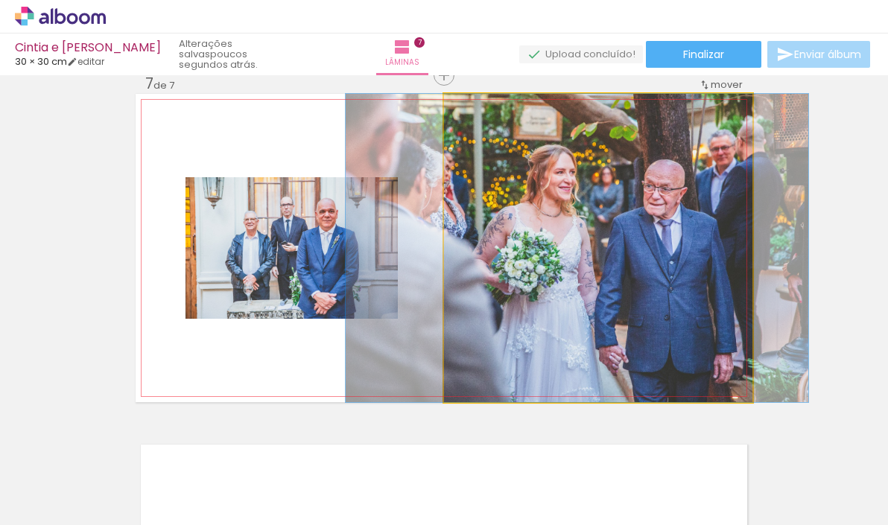
click at [514, 252] on quentale-photo at bounding box center [598, 248] width 309 height 309
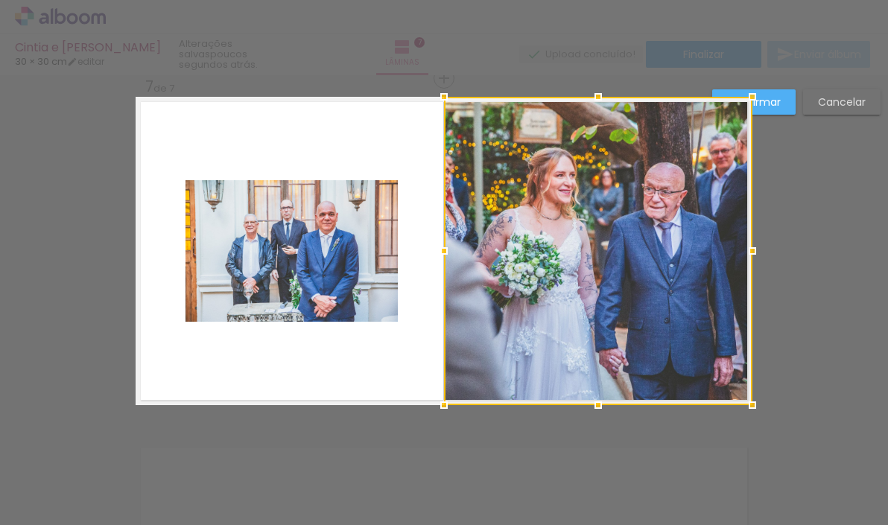
scroll to position [2094, 0]
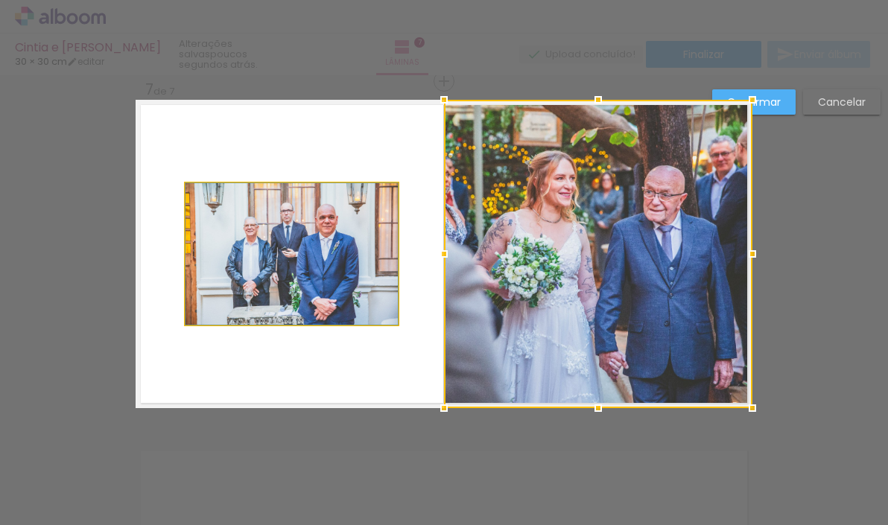
click at [335, 237] on quentale-photo at bounding box center [292, 254] width 212 height 142
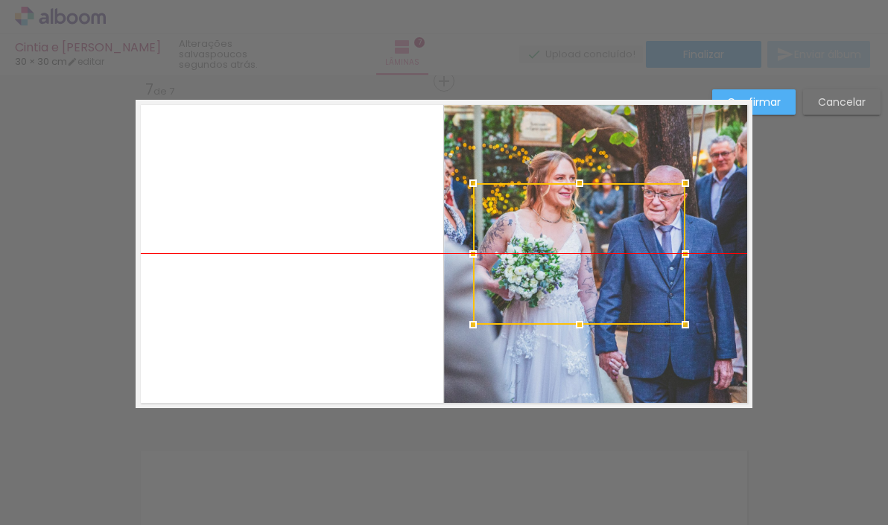
drag, startPoint x: 284, startPoint y: 231, endPoint x: 572, endPoint y: 230, distance: 287.7
click at [572, 230] on div at bounding box center [579, 254] width 212 height 142
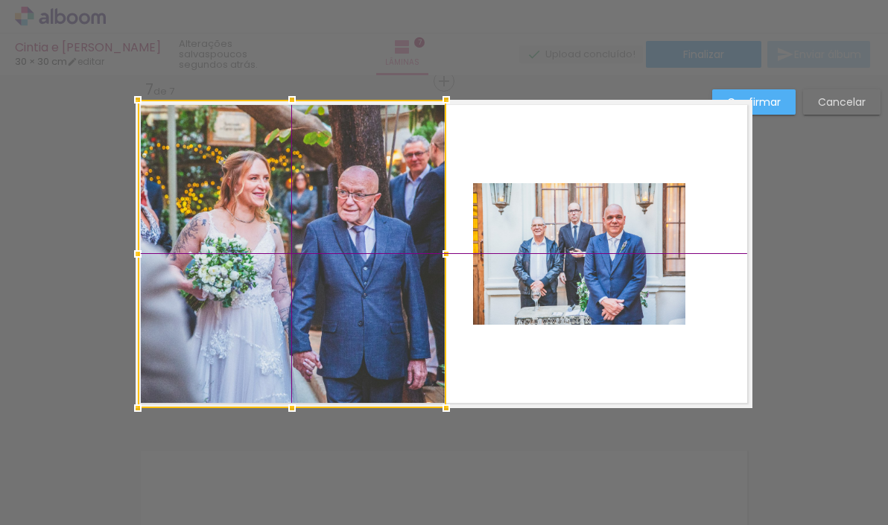
drag, startPoint x: 615, startPoint y: 193, endPoint x: 306, endPoint y: 212, distance: 309.9
click at [306, 212] on div at bounding box center [292, 254] width 309 height 309
click at [518, 348] on quentale-layouter at bounding box center [444, 254] width 617 height 309
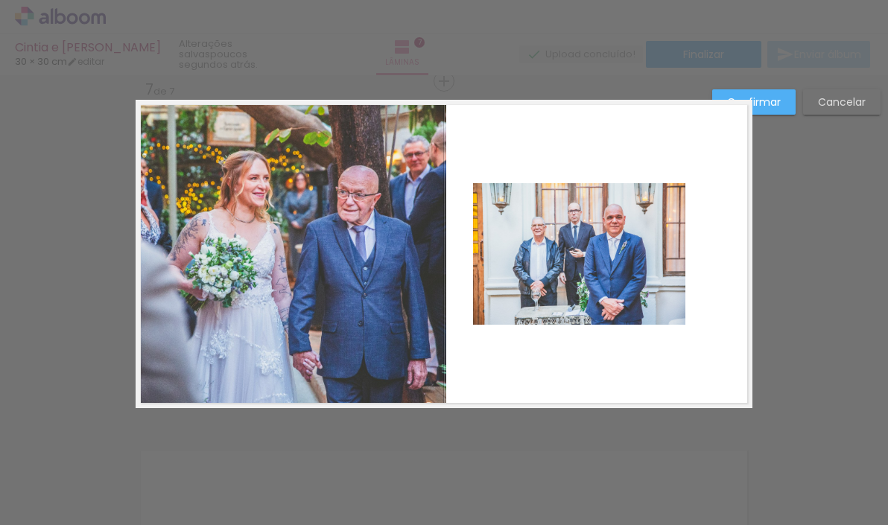
click at [379, 257] on quentale-photo at bounding box center [292, 254] width 309 height 309
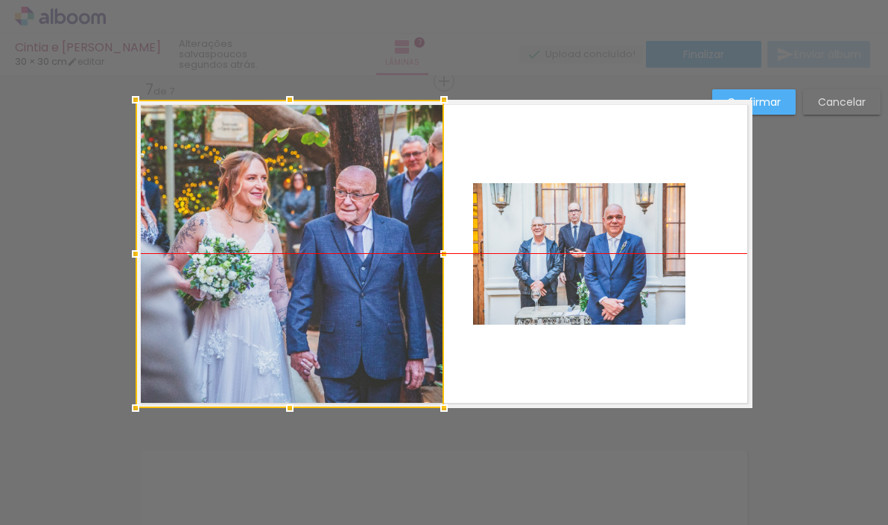
drag, startPoint x: 379, startPoint y: 251, endPoint x: 361, endPoint y: 252, distance: 17.9
click at [360, 252] on div at bounding box center [290, 254] width 309 height 309
click at [588, 371] on quentale-layouter at bounding box center [444, 254] width 617 height 309
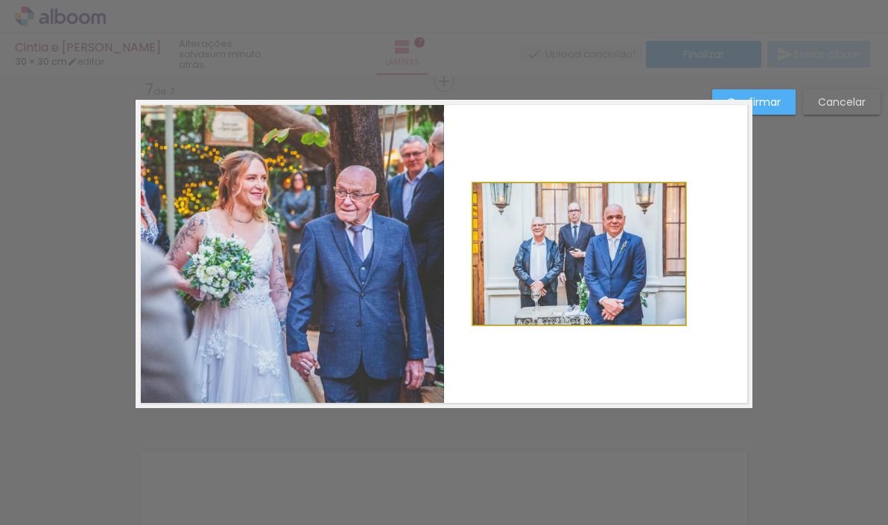
click at [559, 277] on quentale-photo at bounding box center [579, 254] width 212 height 142
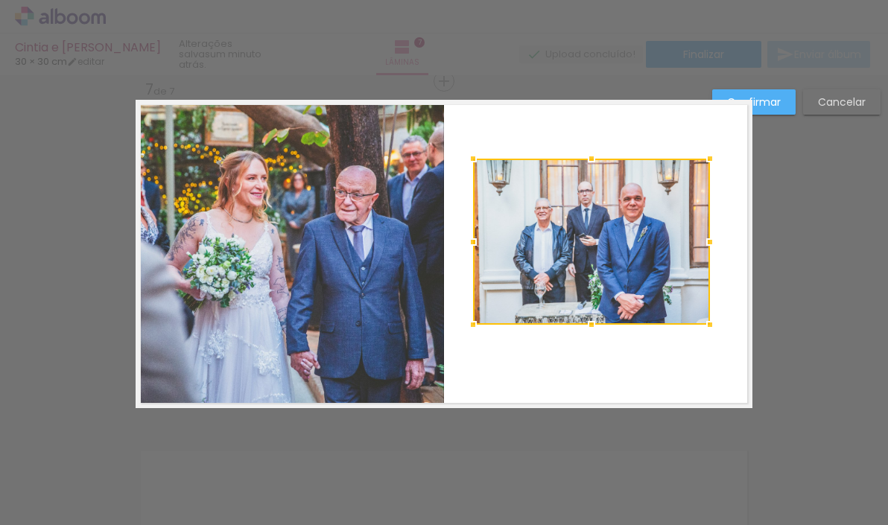
drag, startPoint x: 682, startPoint y: 183, endPoint x: 723, endPoint y: 158, distance: 48.2
click at [723, 158] on div at bounding box center [710, 159] width 30 height 30
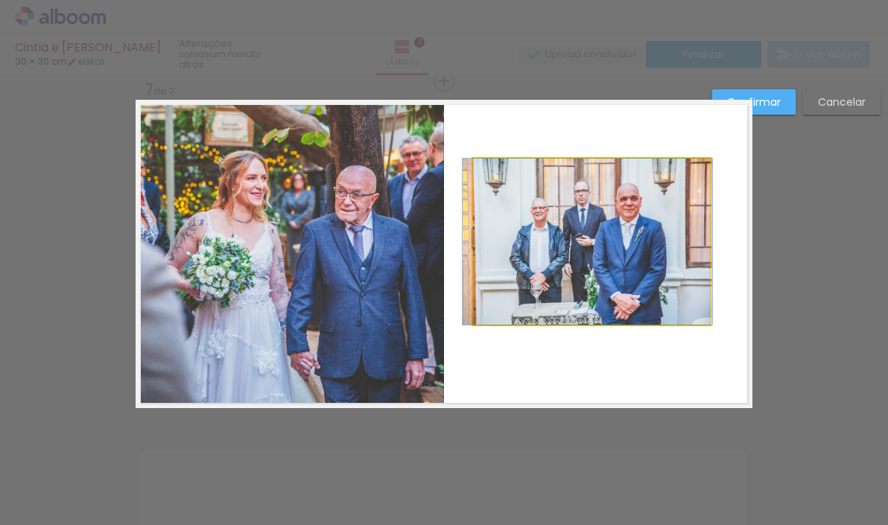
drag, startPoint x: 604, startPoint y: 220, endPoint x: 601, endPoint y: 233, distance: 13.9
click at [601, 235] on album-spread "7 de 7" at bounding box center [444, 254] width 617 height 309
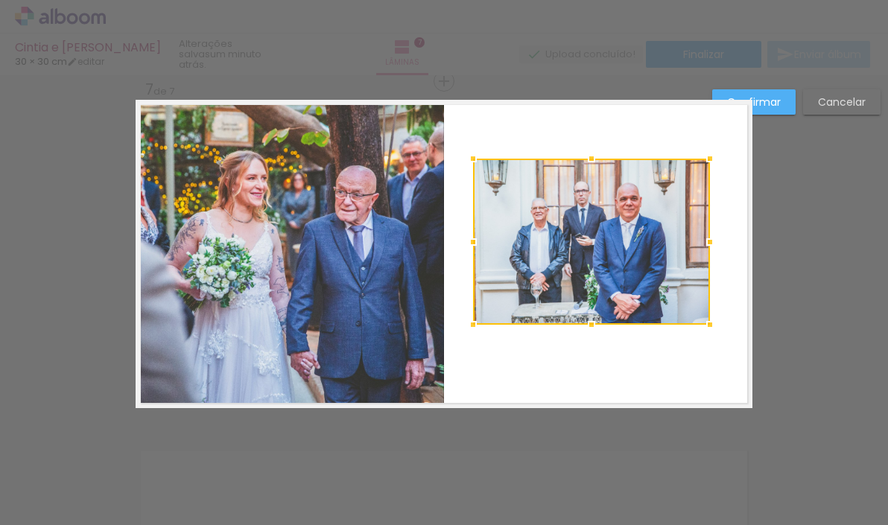
click at [571, 373] on quentale-layouter at bounding box center [444, 254] width 617 height 309
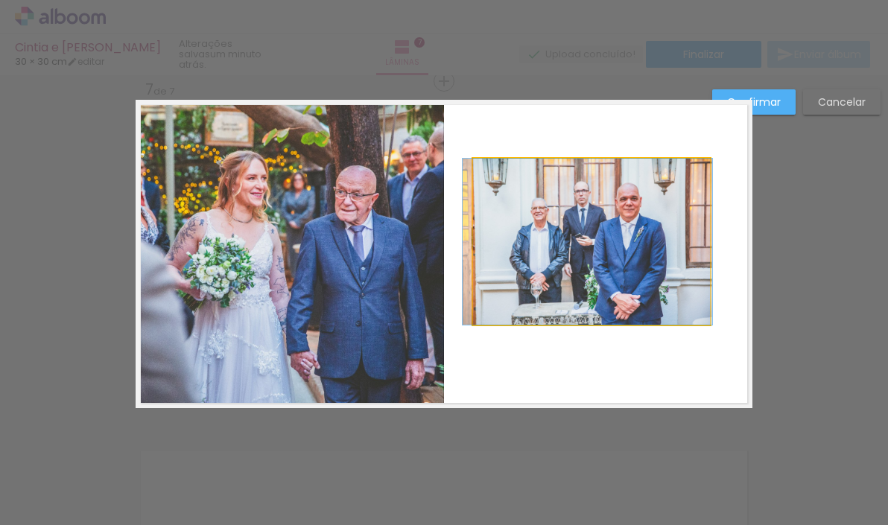
drag, startPoint x: 596, startPoint y: 206, endPoint x: 596, endPoint y: 230, distance: 23.1
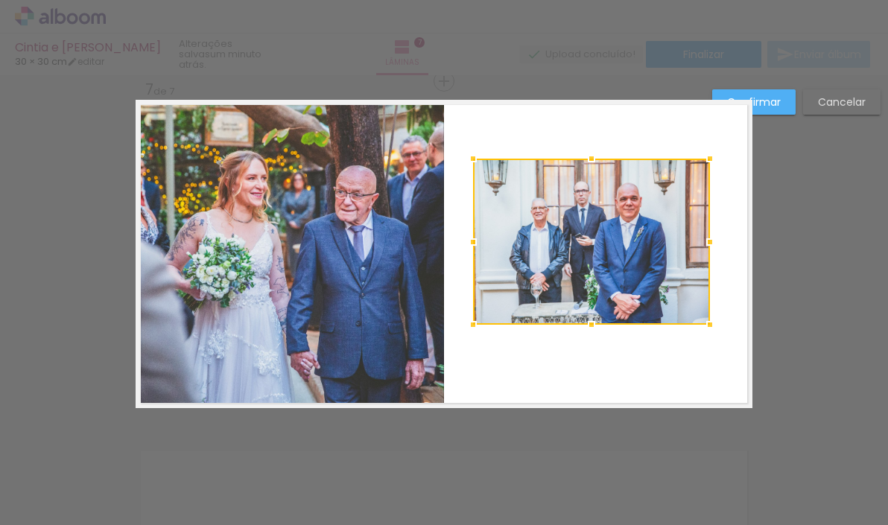
click at [598, 113] on quentale-layouter at bounding box center [444, 254] width 617 height 309
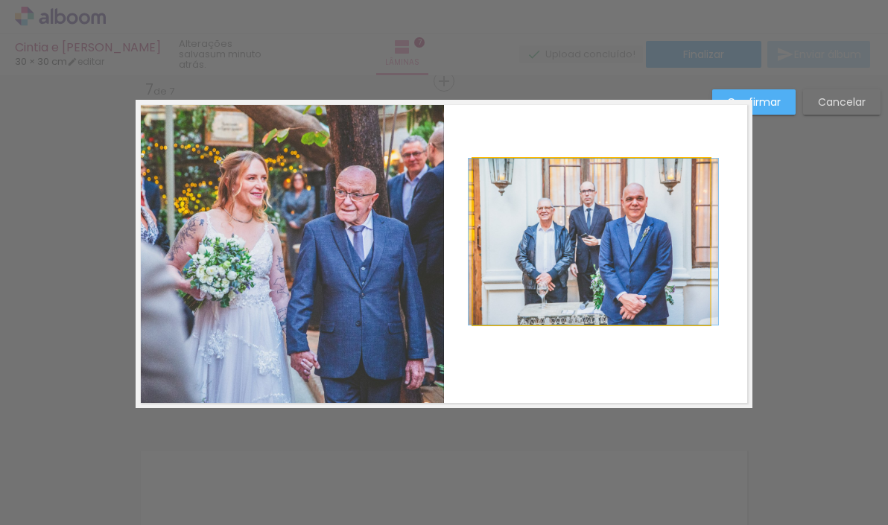
drag, startPoint x: 578, startPoint y: 204, endPoint x: 583, endPoint y: 239, distance: 35.4
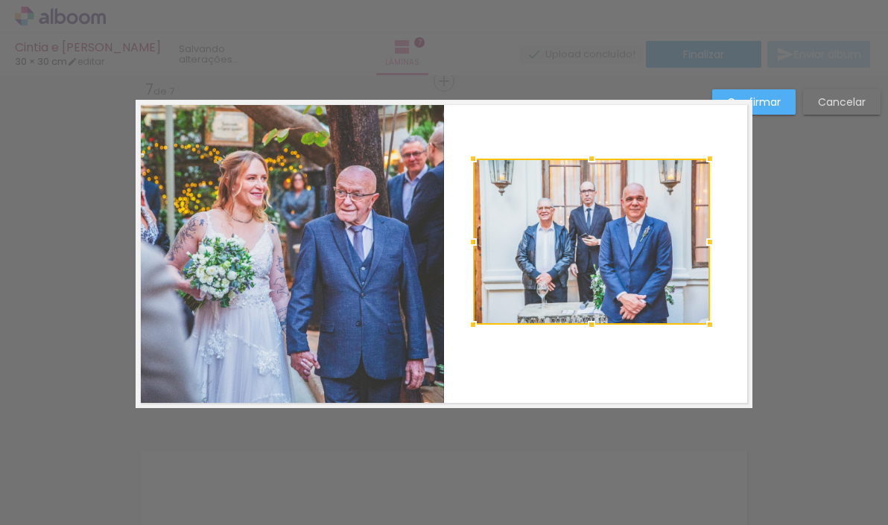
click at [634, 344] on quentale-layouter at bounding box center [444, 254] width 617 height 309
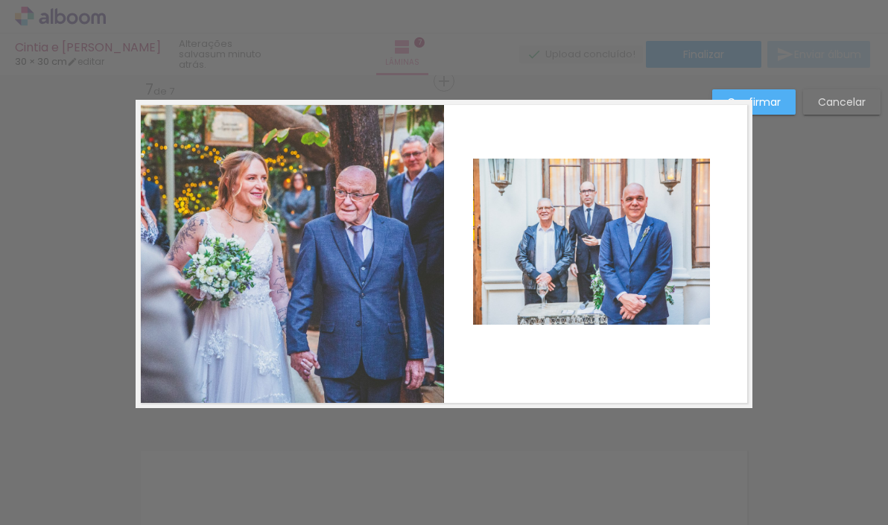
click at [634, 344] on quentale-layouter at bounding box center [444, 254] width 617 height 309
click at [781, 104] on paper-button "Confirmar" at bounding box center [754, 101] width 83 height 25
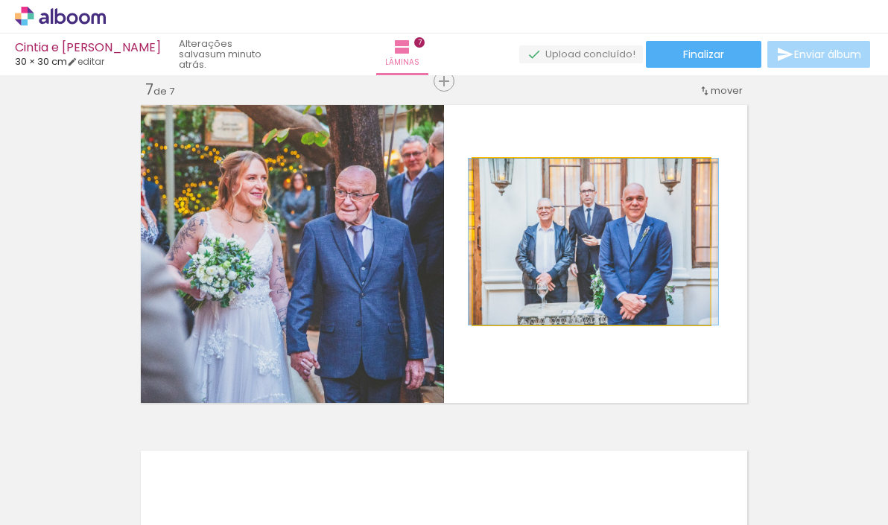
click at [620, 250] on quentale-photo at bounding box center [591, 242] width 237 height 166
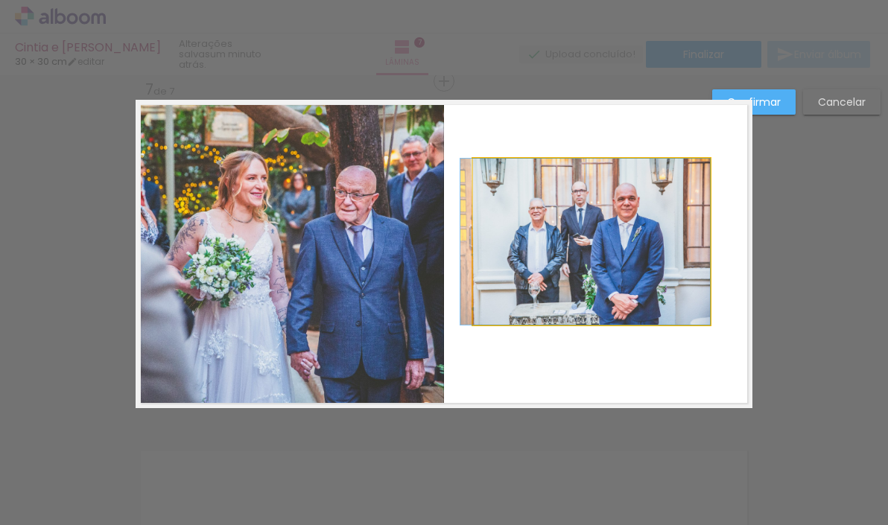
drag, startPoint x: 596, startPoint y: 270, endPoint x: 584, endPoint y: 259, distance: 15.8
click at [584, 259] on album-spread "7 de 7" at bounding box center [444, 254] width 617 height 309
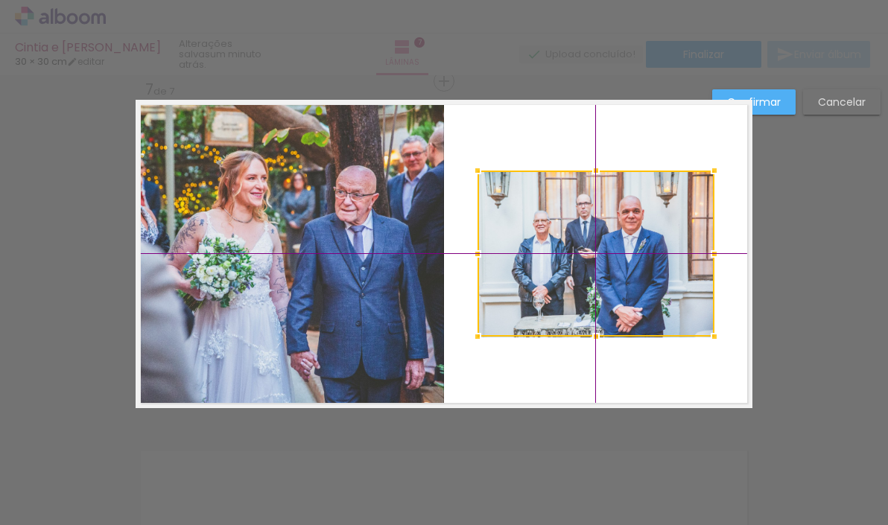
drag, startPoint x: 572, startPoint y: 250, endPoint x: 578, endPoint y: 258, distance: 10.0
click at [578, 258] on div at bounding box center [596, 254] width 237 height 166
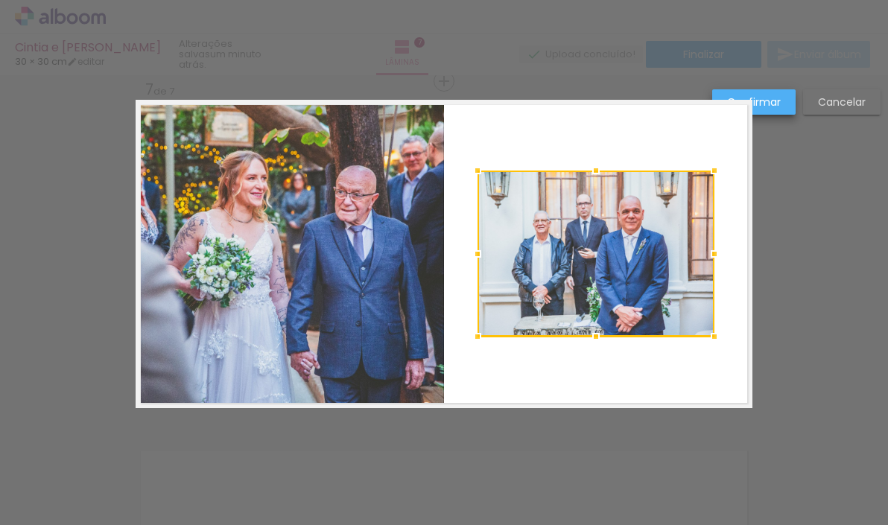
click at [0, 0] on slot "Confirmar" at bounding box center [0, 0] width 0 height 0
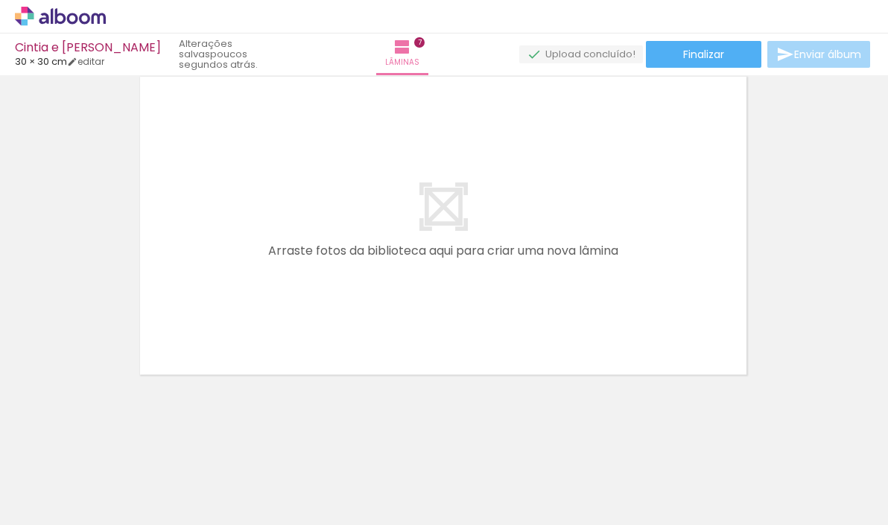
scroll to position [2468, 1]
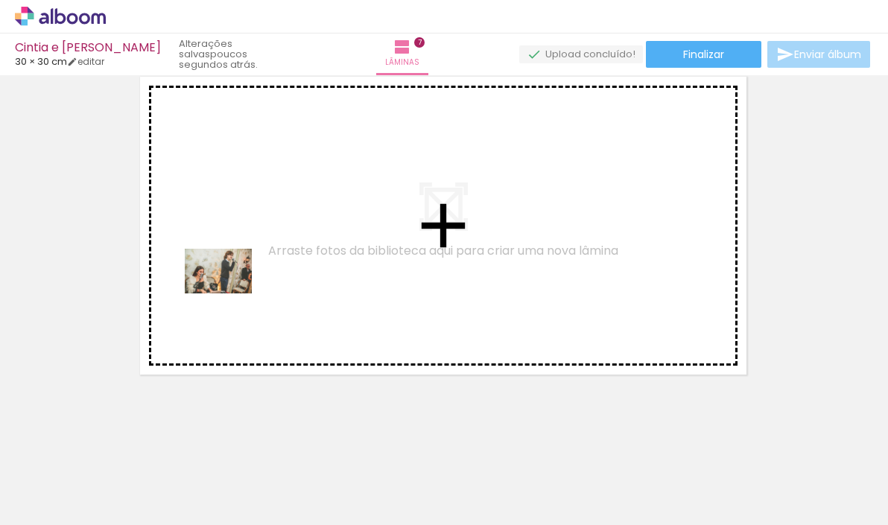
drag, startPoint x: 164, startPoint y: 472, endPoint x: 141, endPoint y: 480, distance: 24.5
click at [230, 294] on quentale-workspace at bounding box center [444, 262] width 888 height 525
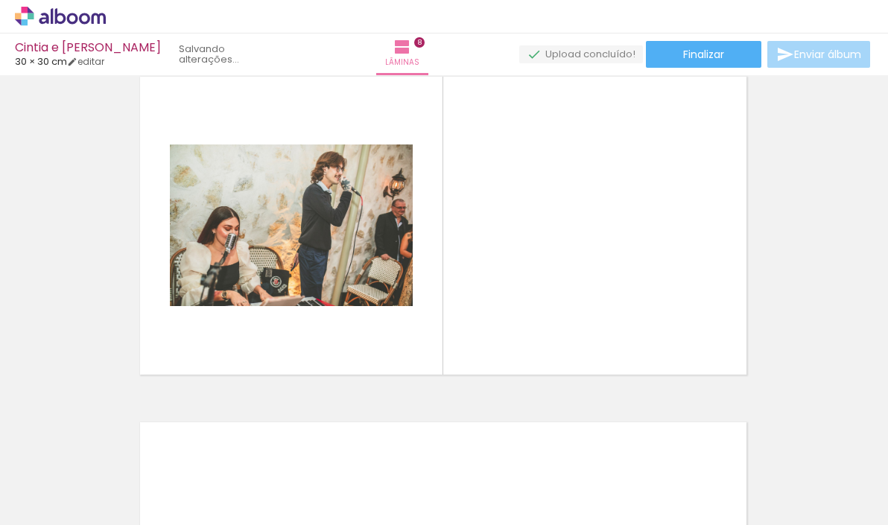
scroll to position [2439, 1]
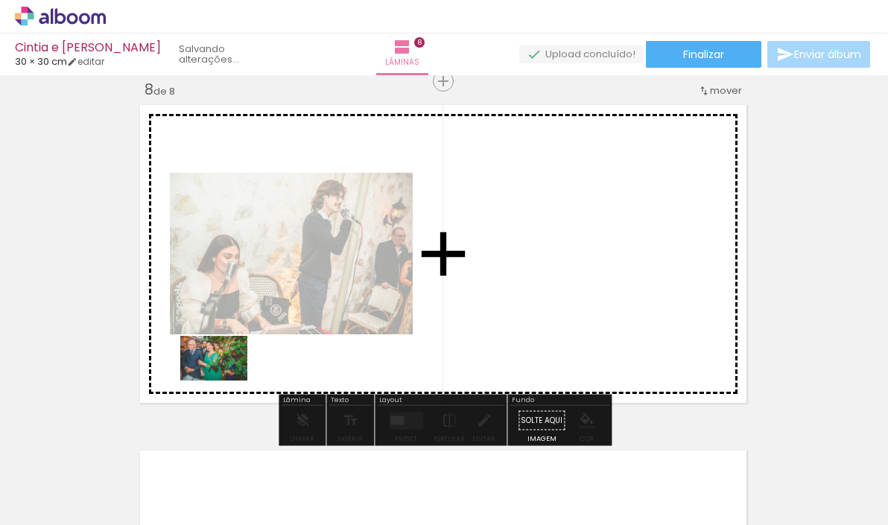
drag, startPoint x: 141, startPoint y: 481, endPoint x: 225, endPoint y: 381, distance: 131.2
click at [225, 381] on quentale-workspace at bounding box center [444, 262] width 888 height 525
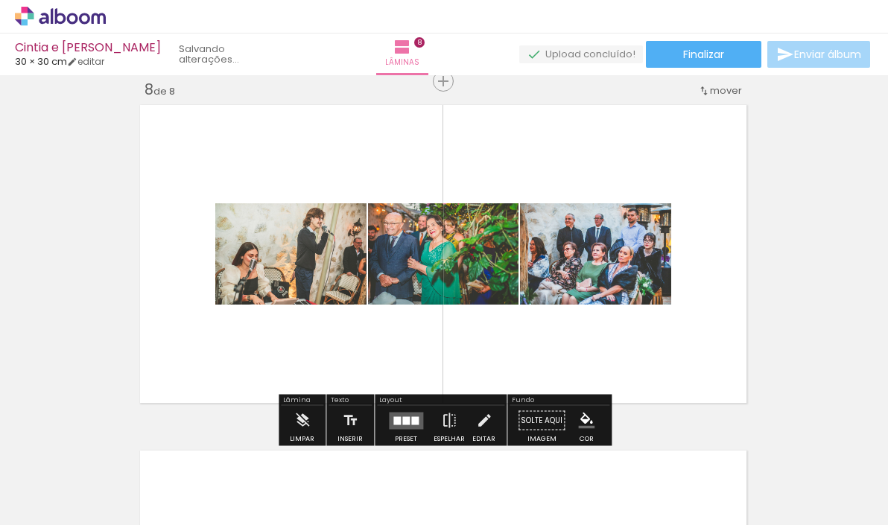
drag, startPoint x: 155, startPoint y: 484, endPoint x: 218, endPoint y: 388, distance: 115.1
click at [218, 388] on quentale-workspace at bounding box center [444, 262] width 888 height 525
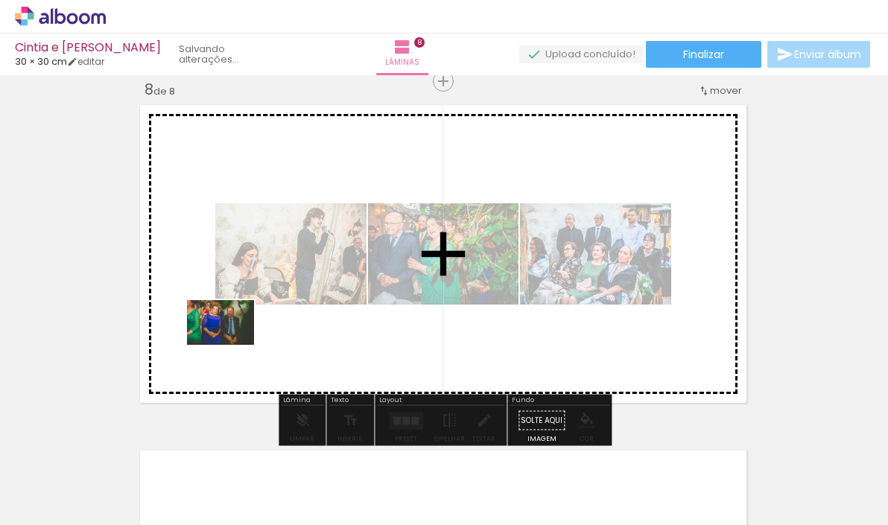
drag, startPoint x: 230, startPoint y: 477, endPoint x: 232, endPoint y: 346, distance: 131.2
click at [232, 345] on quentale-workspace at bounding box center [444, 262] width 888 height 525
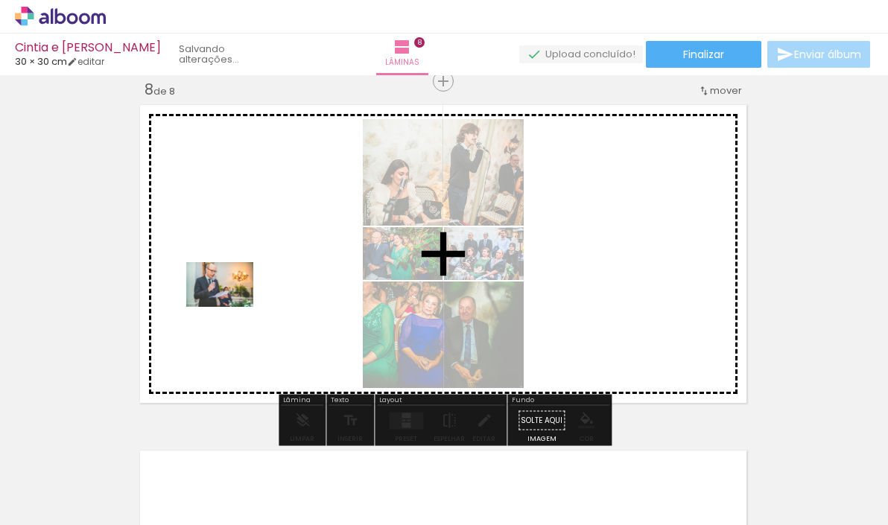
drag, startPoint x: 145, startPoint y: 486, endPoint x: 230, endPoint y: 310, distance: 195.7
click at [231, 309] on quentale-workspace at bounding box center [444, 262] width 888 height 525
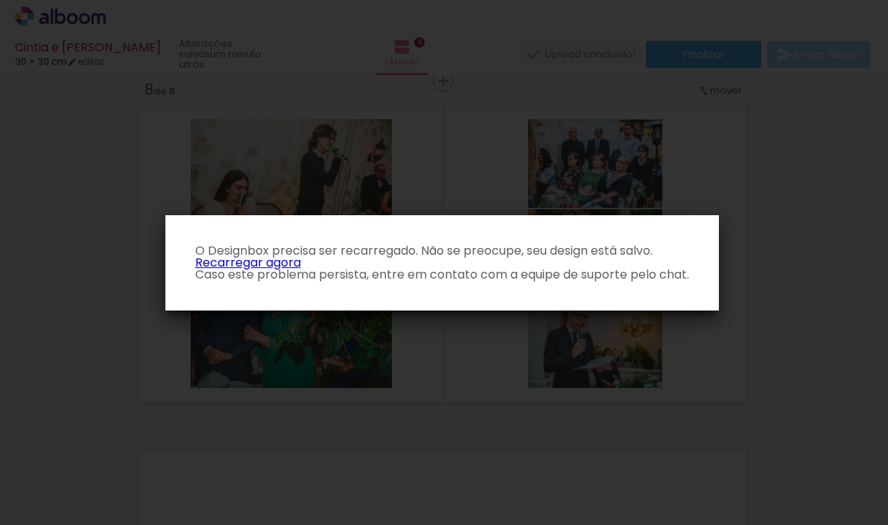
click at [275, 262] on link "Recarregar agora" at bounding box center [248, 262] width 106 height 17
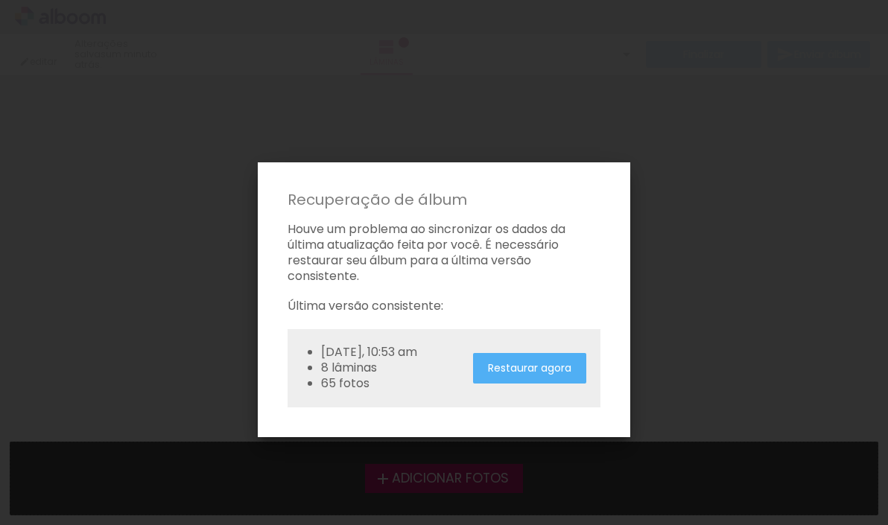
click at [0, 0] on slot "Restaurar agora" at bounding box center [0, 0] width 0 height 0
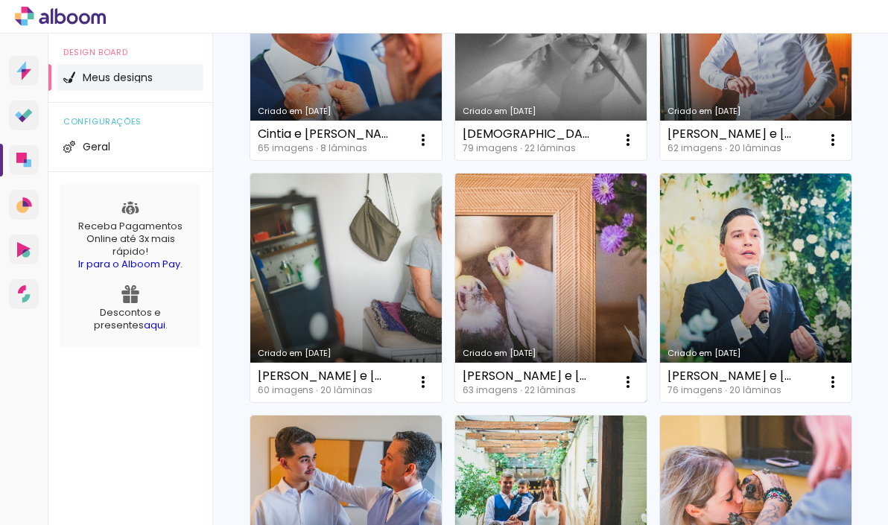
scroll to position [349, 0]
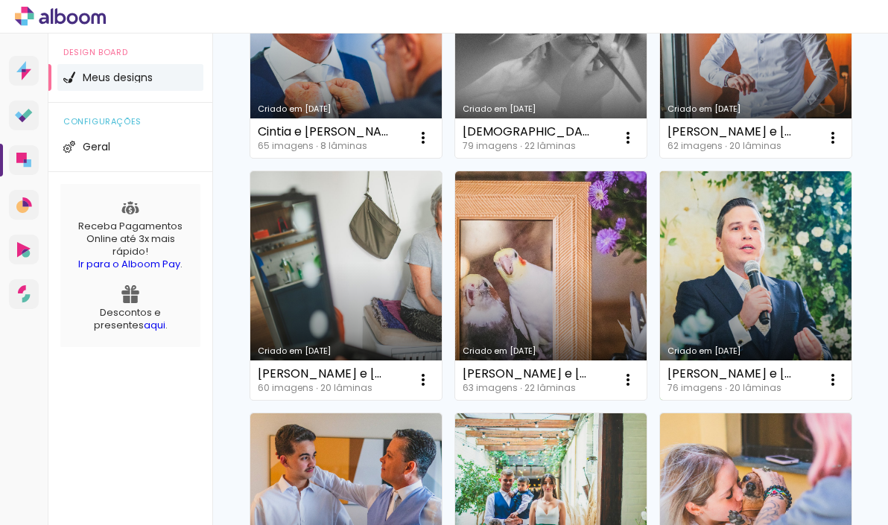
click at [736, 281] on link "Criado em [DATE]" at bounding box center [756, 285] width 192 height 229
